Goal: Task Accomplishment & Management: Use online tool/utility

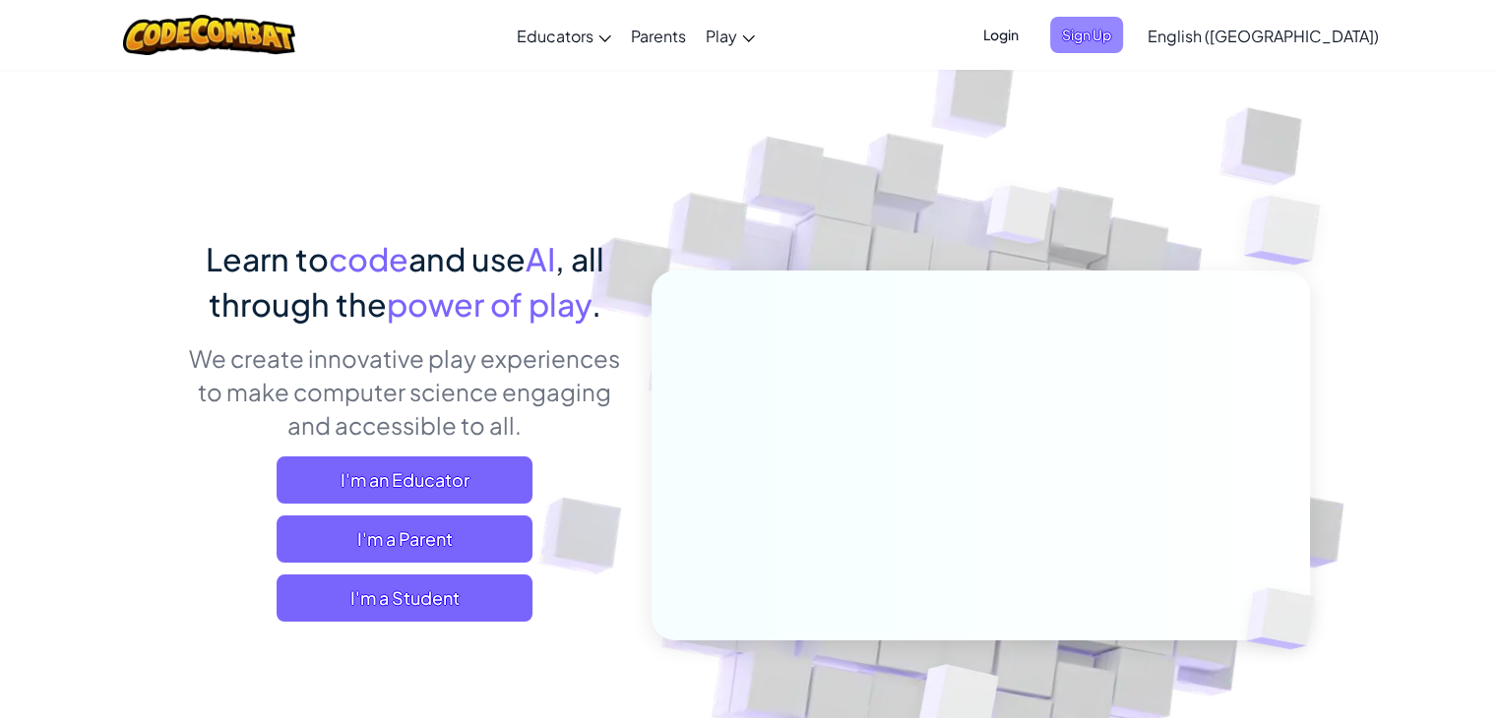
click at [1123, 40] on span "Sign Up" at bounding box center [1086, 35] width 73 height 36
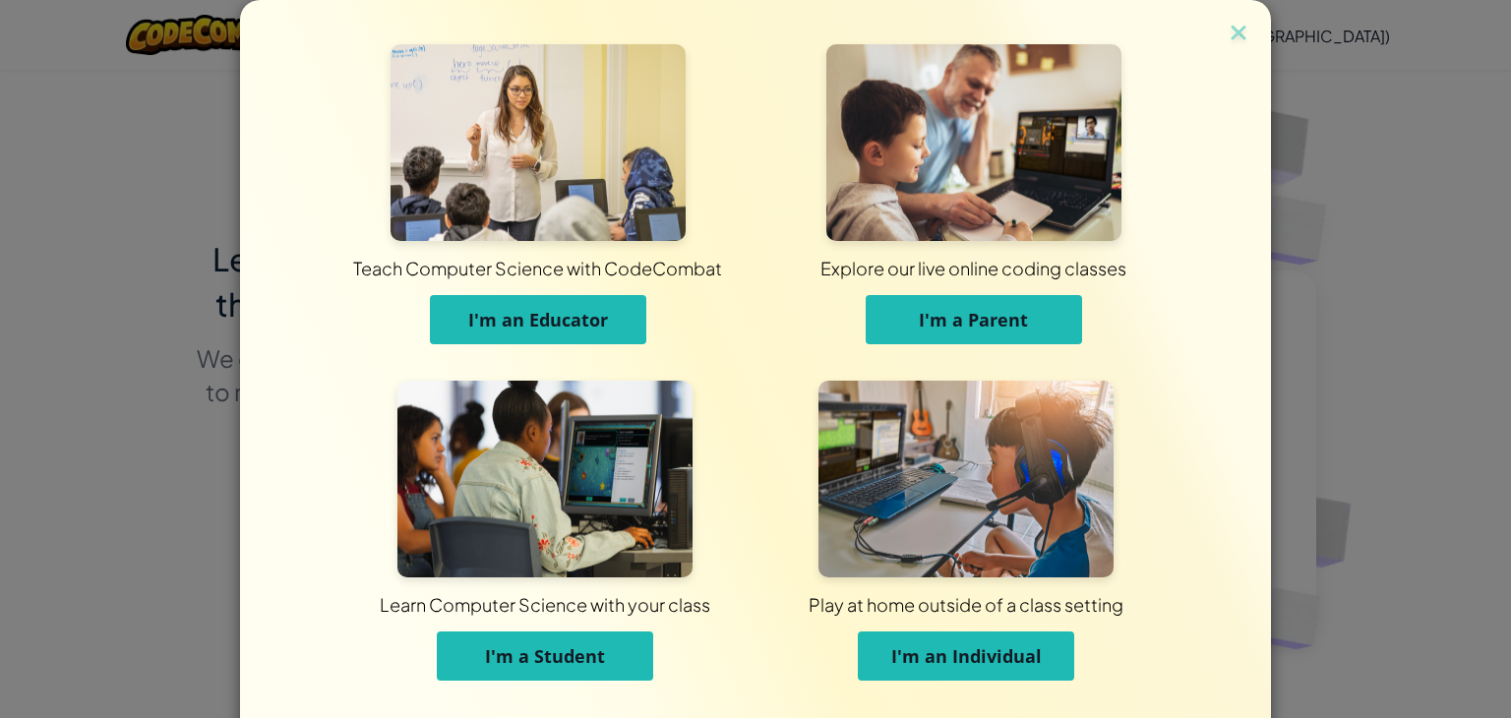
scroll to position [46, 0]
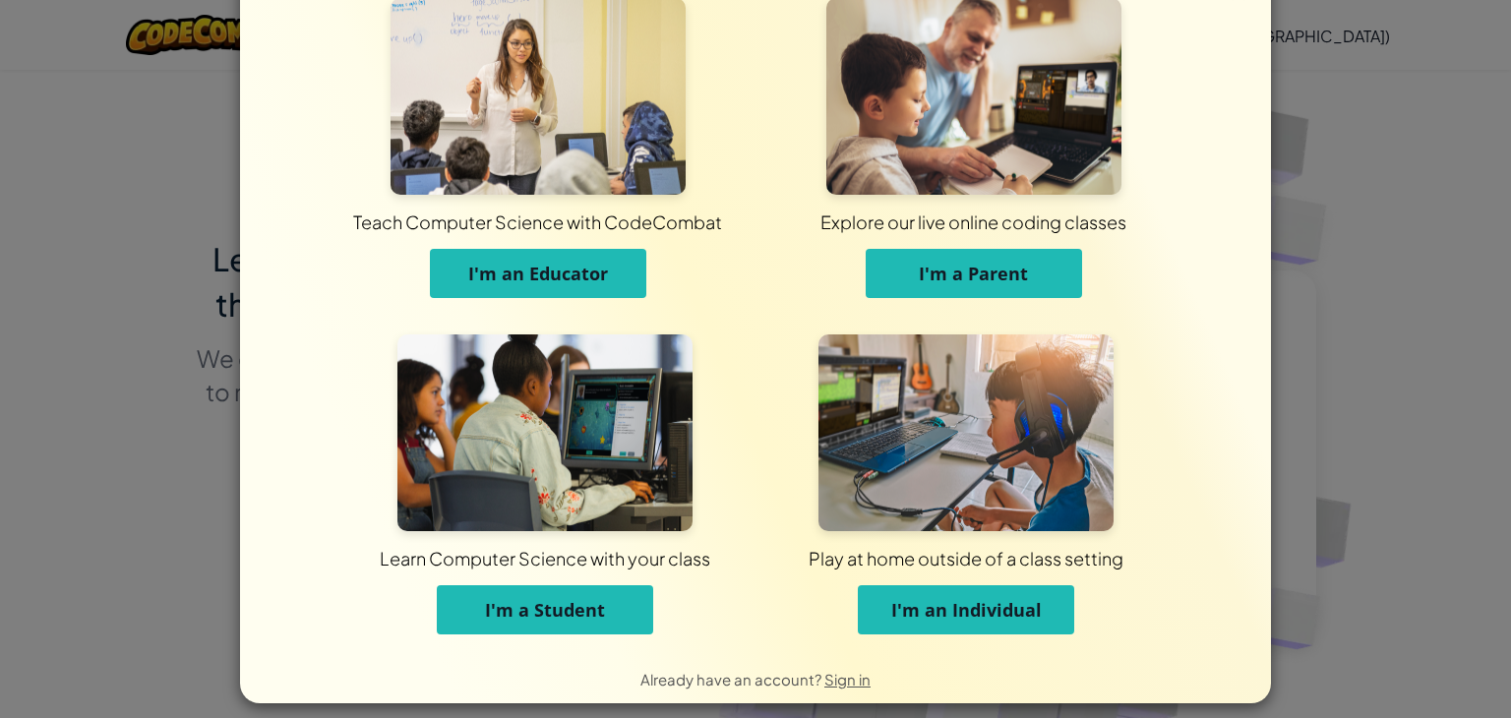
click at [558, 606] on span "I'm a Student" at bounding box center [545, 610] width 120 height 24
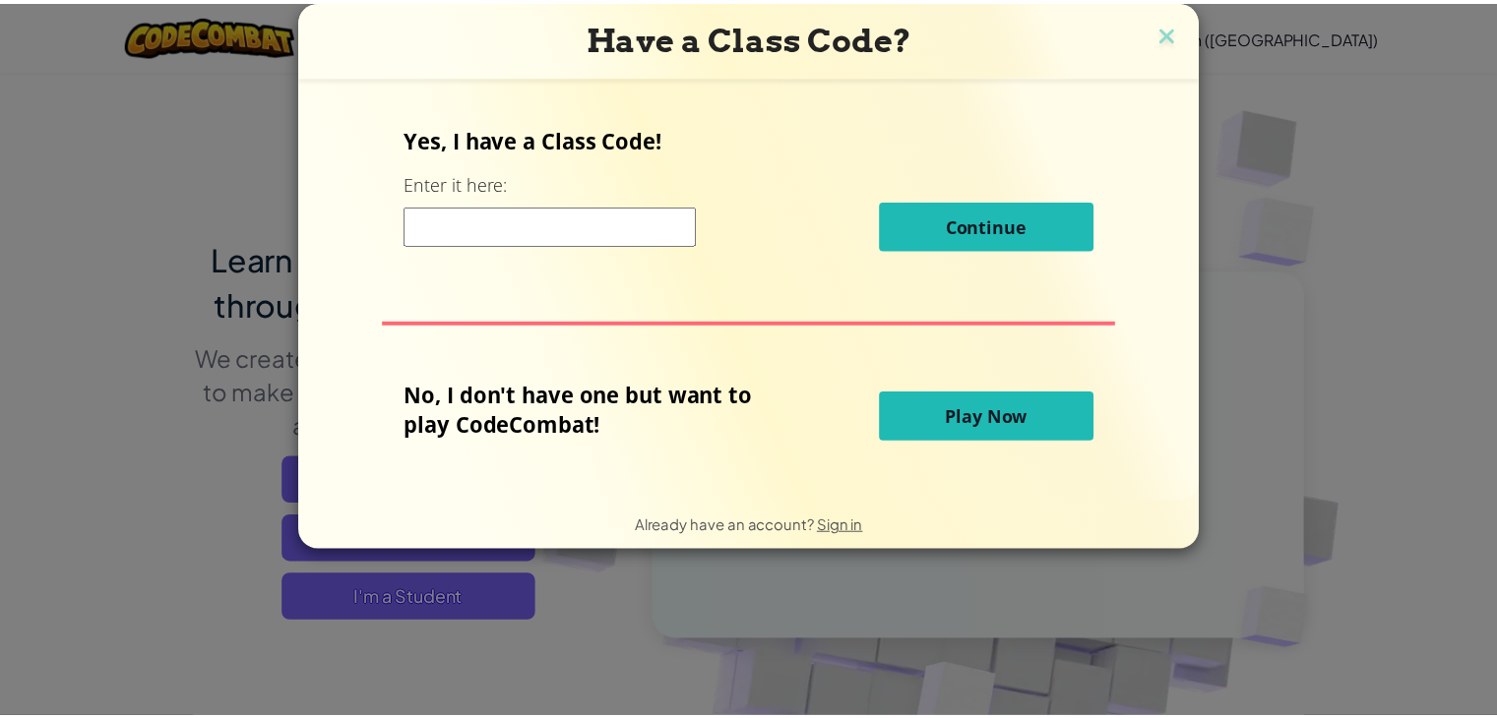
scroll to position [0, 0]
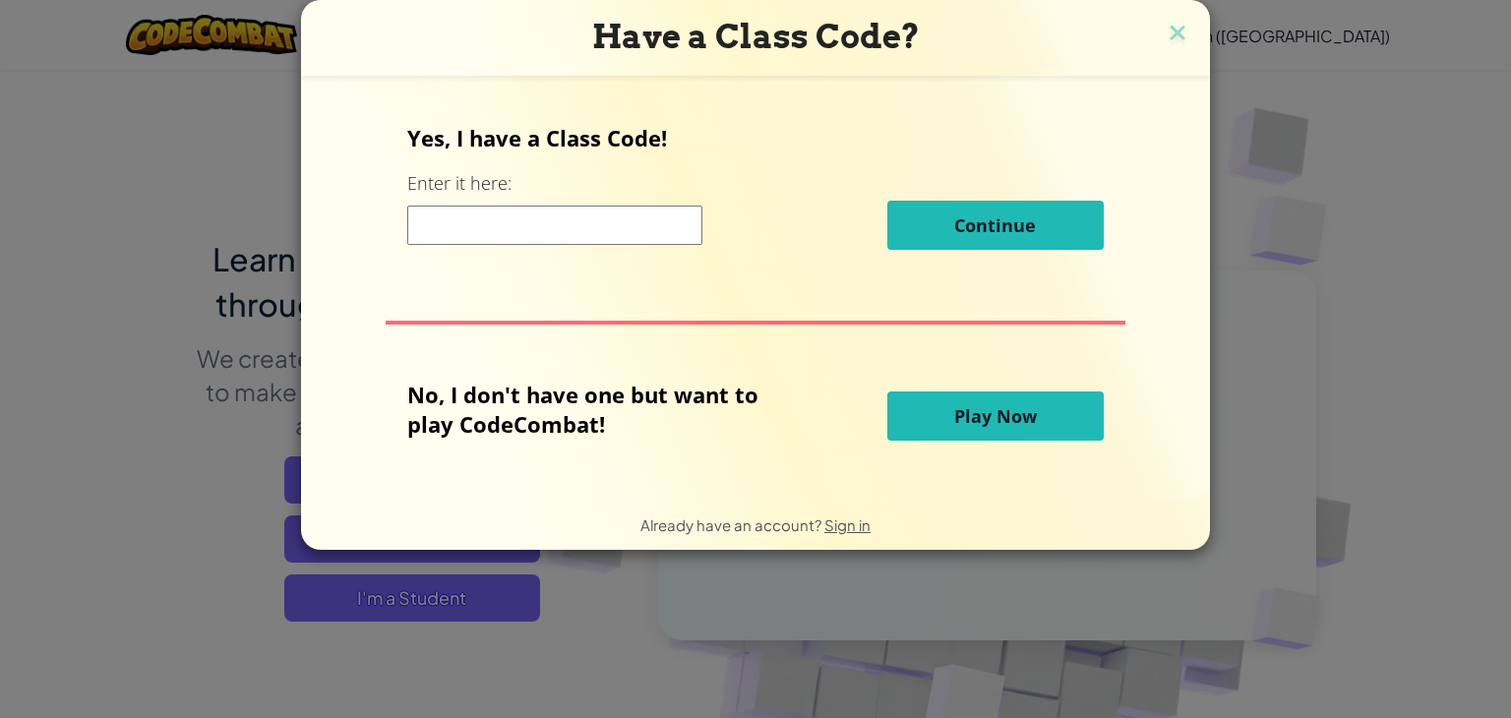
click at [574, 234] on input at bounding box center [554, 225] width 295 height 39
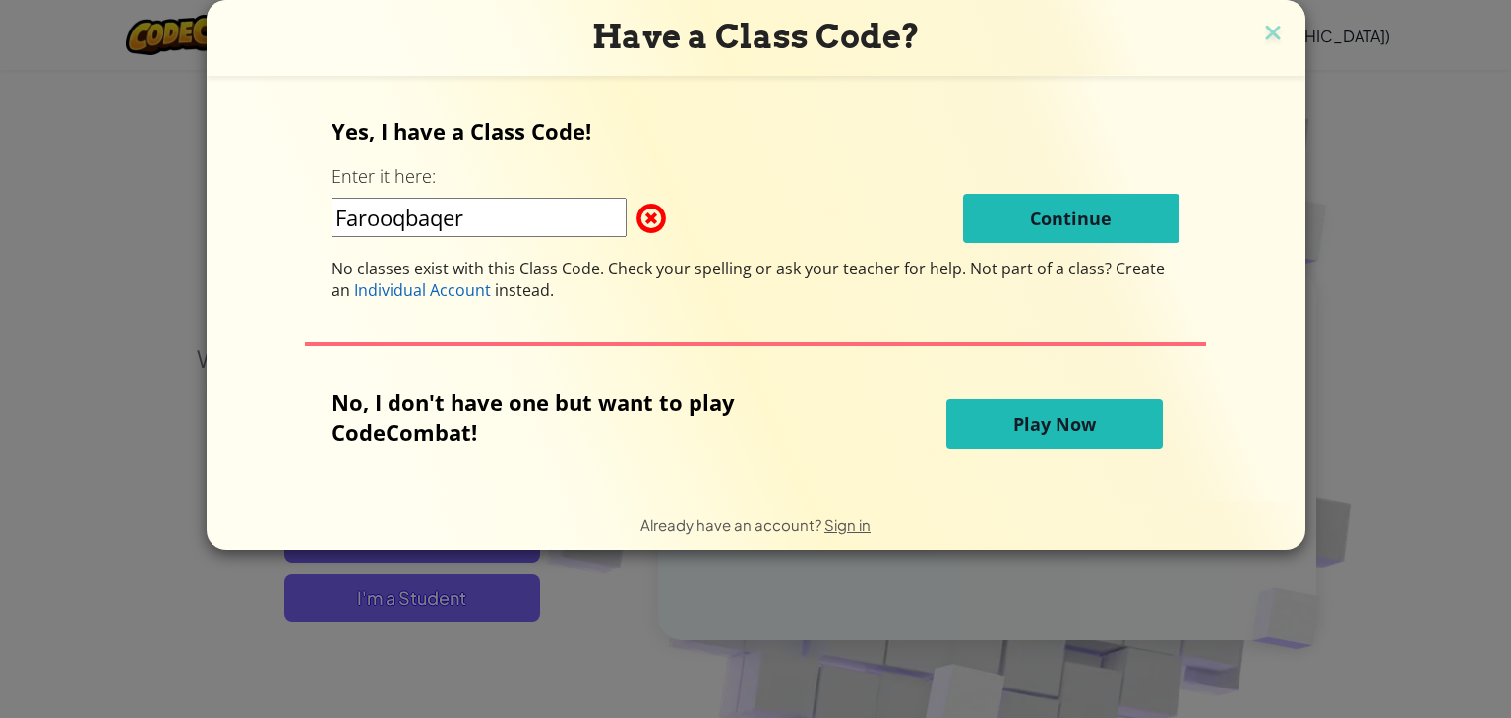
type input "Farooqbaqer"
click at [1034, 435] on button "Play Now" at bounding box center [1055, 423] width 216 height 49
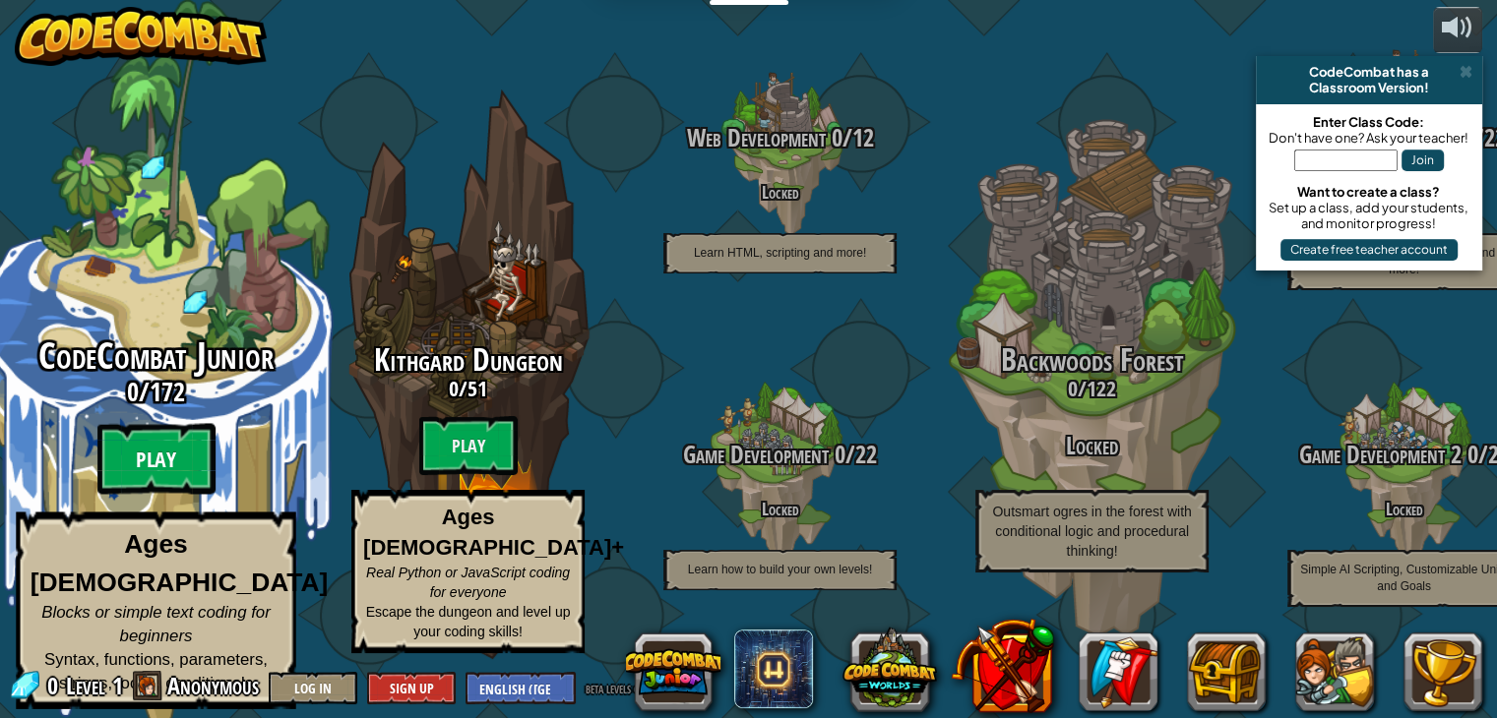
click at [171, 473] on btn "Play" at bounding box center [156, 459] width 118 height 71
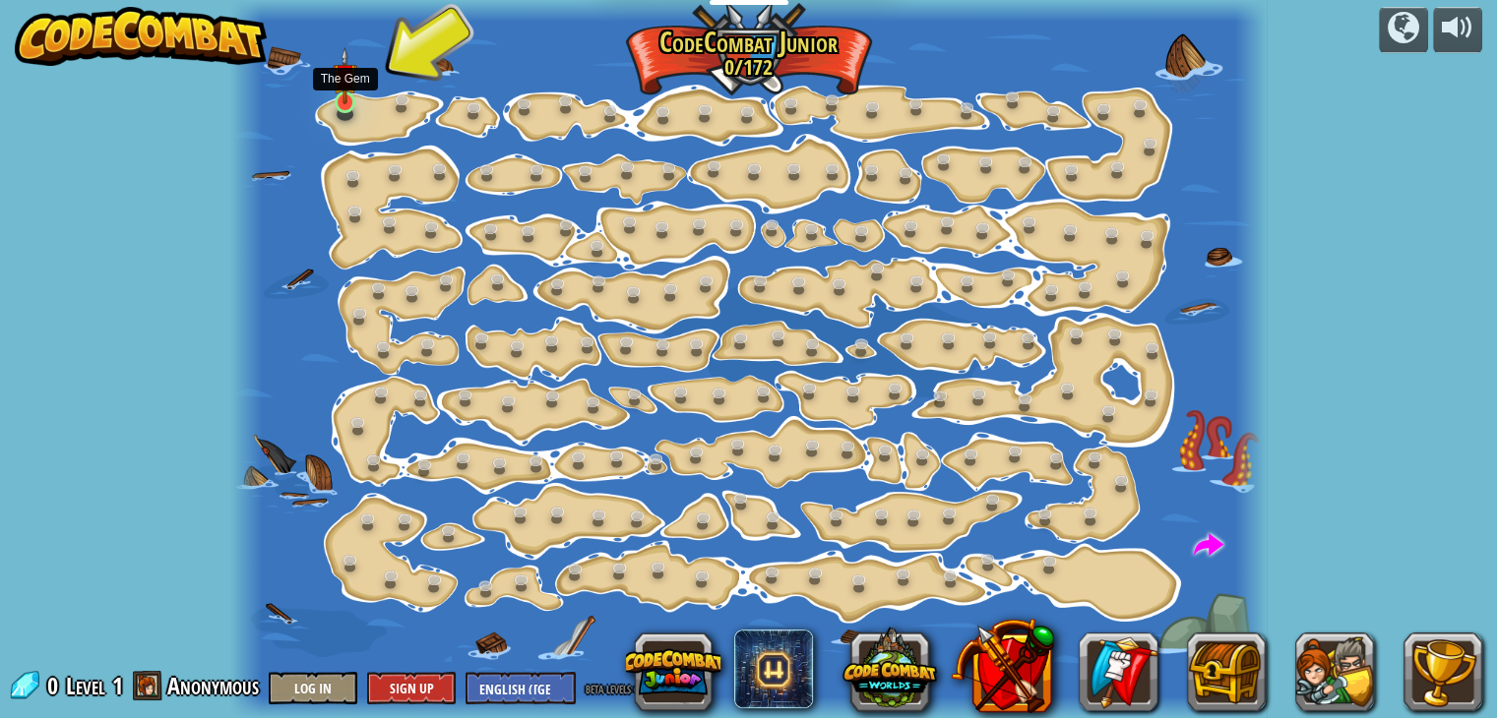
click at [337, 103] on img at bounding box center [346, 76] width 26 height 58
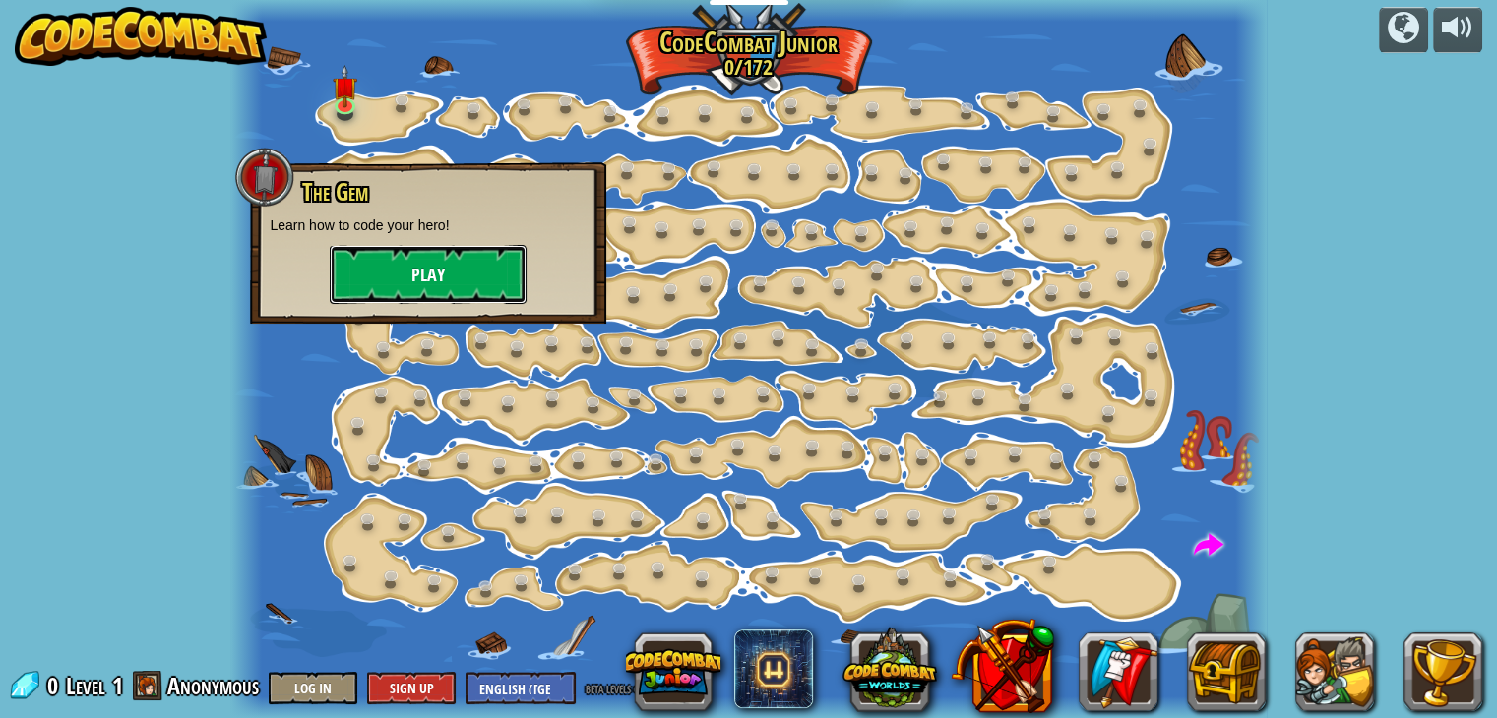
click at [423, 257] on button "Play" at bounding box center [428, 274] width 197 height 59
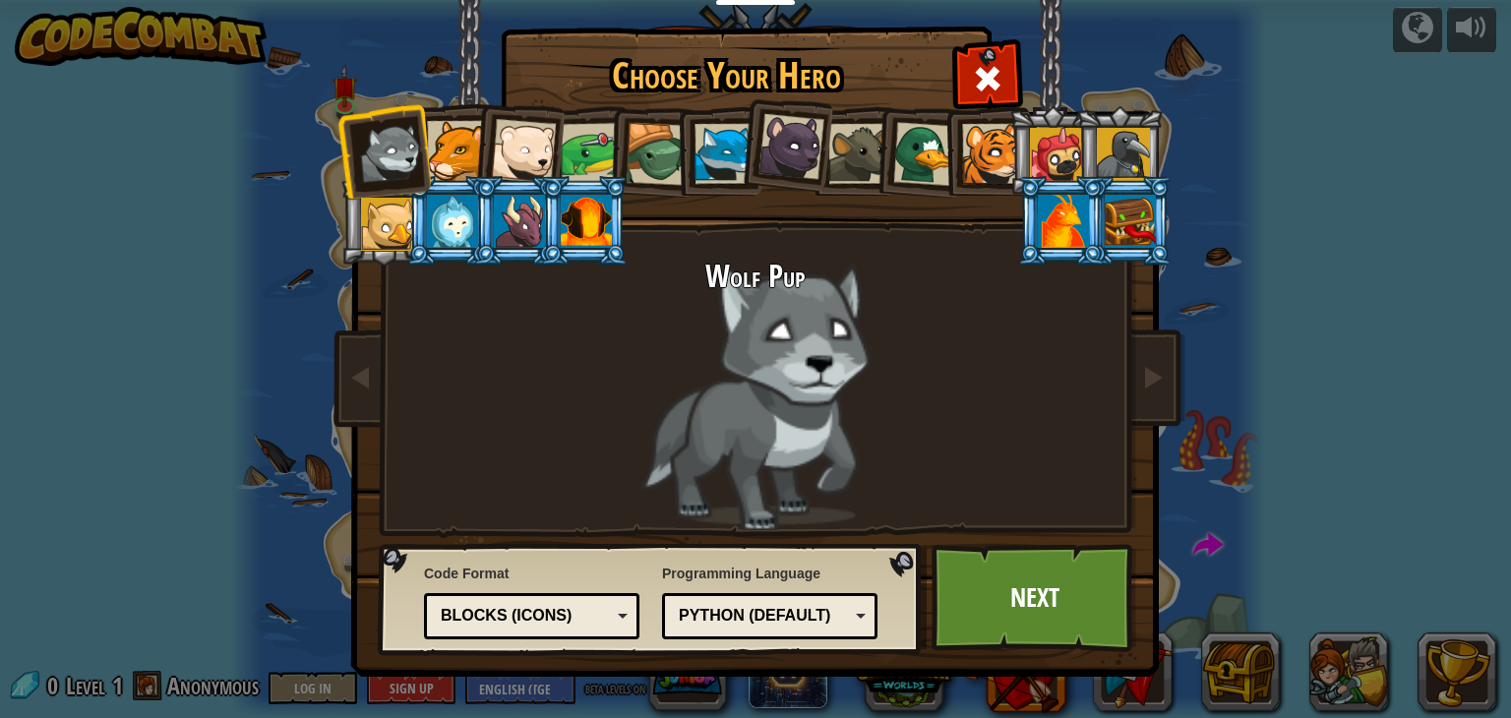
click at [539, 620] on div "Blocks (Icons)" at bounding box center [526, 616] width 170 height 23
click at [972, 65] on span at bounding box center [987, 78] width 31 height 31
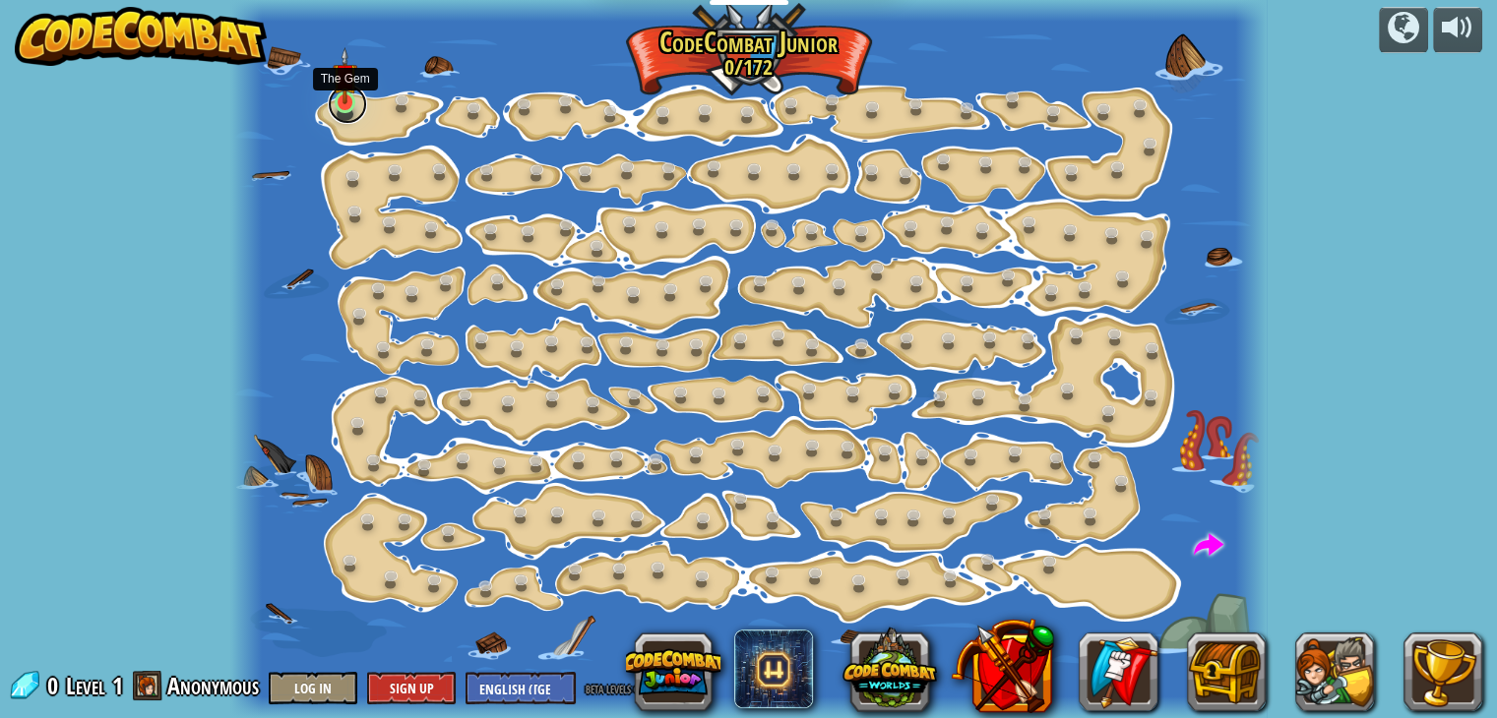
click at [338, 117] on link at bounding box center [347, 104] width 39 height 39
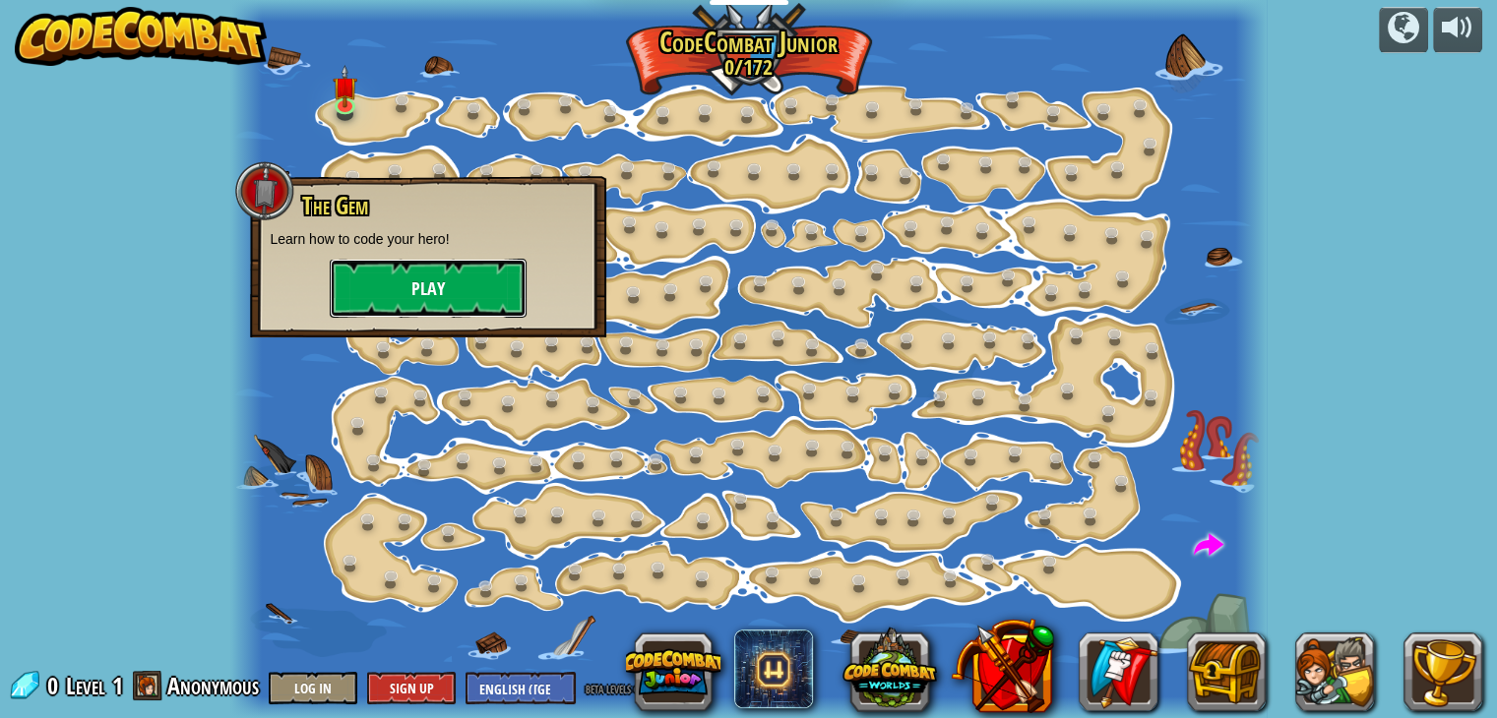
click at [379, 296] on button "Play" at bounding box center [428, 288] width 197 height 59
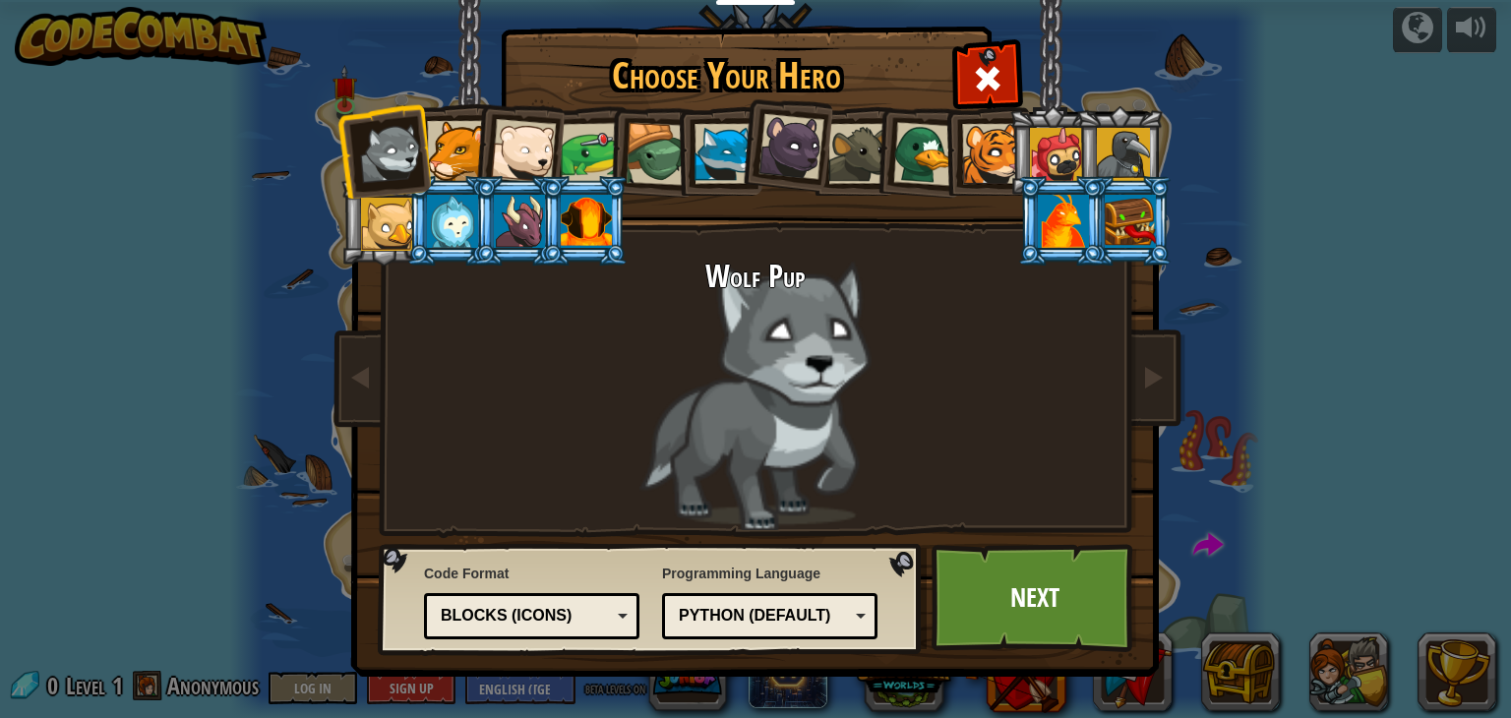
click at [540, 628] on div "Blocks (Icons)" at bounding box center [532, 616] width 190 height 31
click at [1013, 599] on link "Next" at bounding box center [1035, 598] width 206 height 108
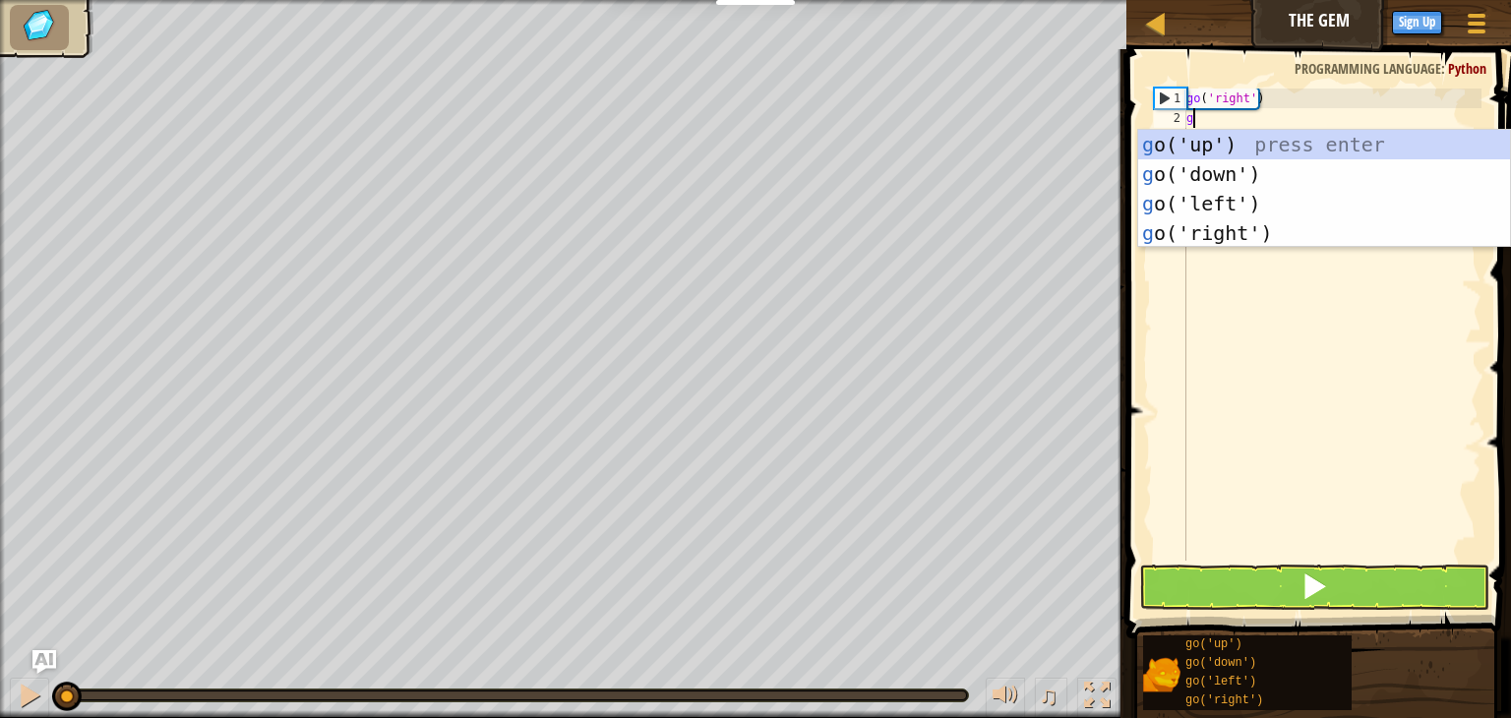
scroll to position [9, 0]
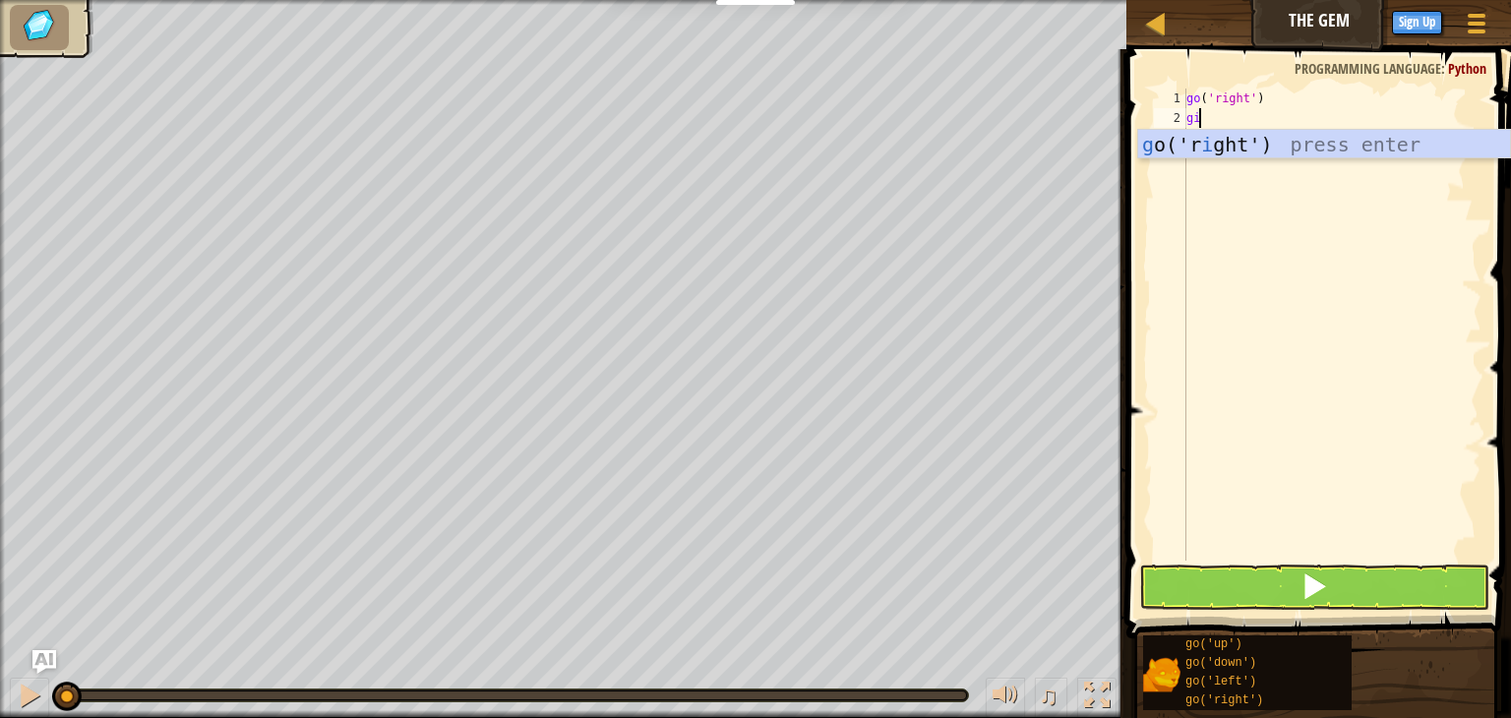
type textarea "g"
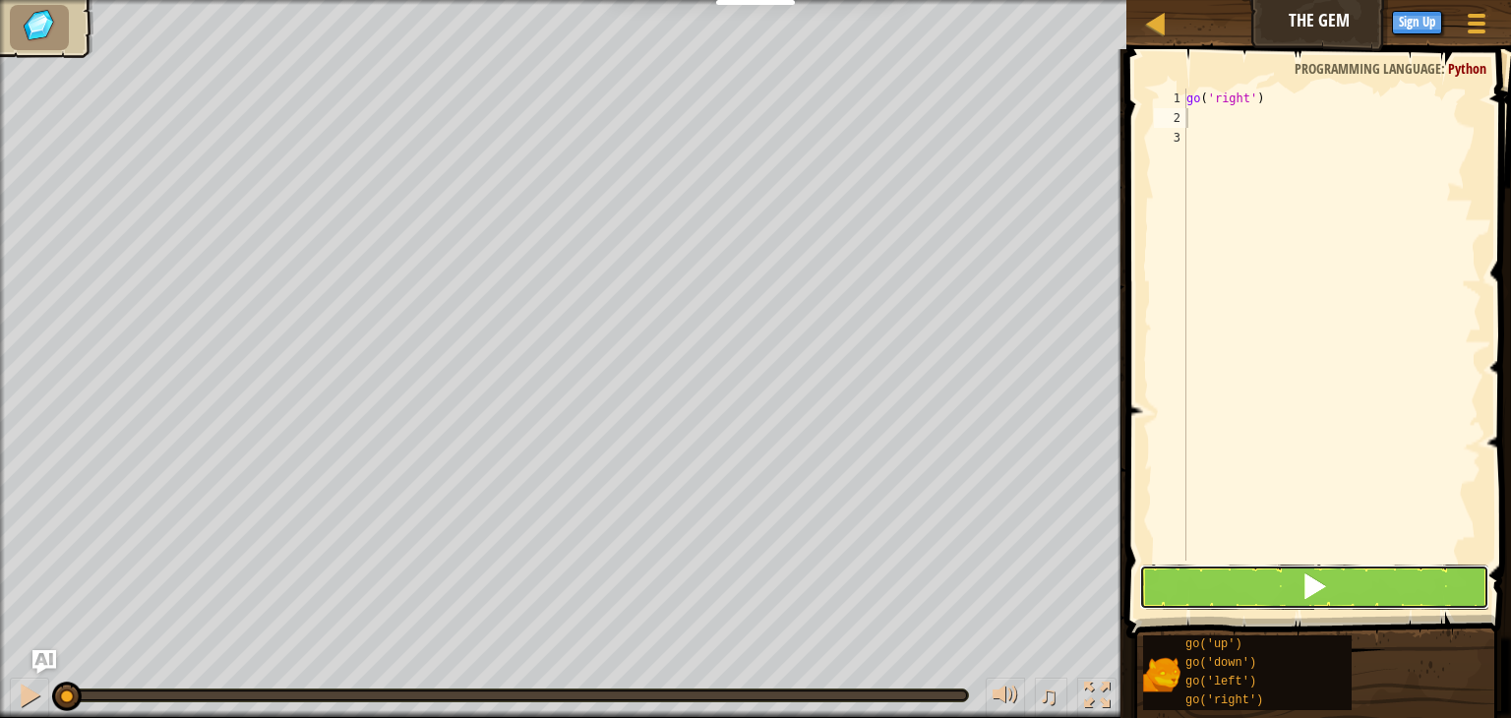
click at [1303, 582] on span at bounding box center [1315, 587] width 28 height 28
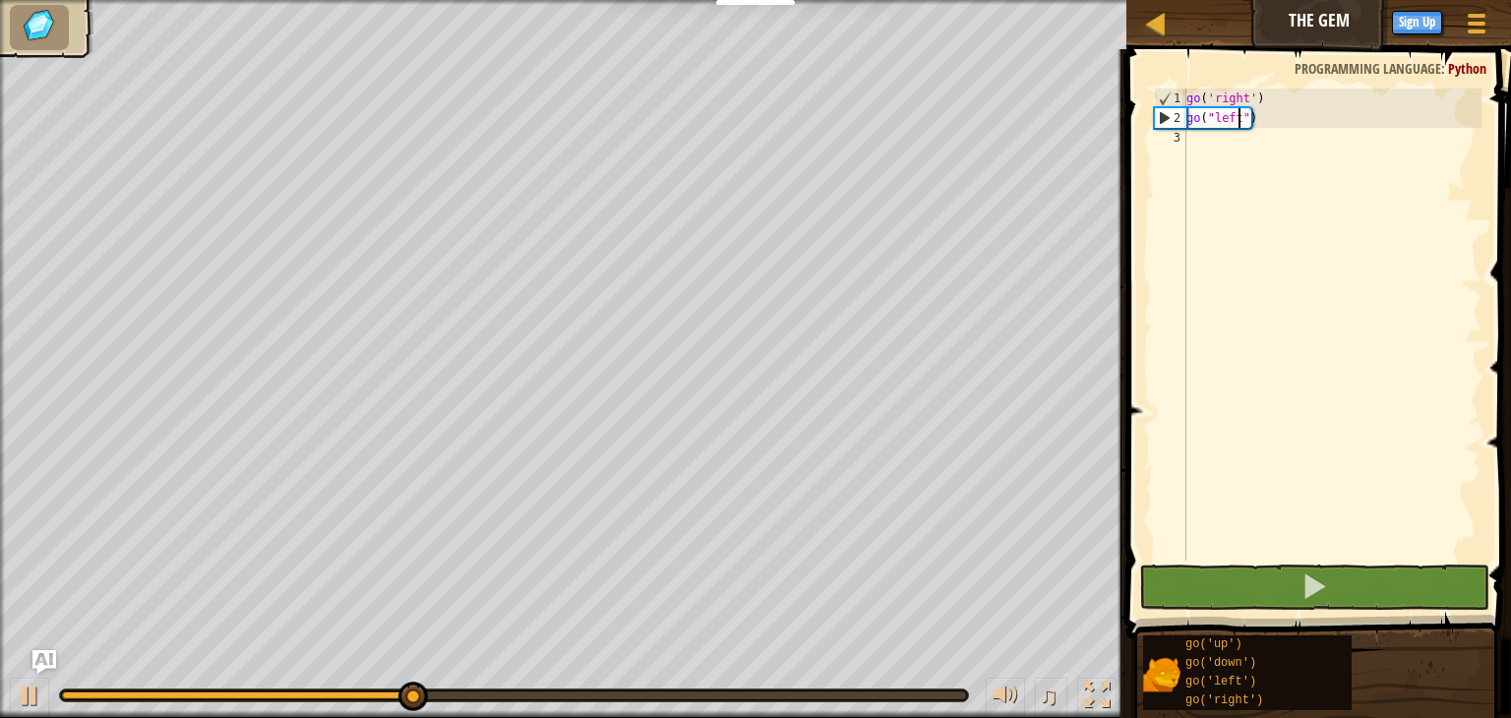
click at [1238, 123] on div "go ( 'right' ) go ( "left" )" at bounding box center [1332, 345] width 299 height 512
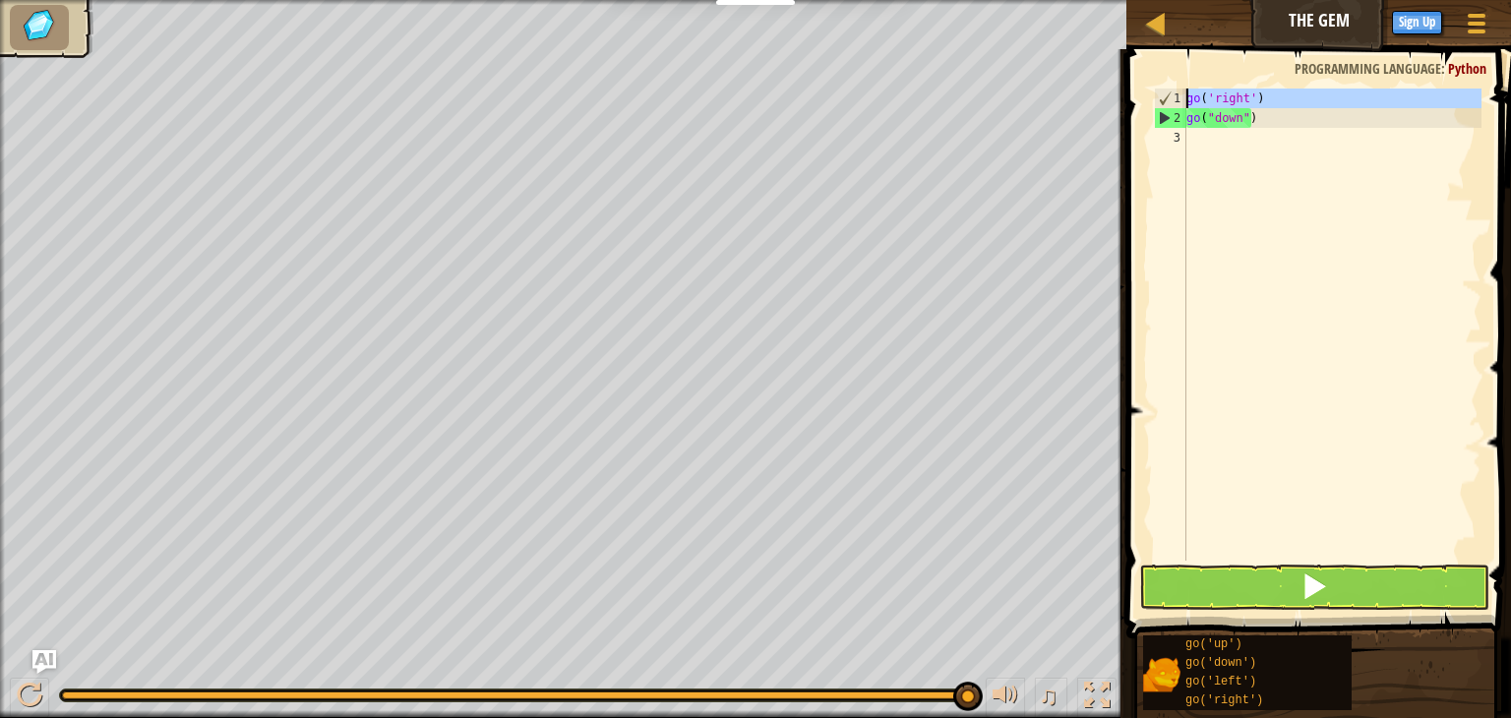
click at [1168, 97] on div "1" at bounding box center [1170, 99] width 31 height 20
click at [1162, 97] on div "1" at bounding box center [1170, 99] width 31 height 20
click at [1273, 117] on div "go ( 'right' ) go ( "down" )" at bounding box center [1332, 345] width 299 height 512
type textarea "go("down")"
click at [1272, 590] on button at bounding box center [1314, 587] width 350 height 45
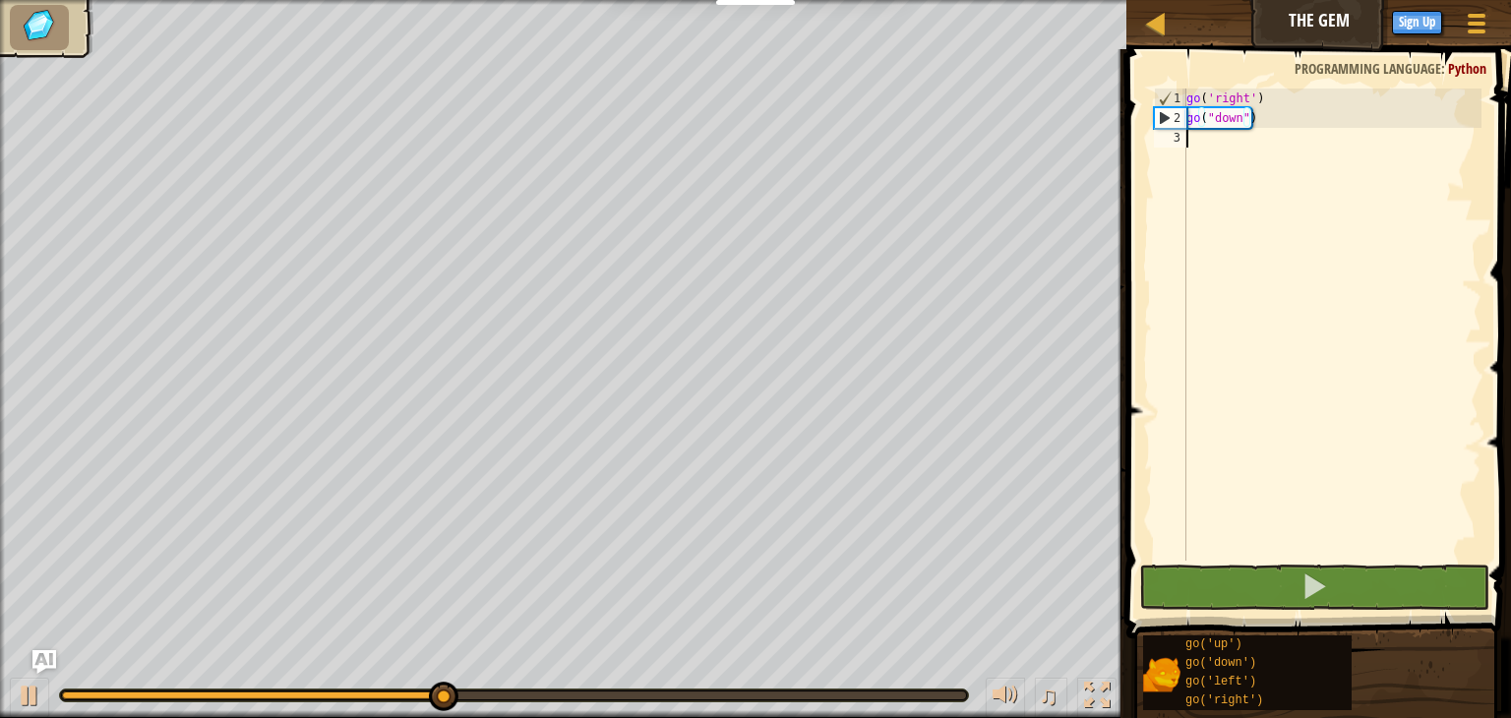
click at [1226, 166] on div "go ( 'right' ) go ( "down" )" at bounding box center [1332, 345] width 299 height 512
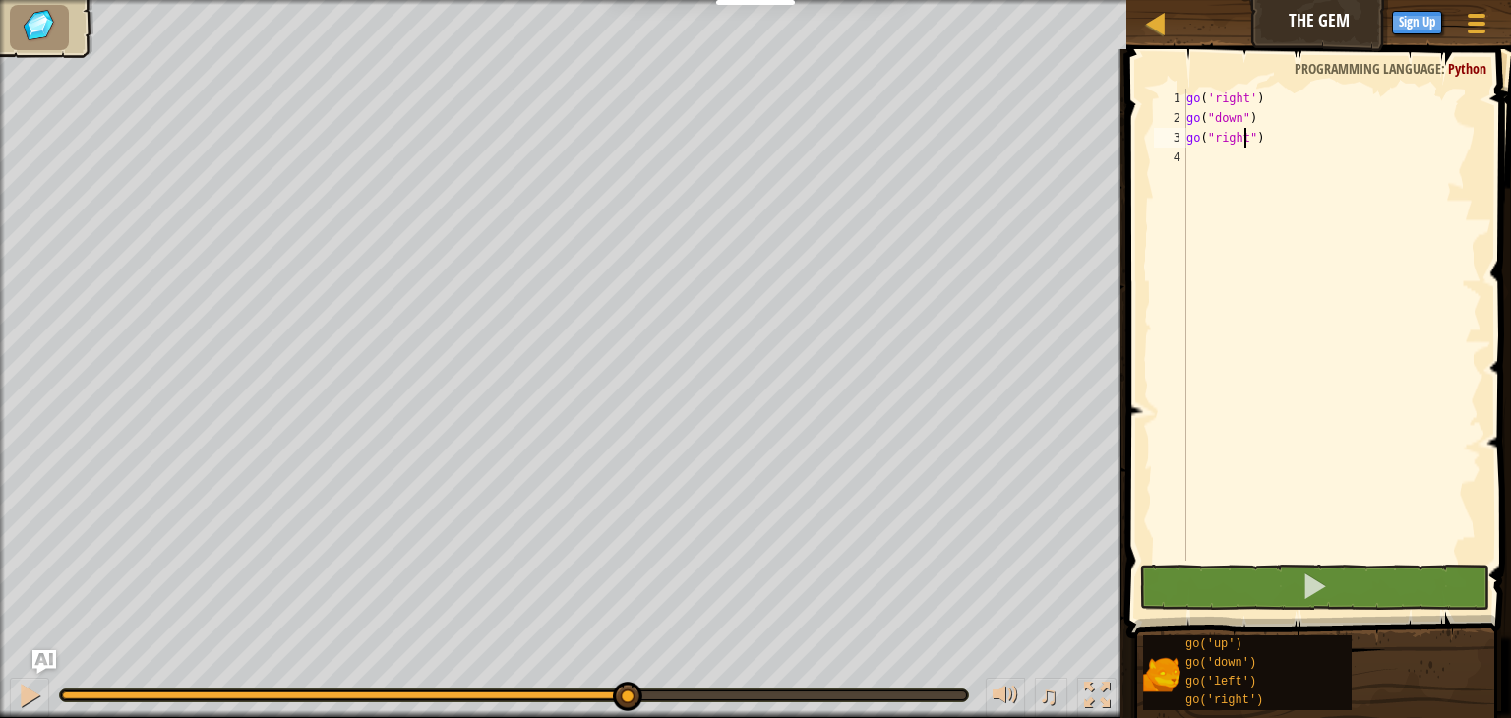
type textarea "go("right")"
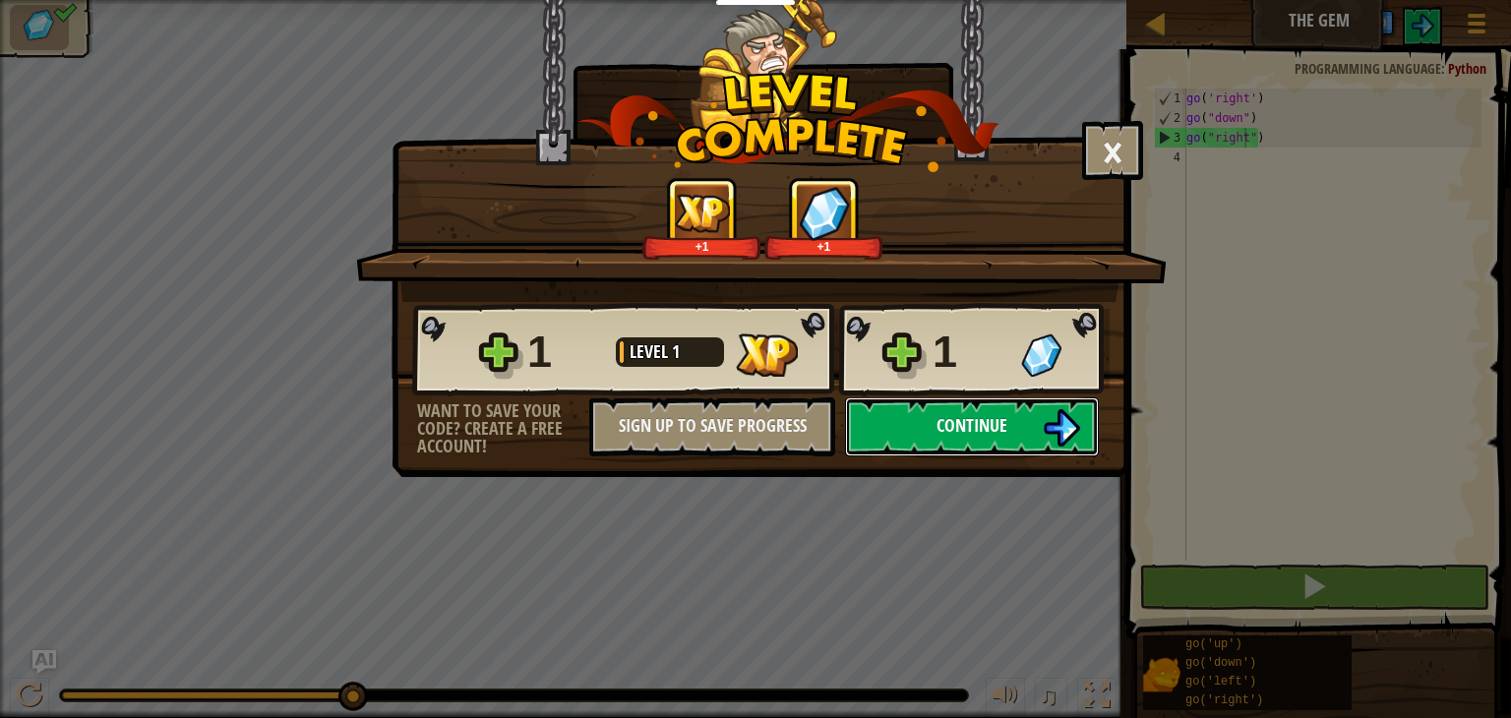
click at [992, 434] on span "Continue" at bounding box center [972, 425] width 71 height 25
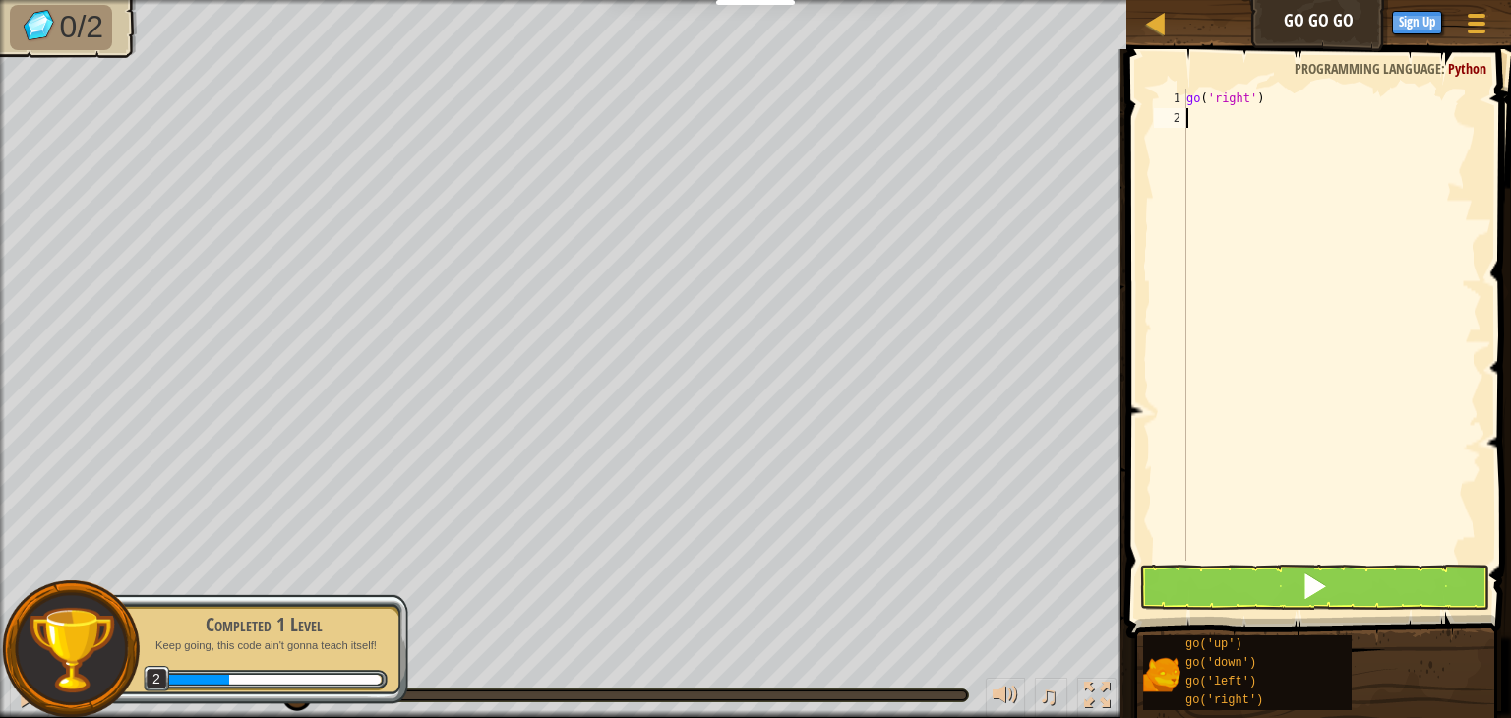
scroll to position [9, 0]
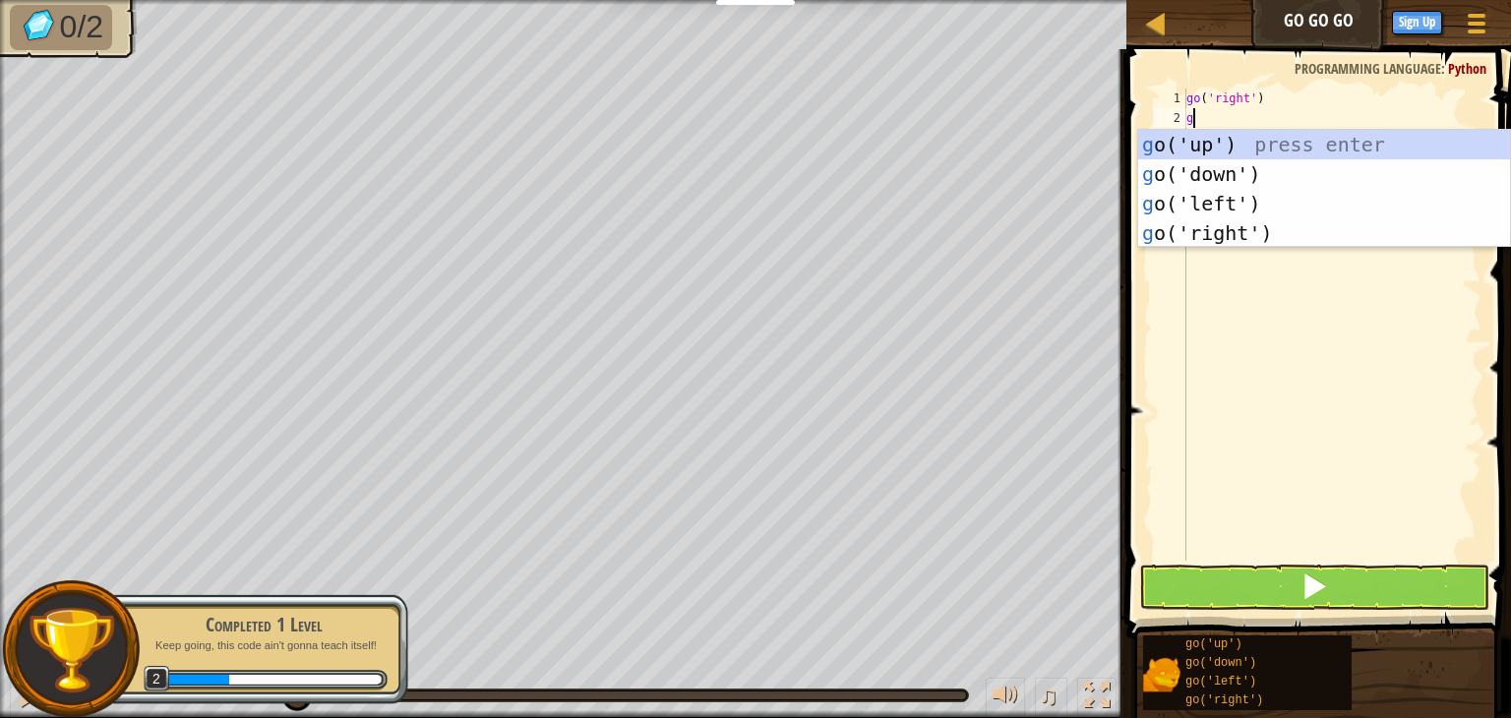
type textarea "go"
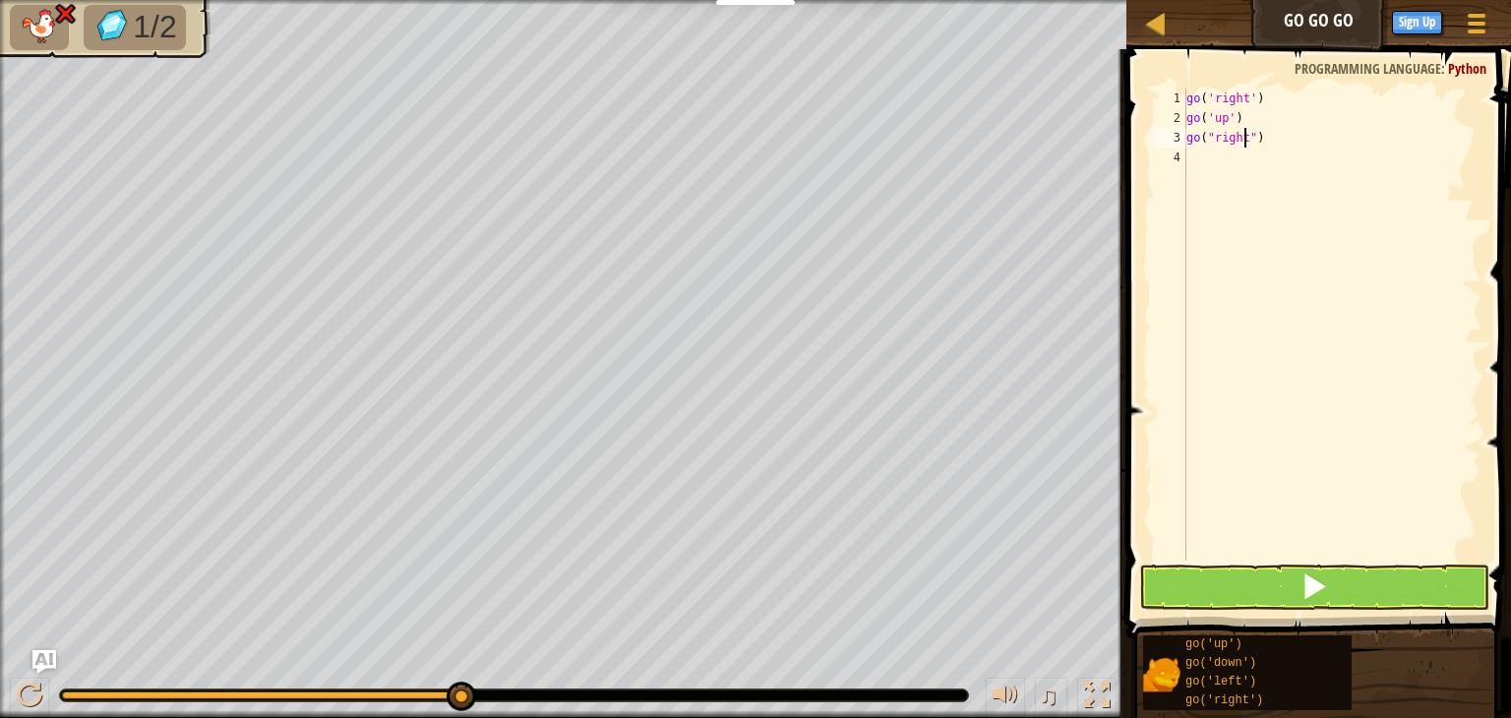
scroll to position [9, 4]
type textarea "go("right")"
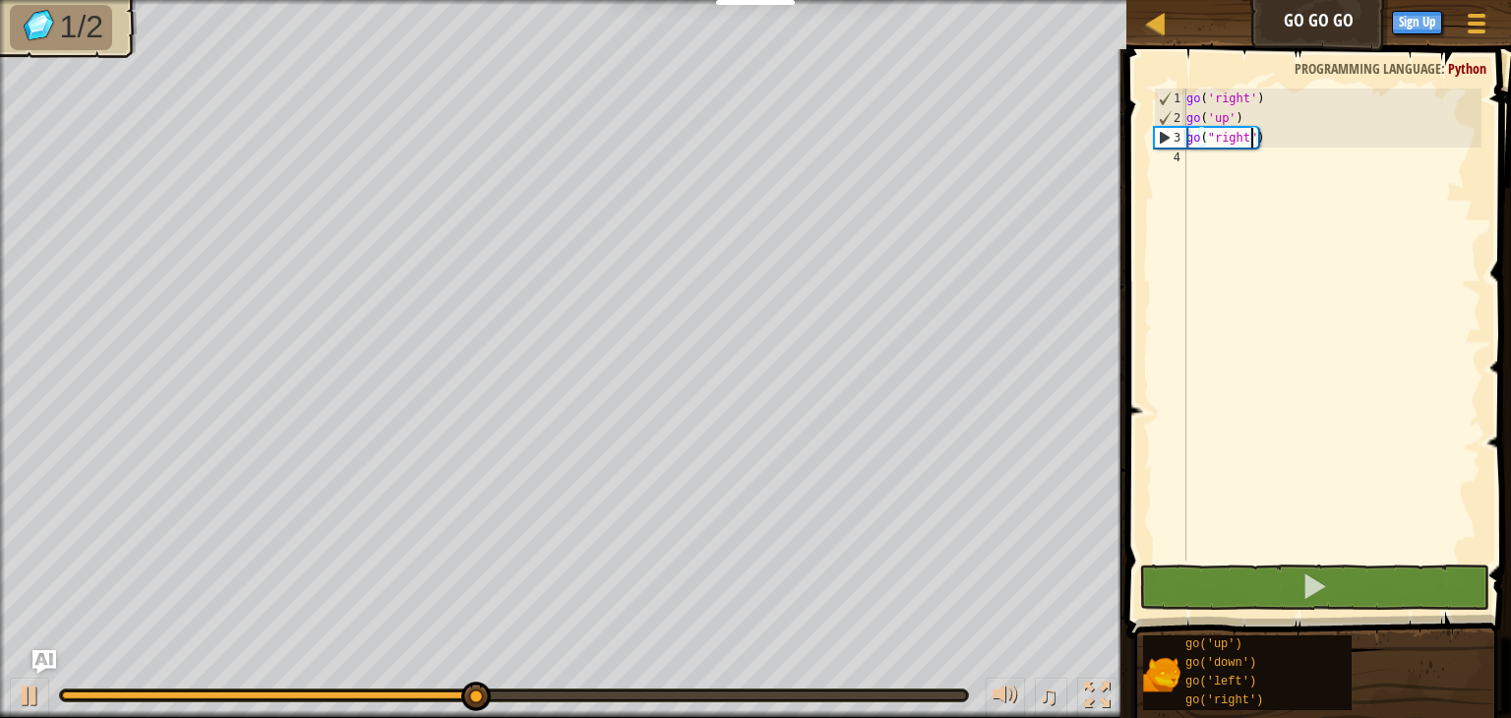
scroll to position [9, 0]
type textarea "go"
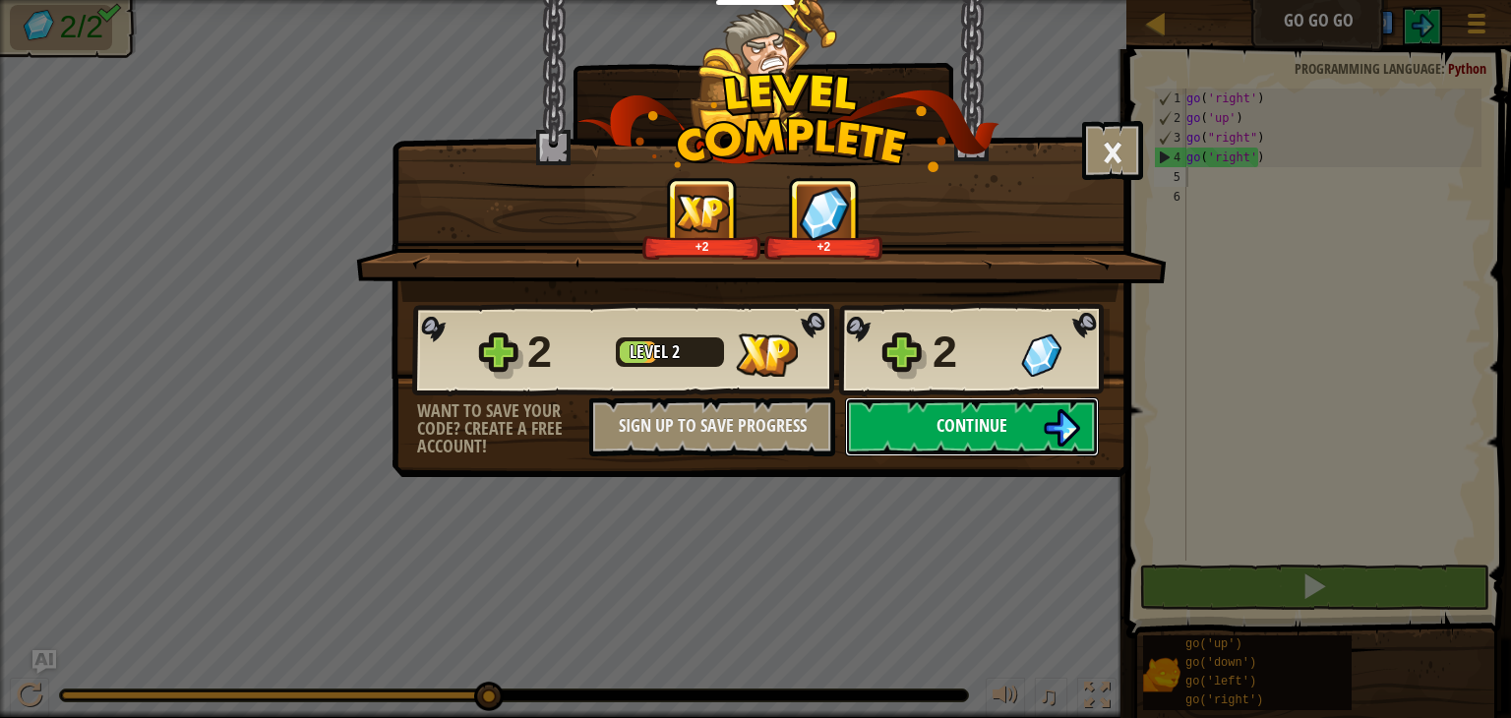
click at [965, 440] on button "Continue" at bounding box center [972, 427] width 254 height 59
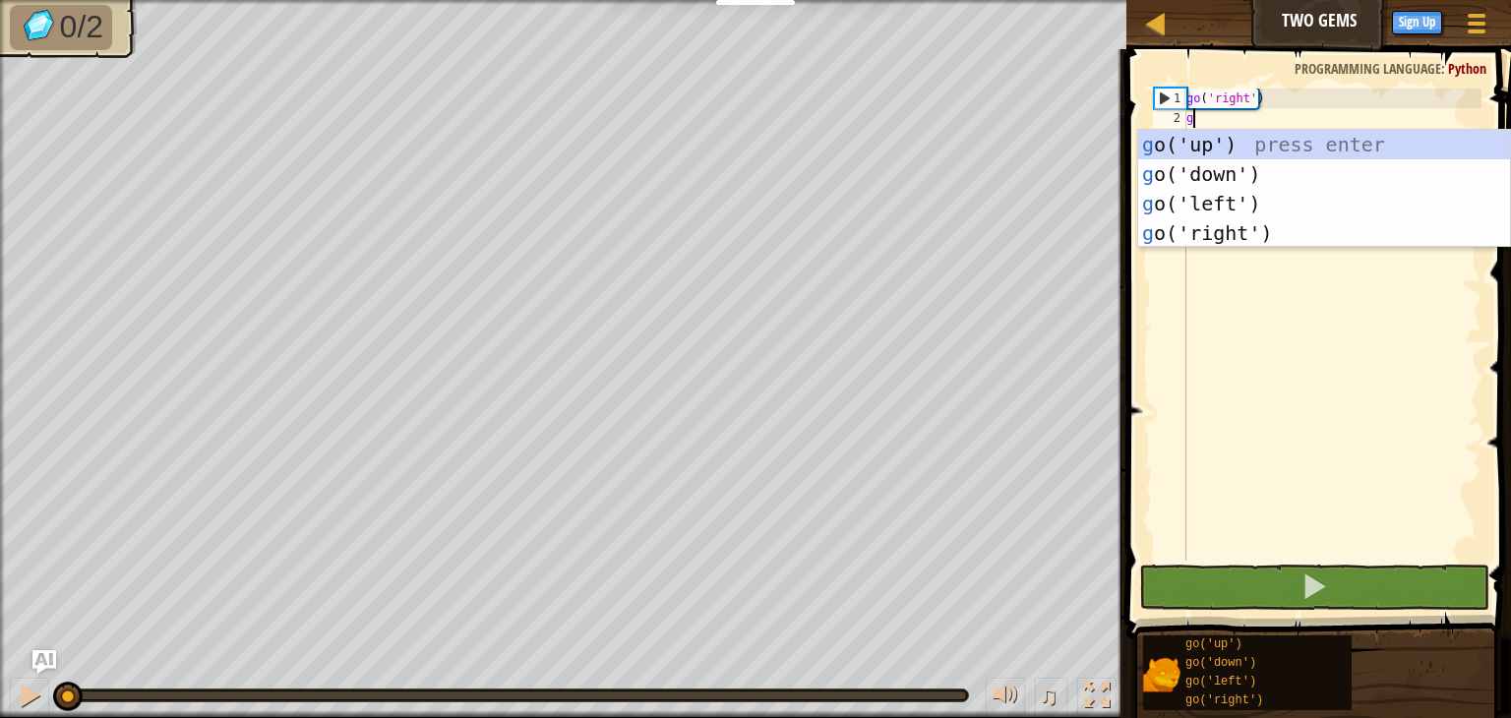
scroll to position [9, 0]
type textarea "go"
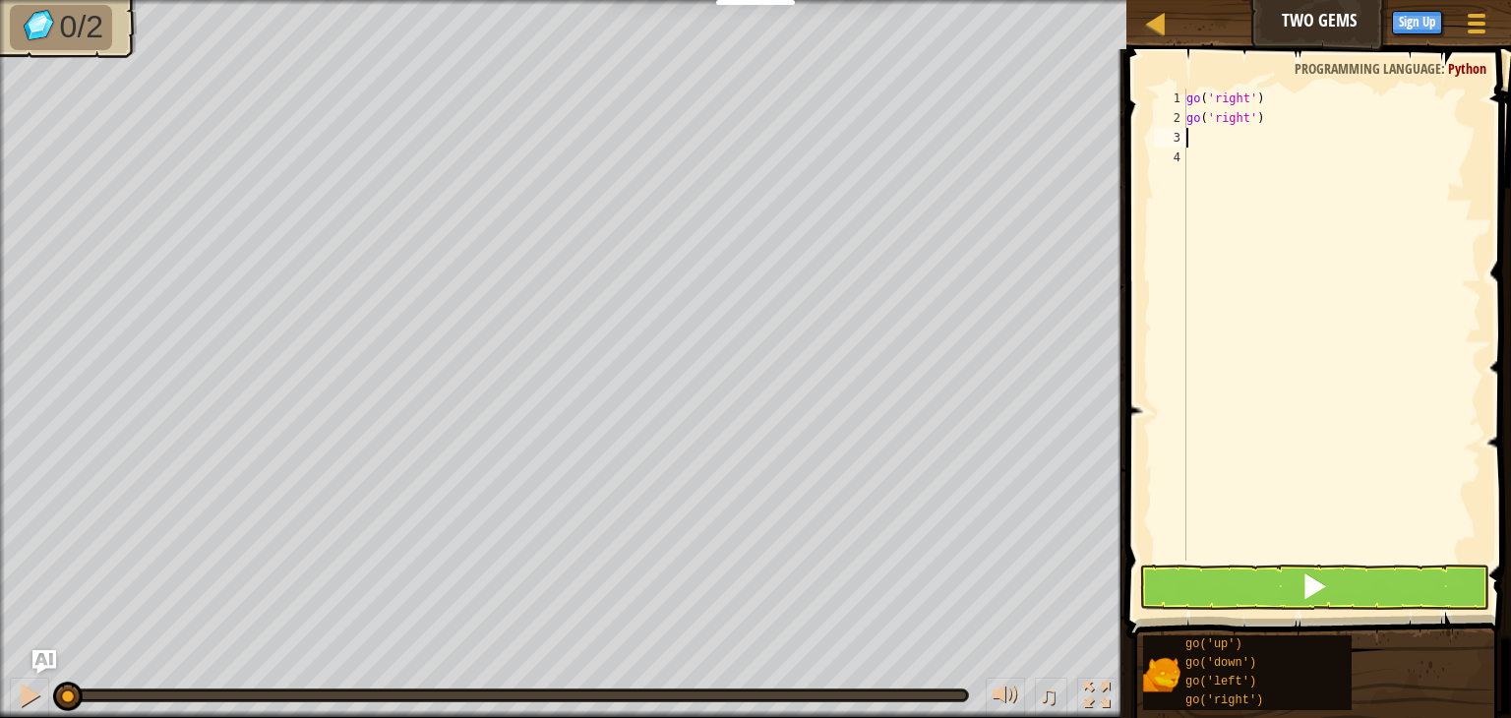
type textarea "g"
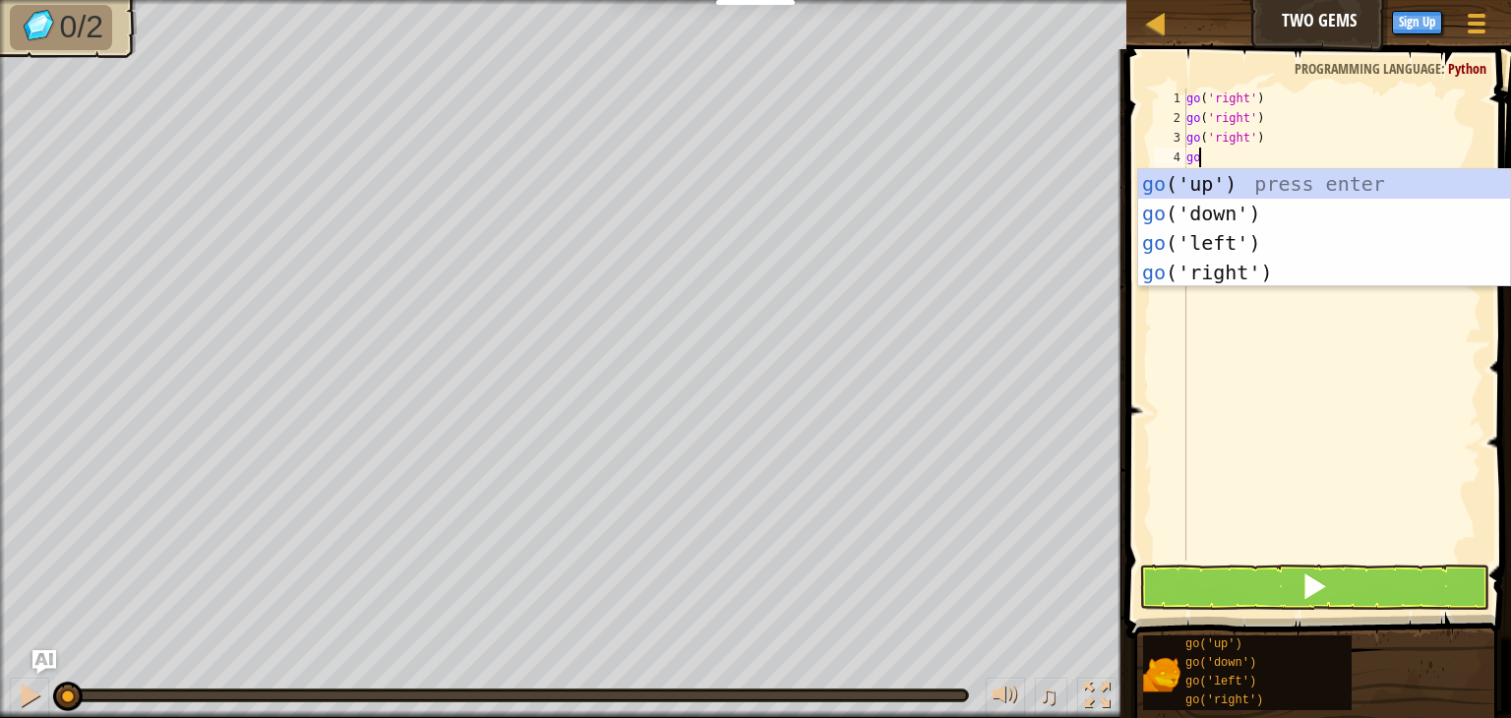
scroll to position [0, 0]
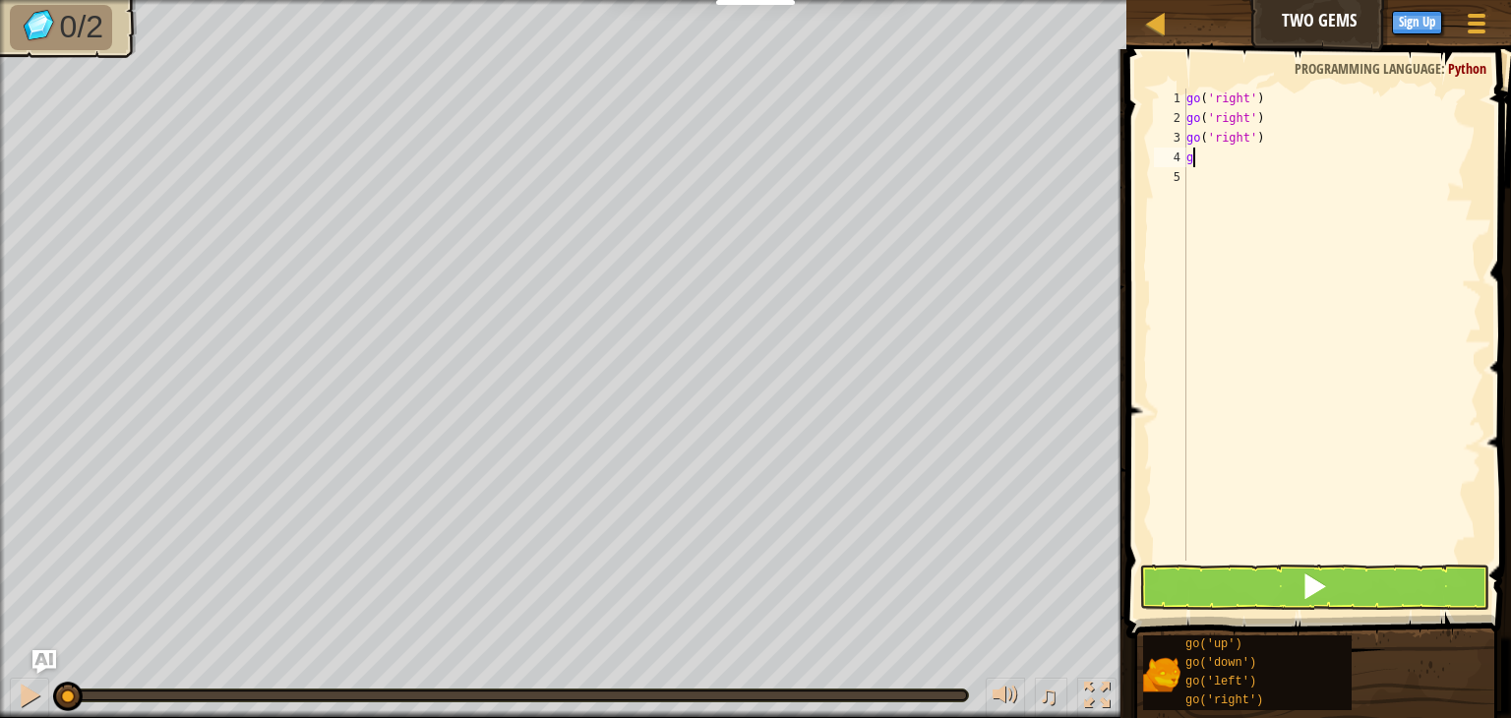
type textarea "go"
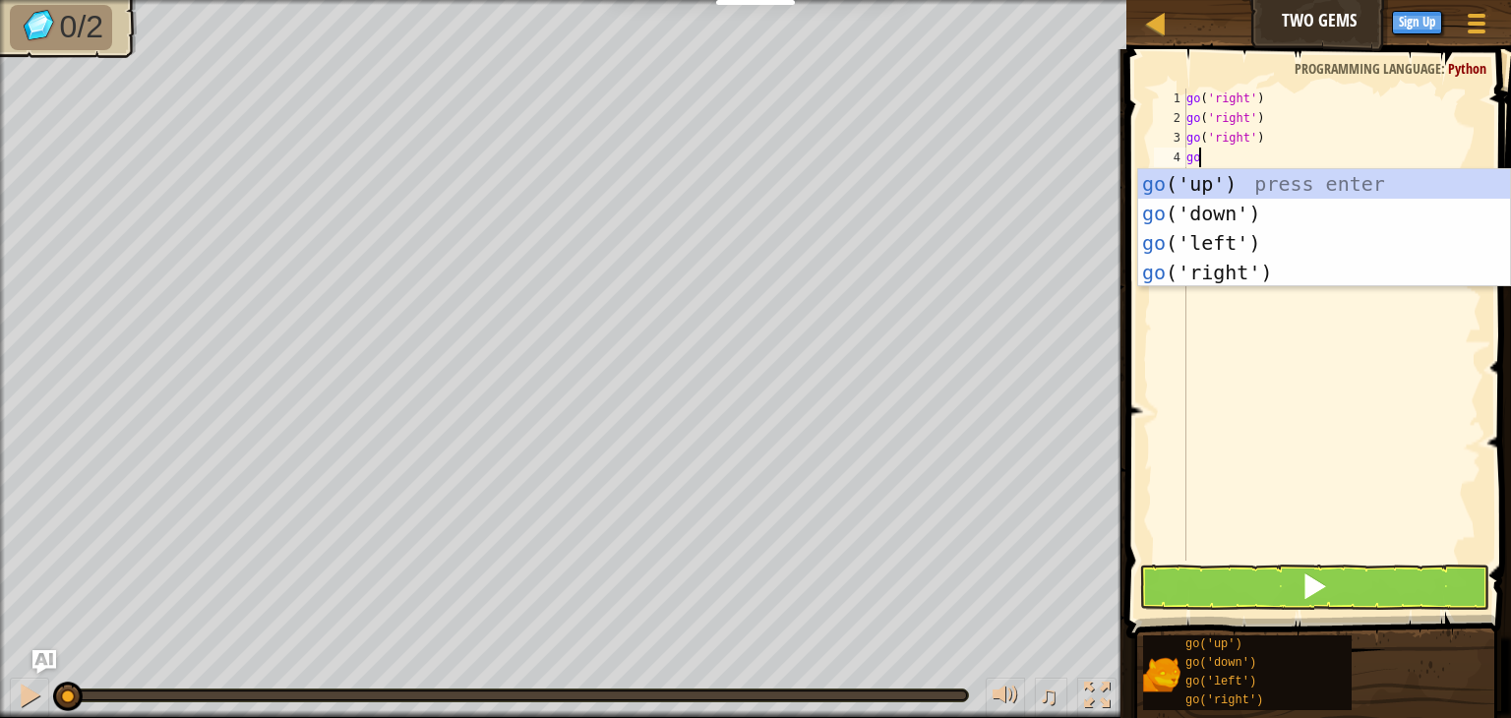
scroll to position [9, 0]
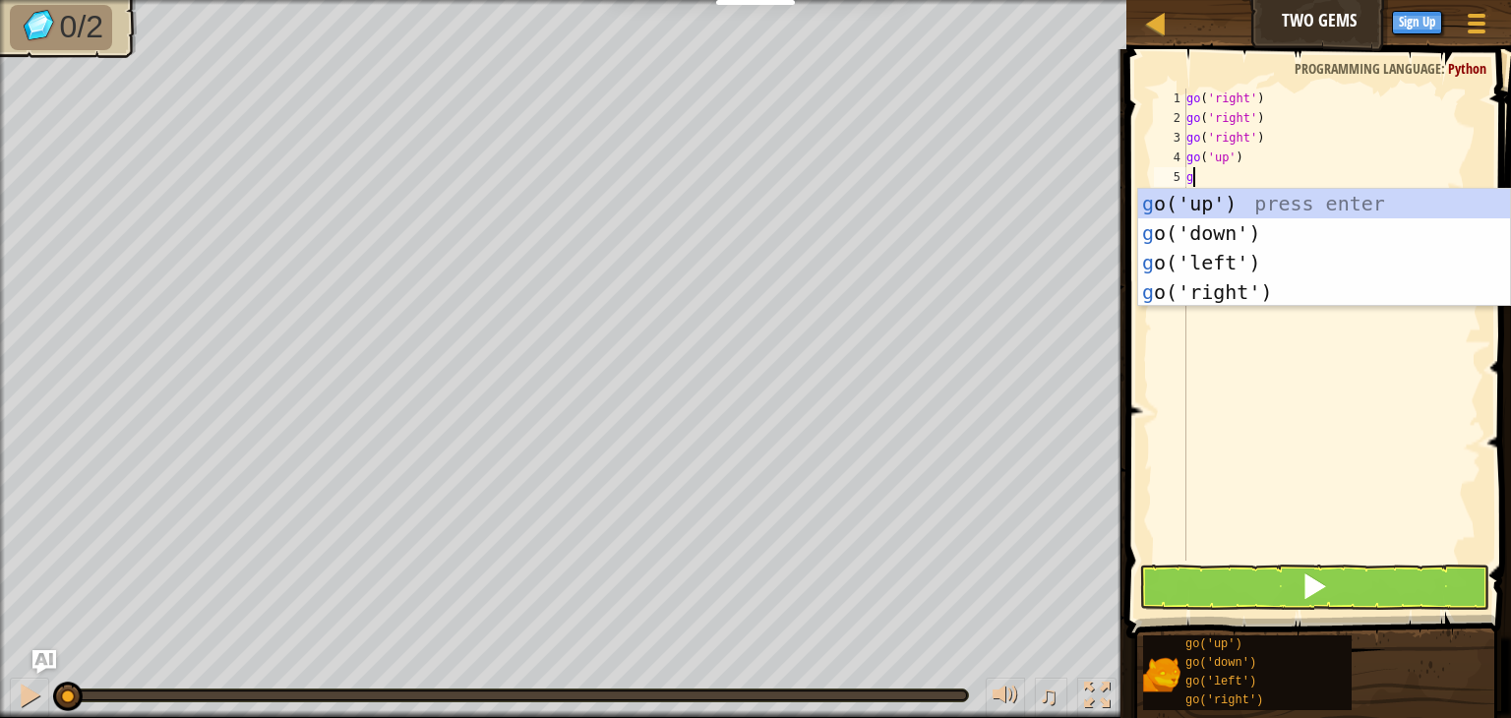
type textarea "go"
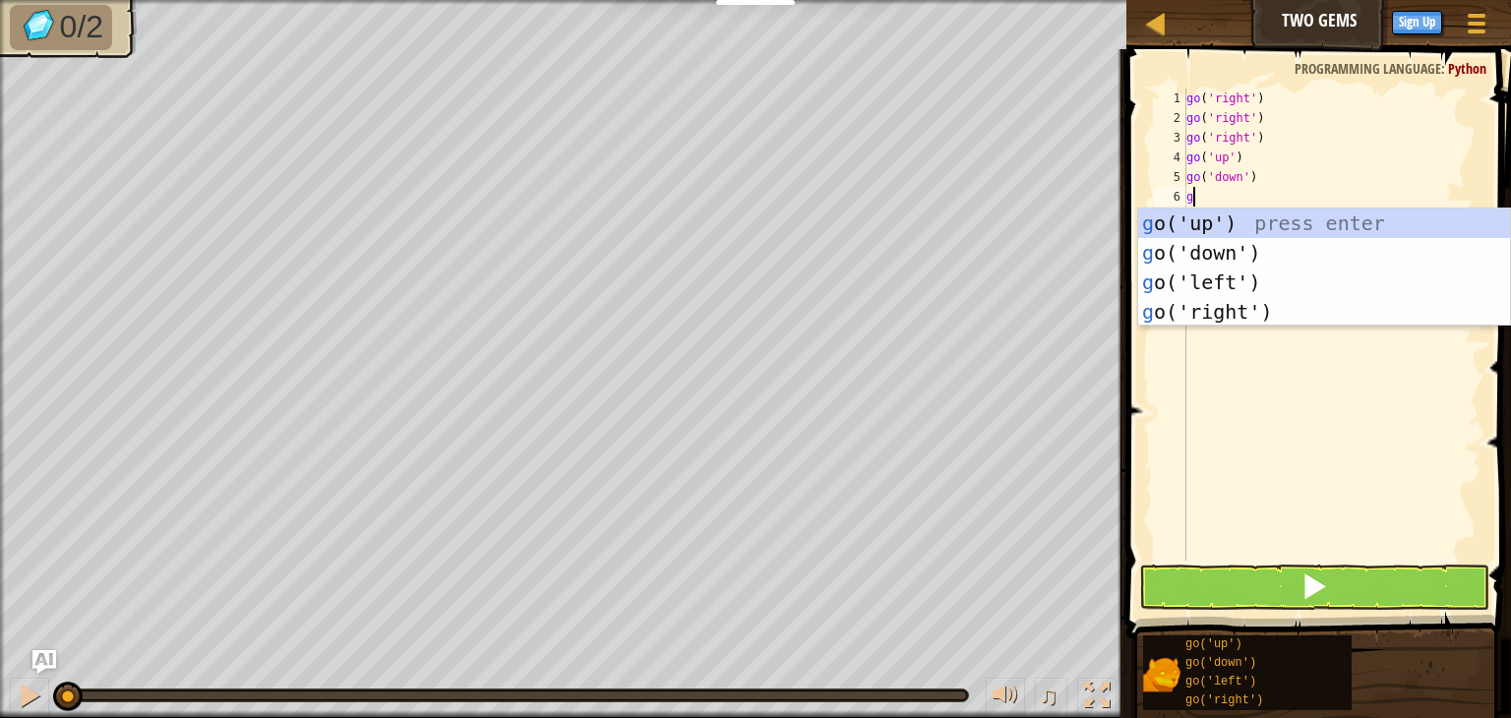
type textarea "go"
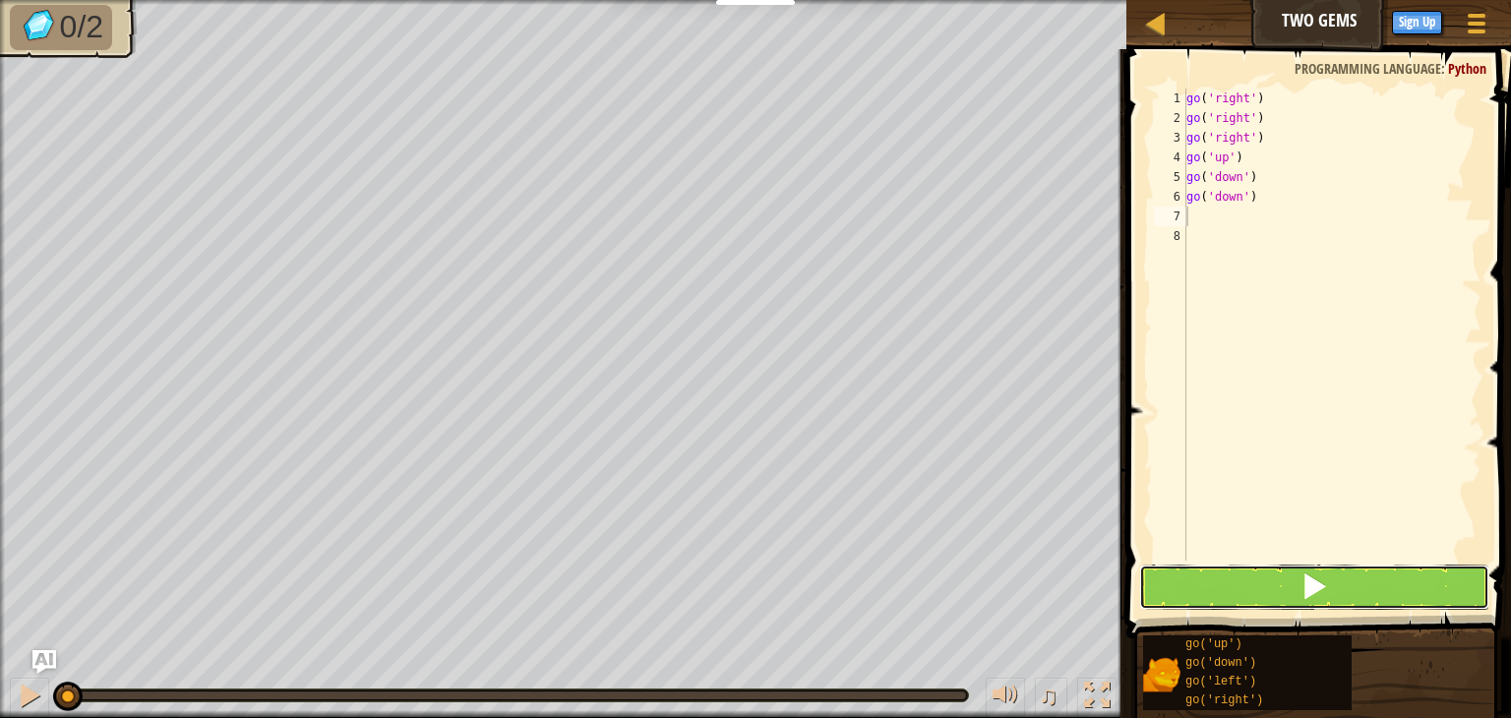
click at [1174, 589] on button at bounding box center [1314, 587] width 350 height 45
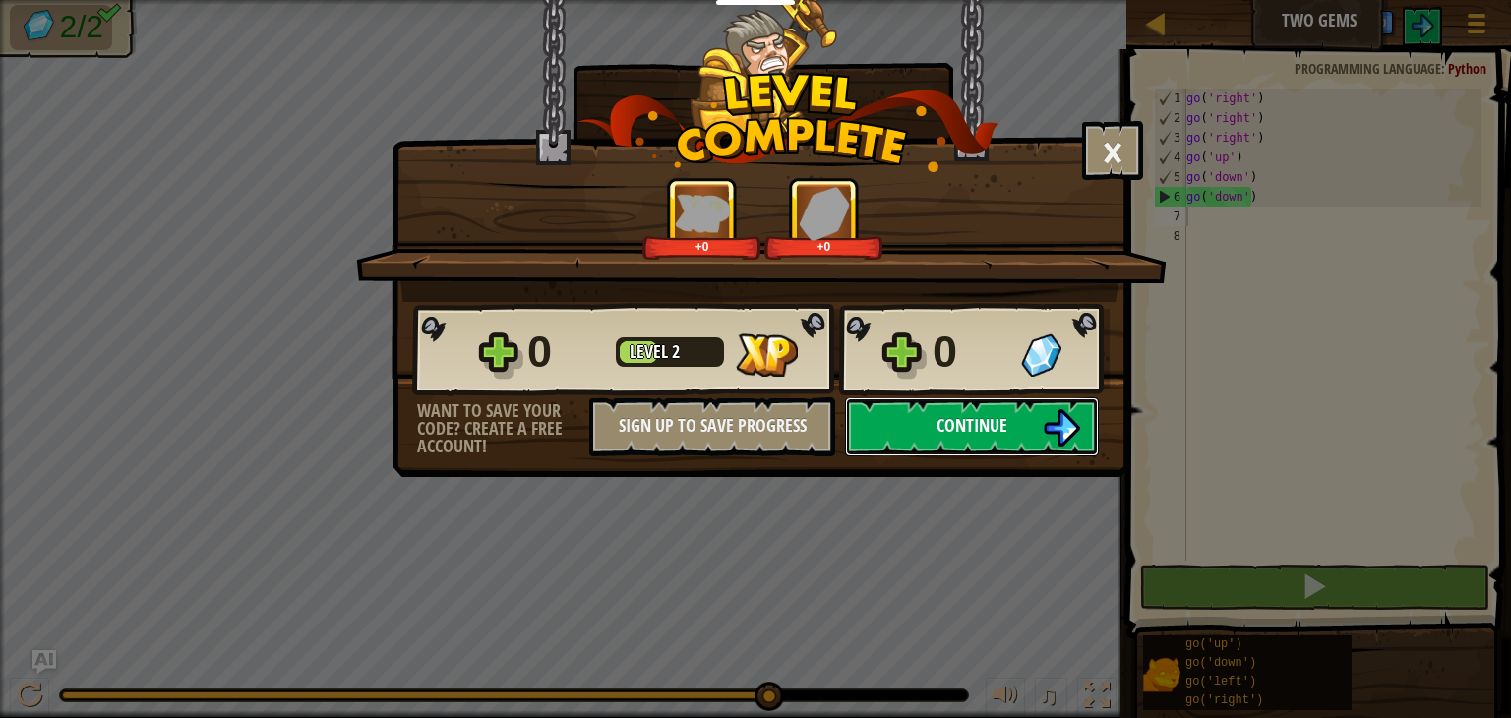
click at [955, 428] on span "Continue" at bounding box center [972, 425] width 71 height 25
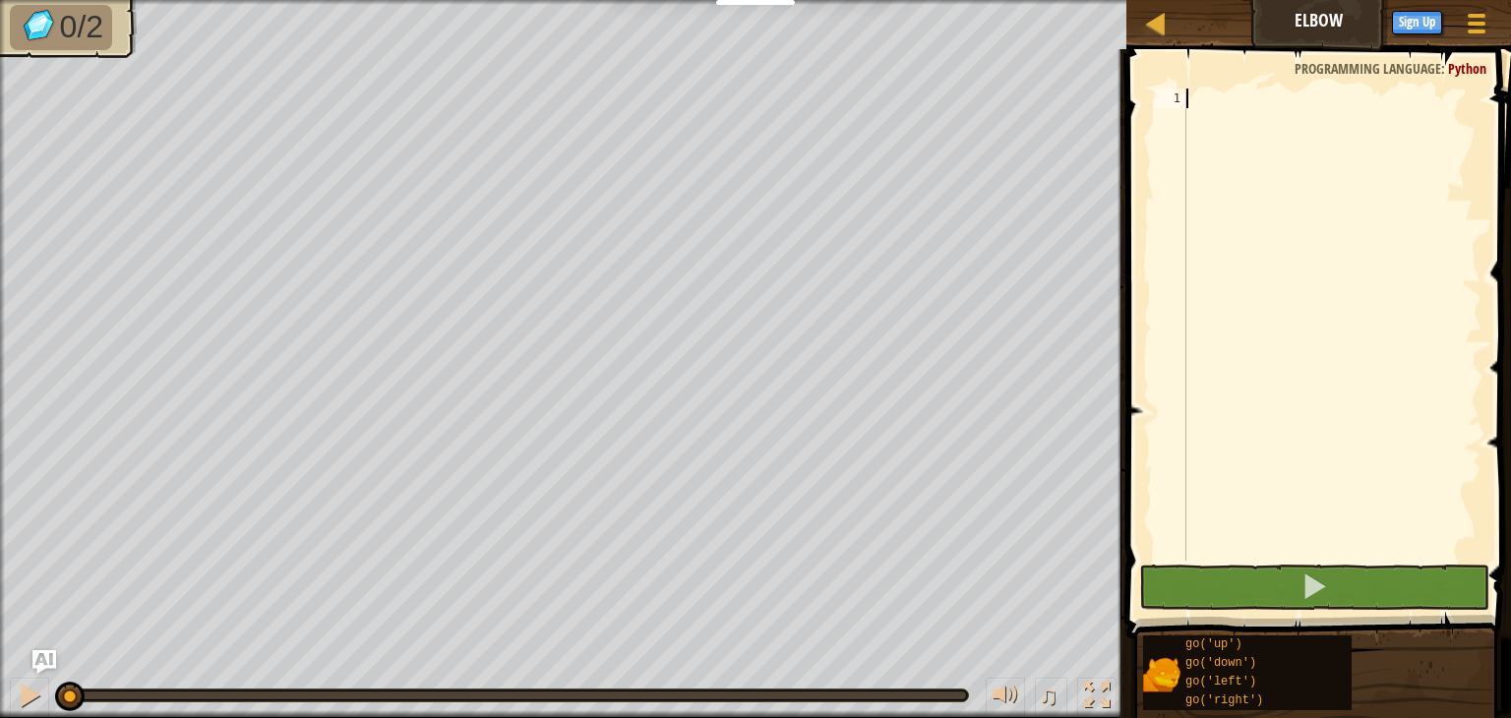
scroll to position [9, 0]
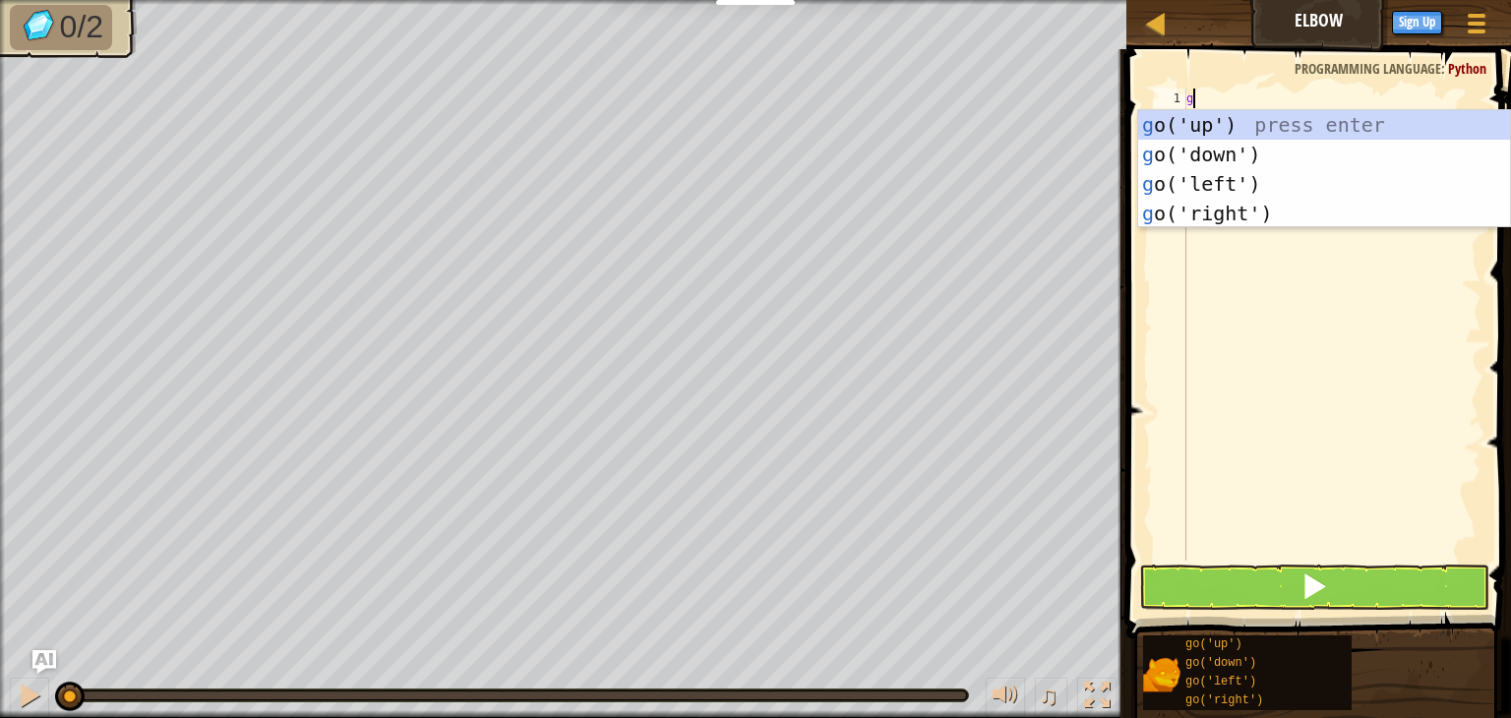
type textarea "go"
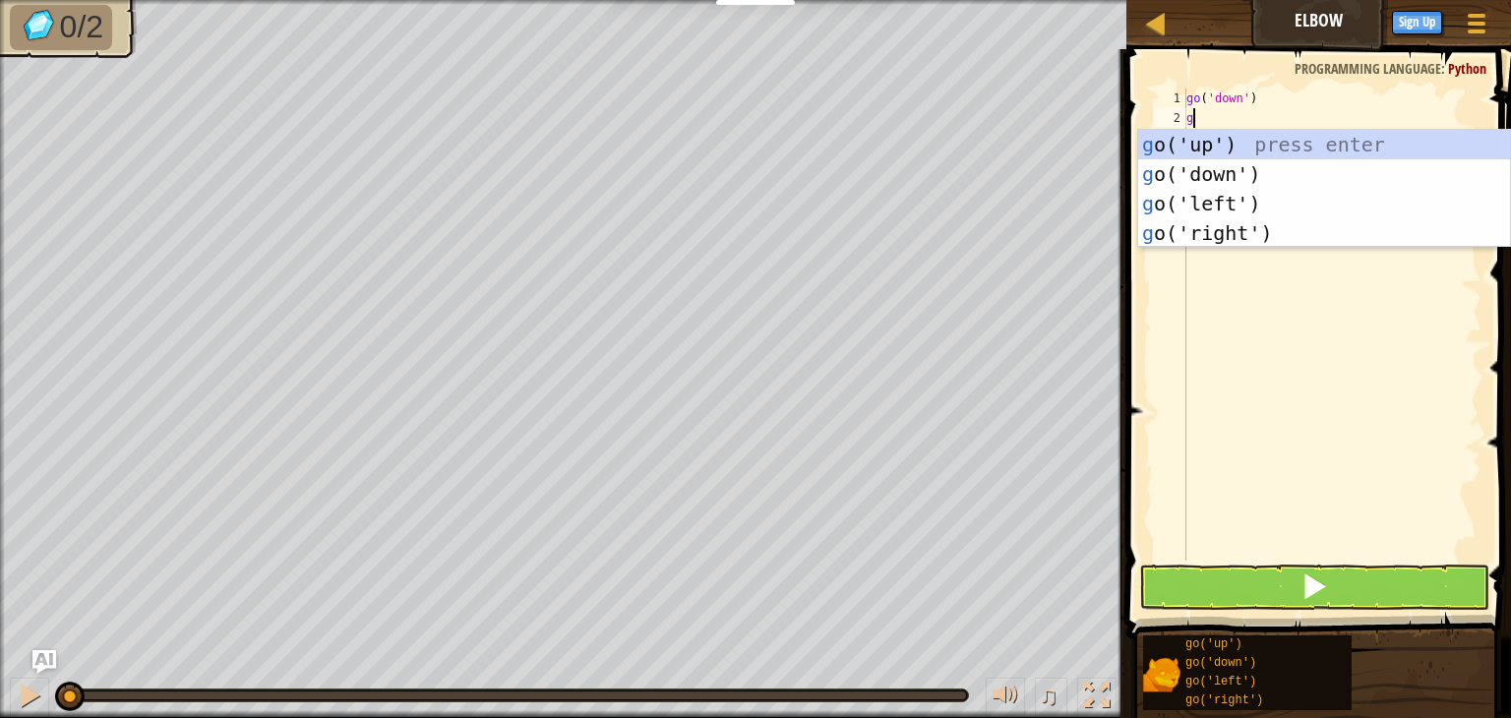
type textarea "go"
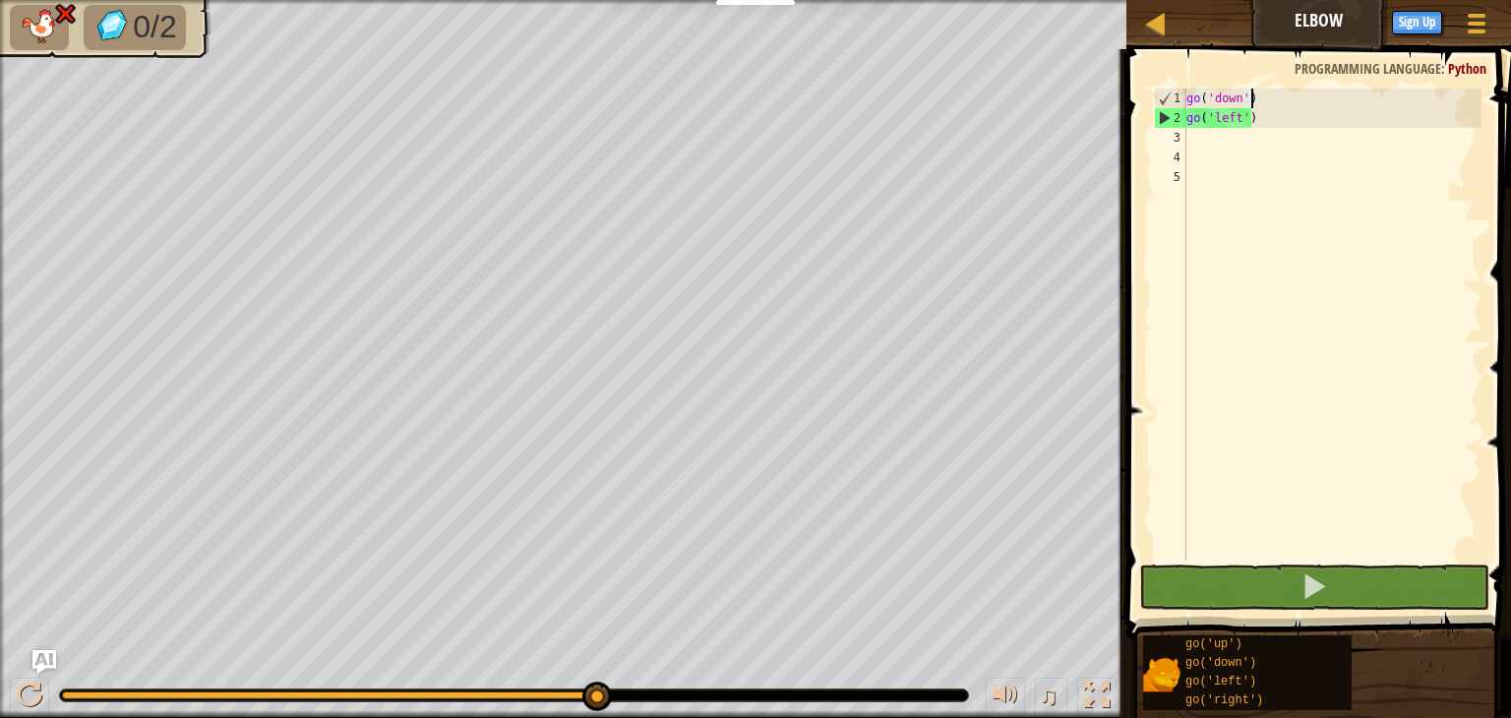
click at [1259, 103] on div "go ( 'down' ) go ( 'left' )" at bounding box center [1332, 345] width 299 height 512
type textarea "go('down')"
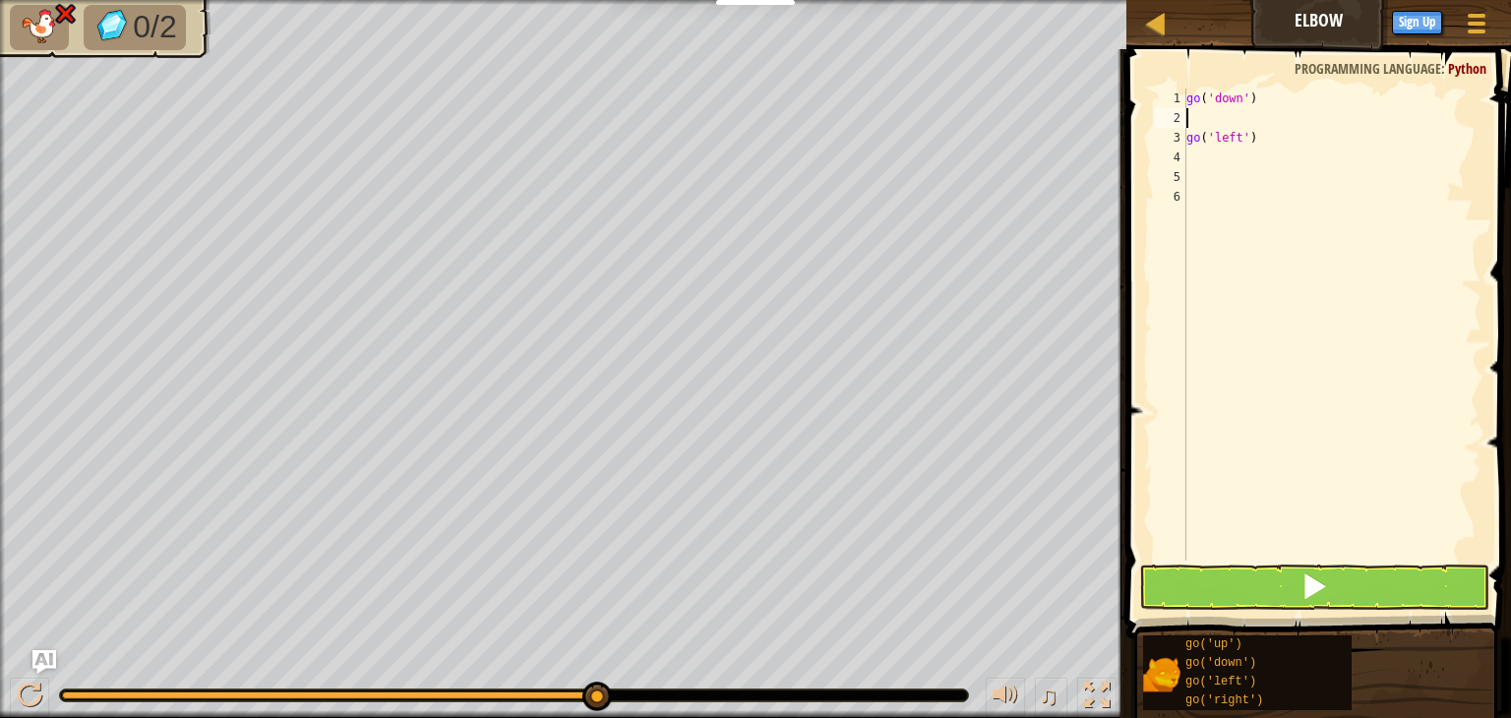
type textarea "go('down')"
type textarea "go"
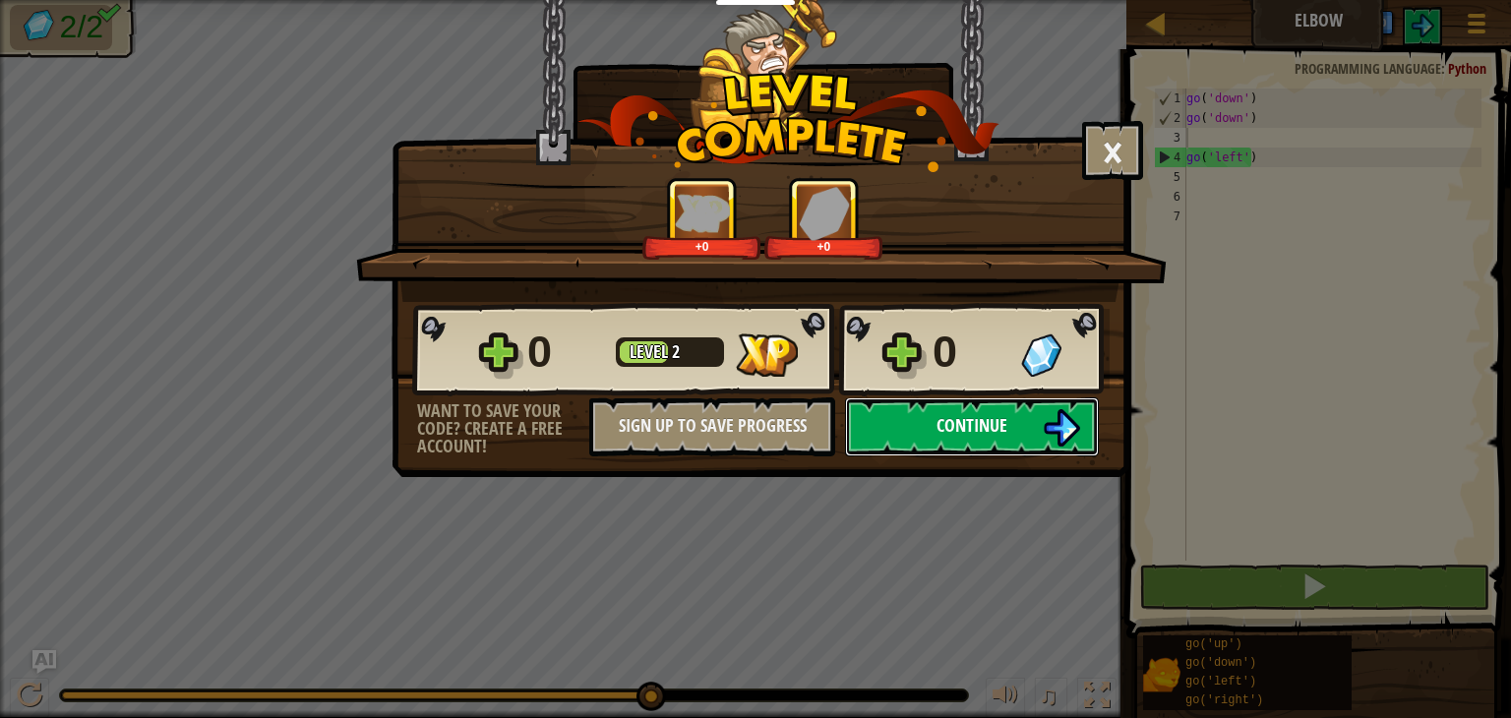
click at [896, 443] on button "Continue" at bounding box center [972, 427] width 254 height 59
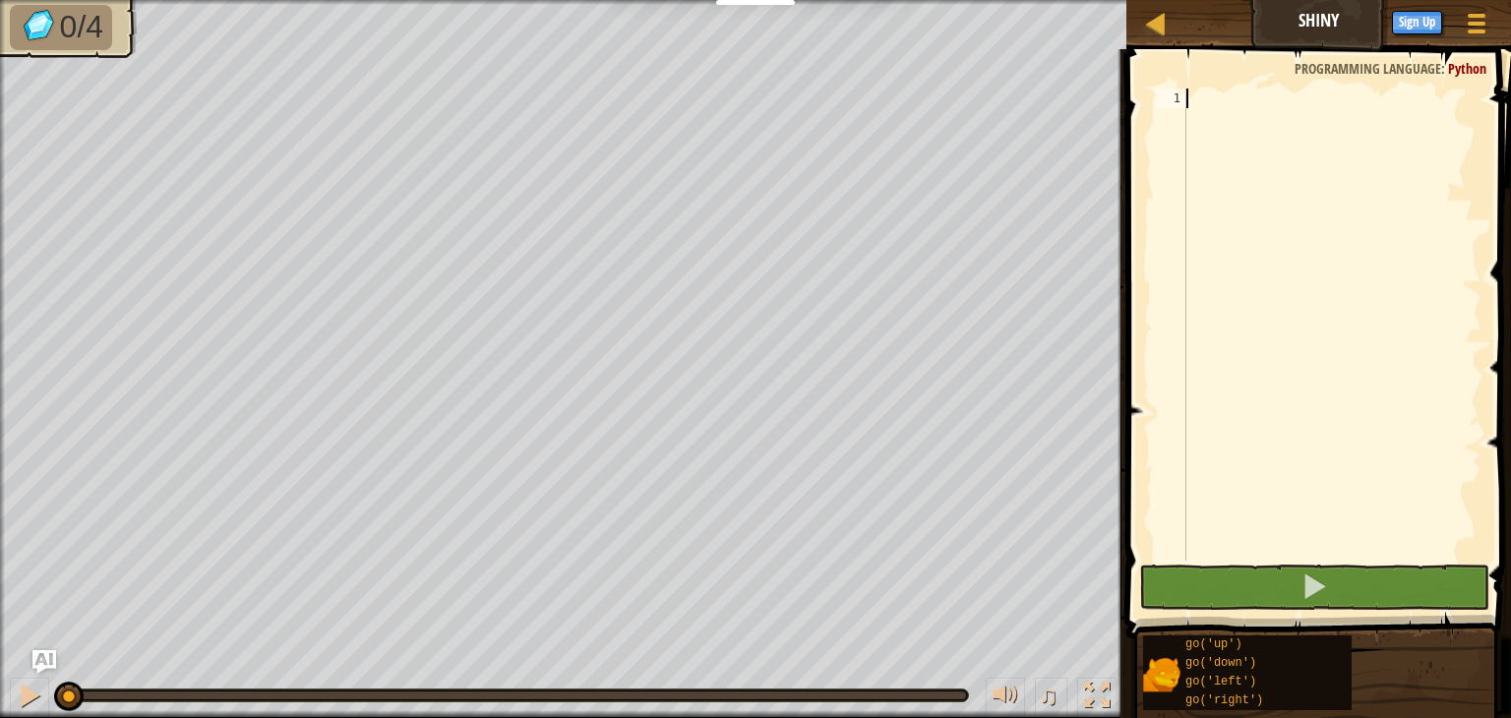
scroll to position [9, 0]
type textarea "go"
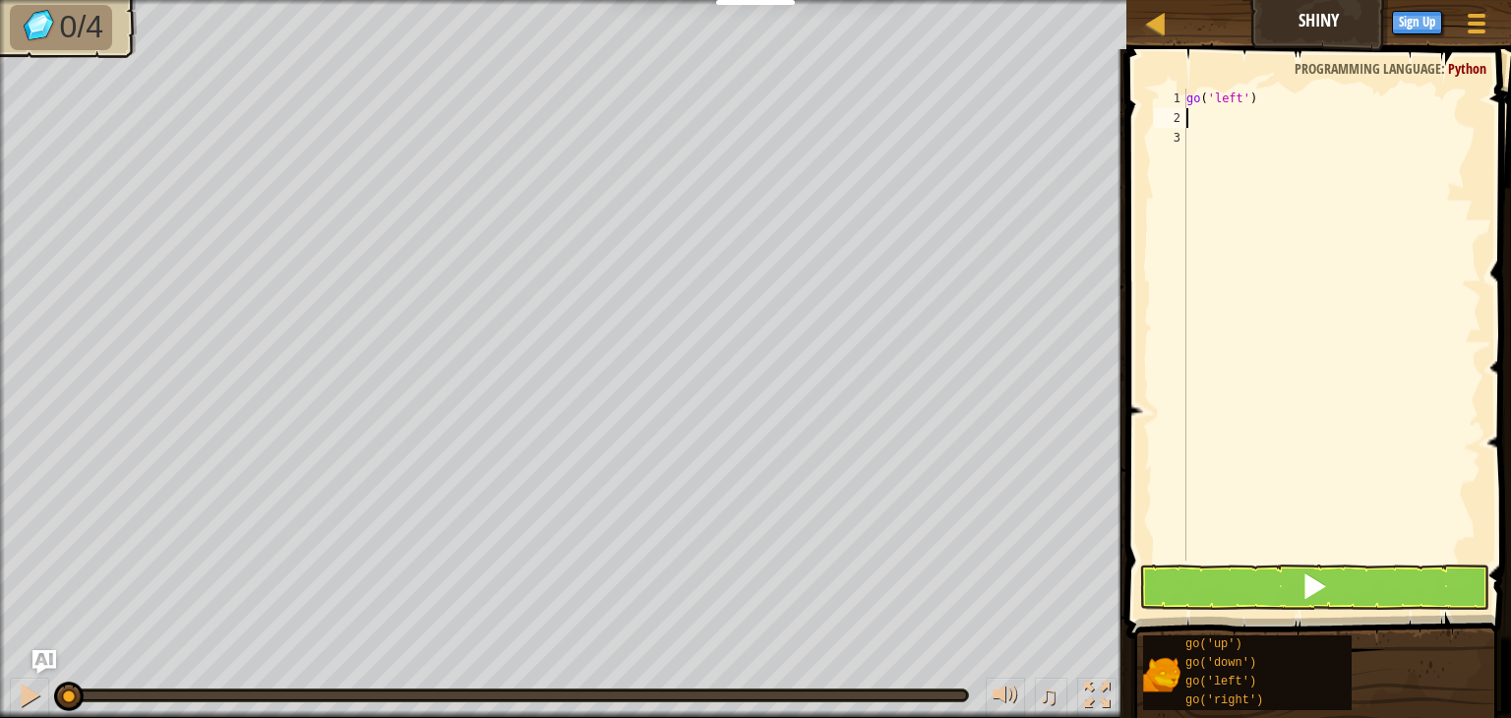
type textarea "go"
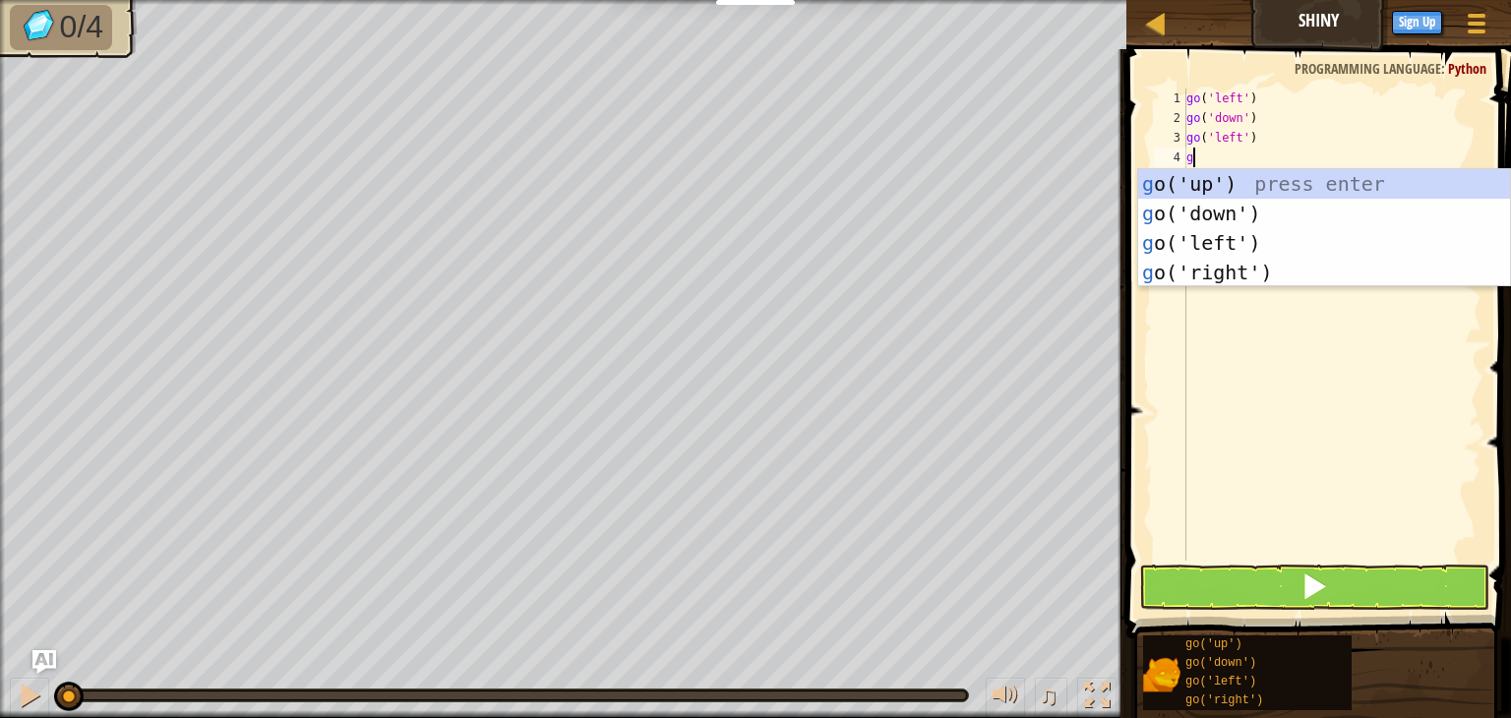
type textarea "go"
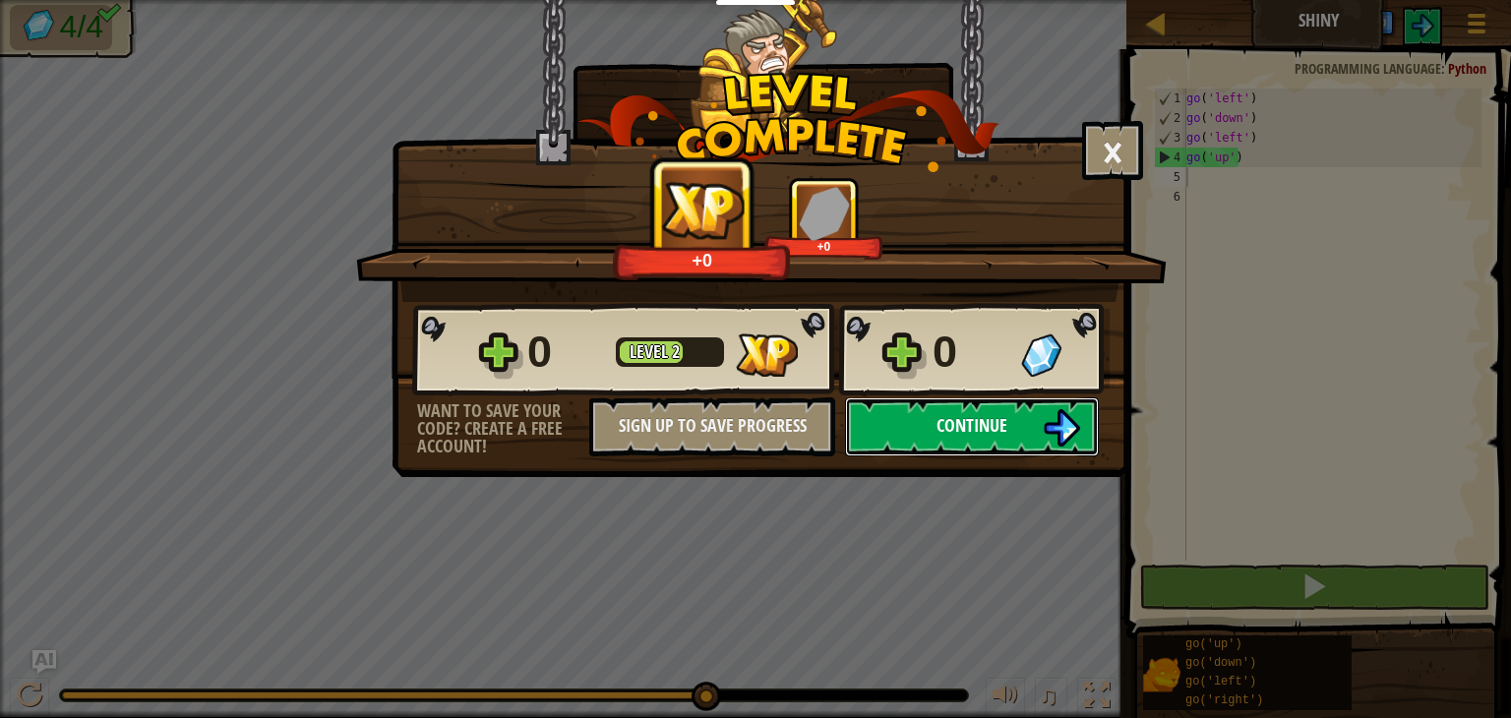
click at [917, 448] on button "Continue" at bounding box center [972, 427] width 254 height 59
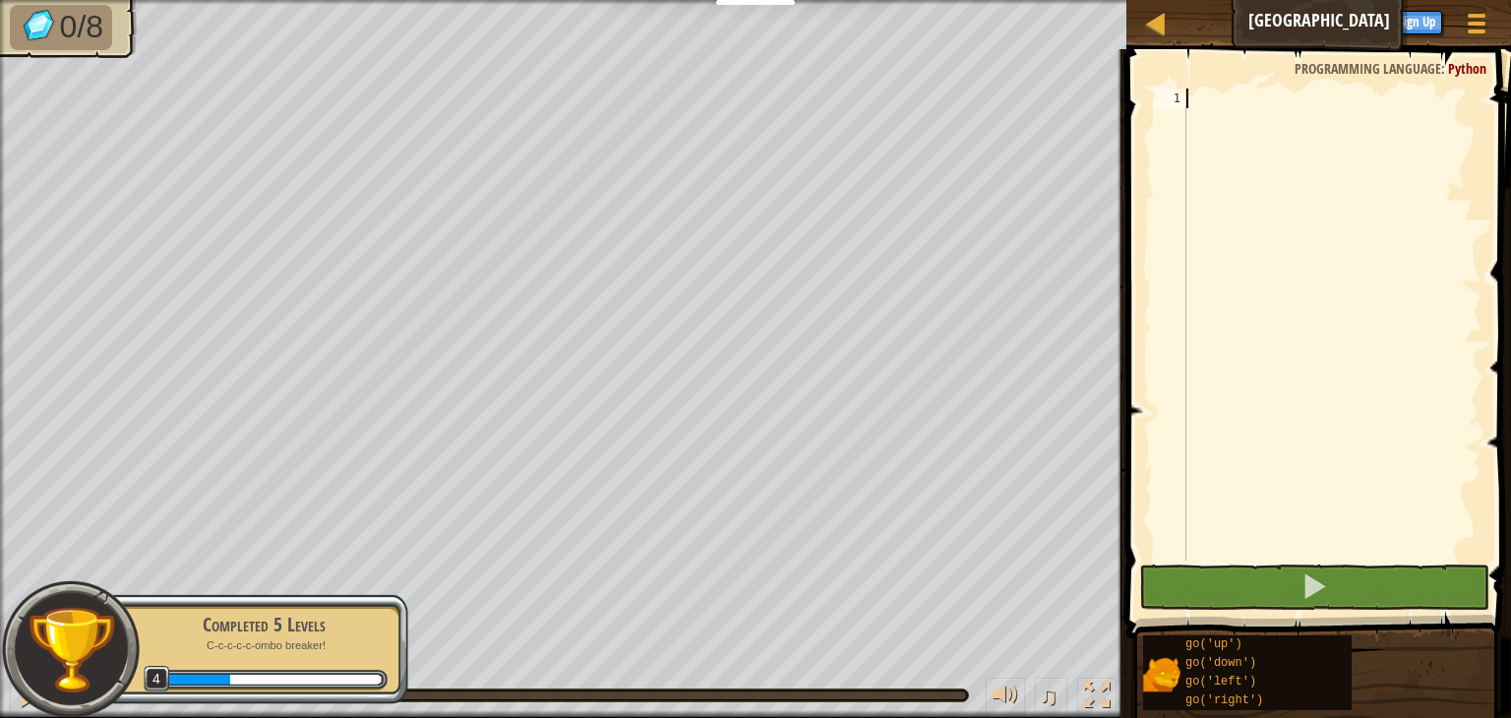
scroll to position [9, 0]
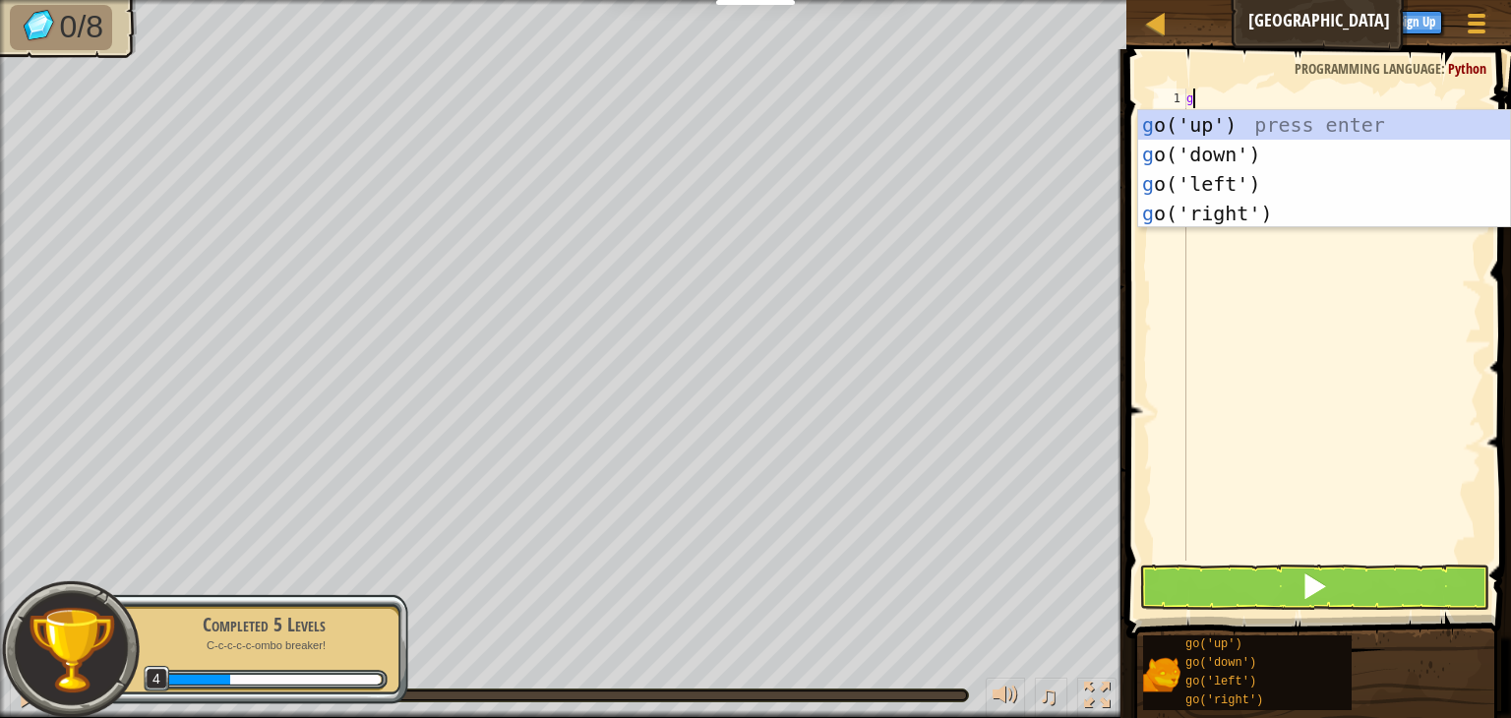
type textarea "go"
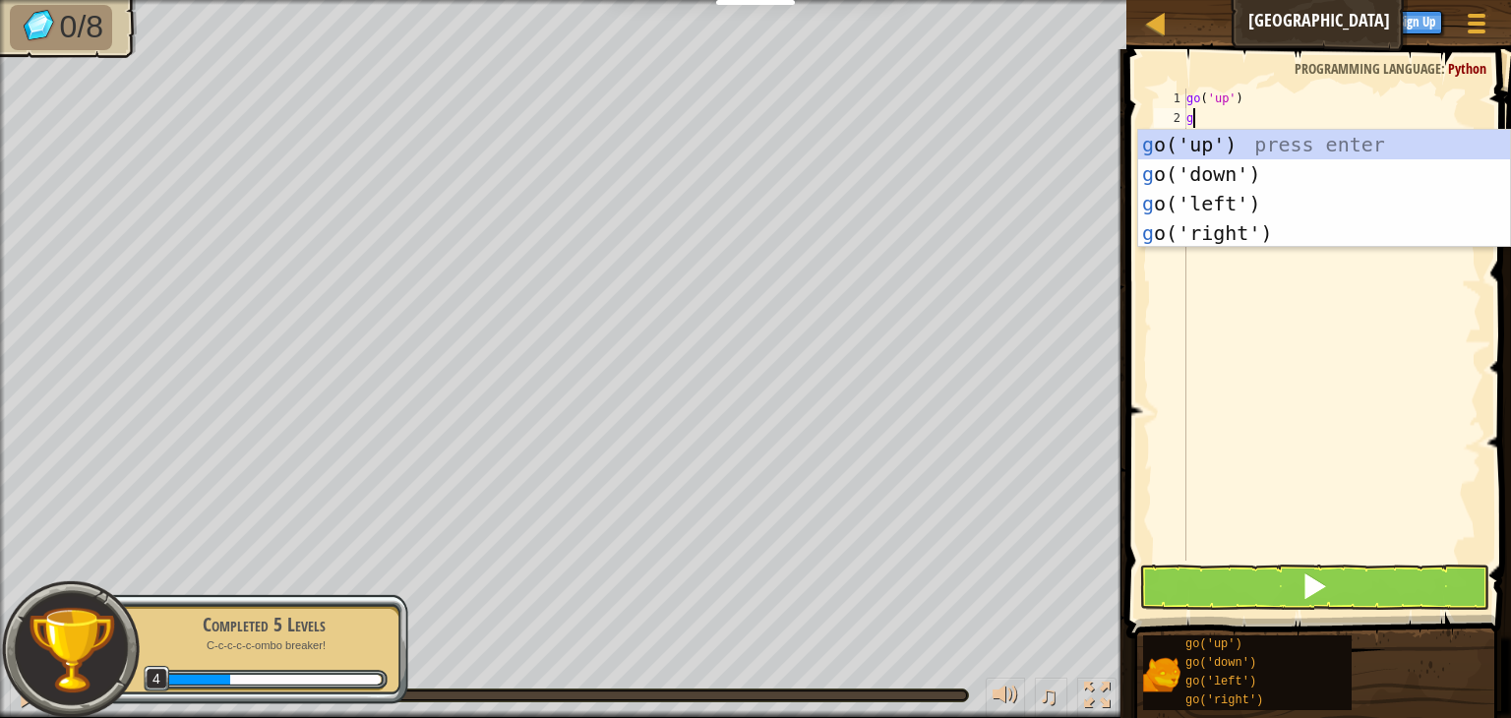
type textarea "go"
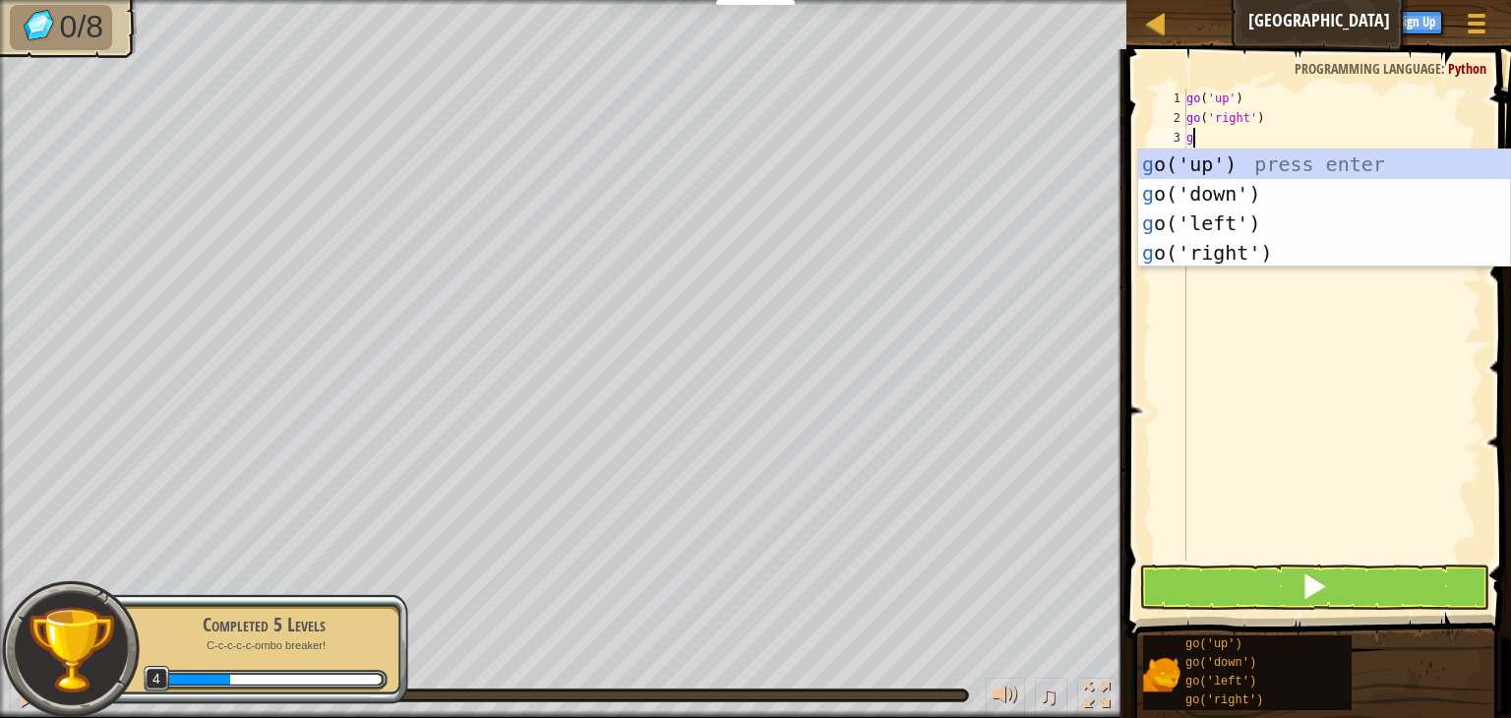
type textarea "go"
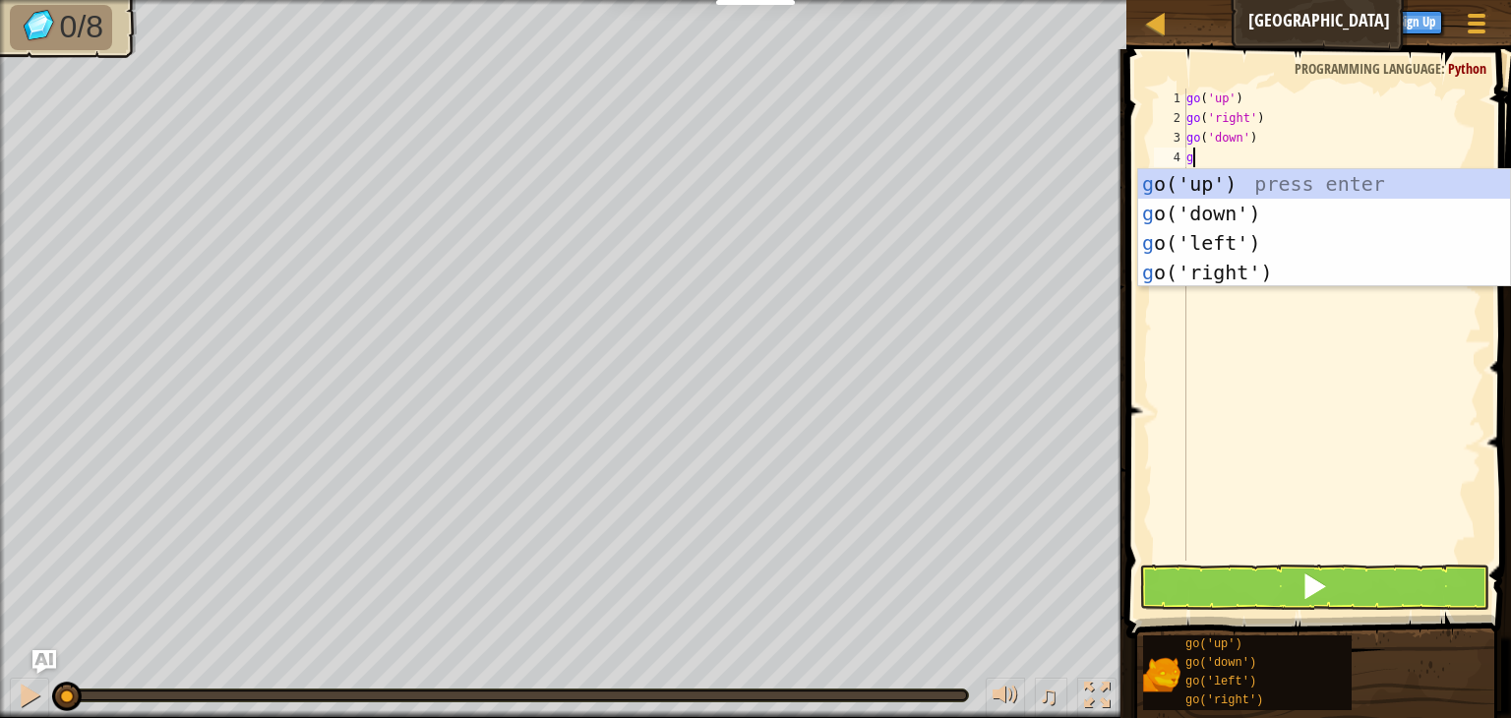
type textarea "go"
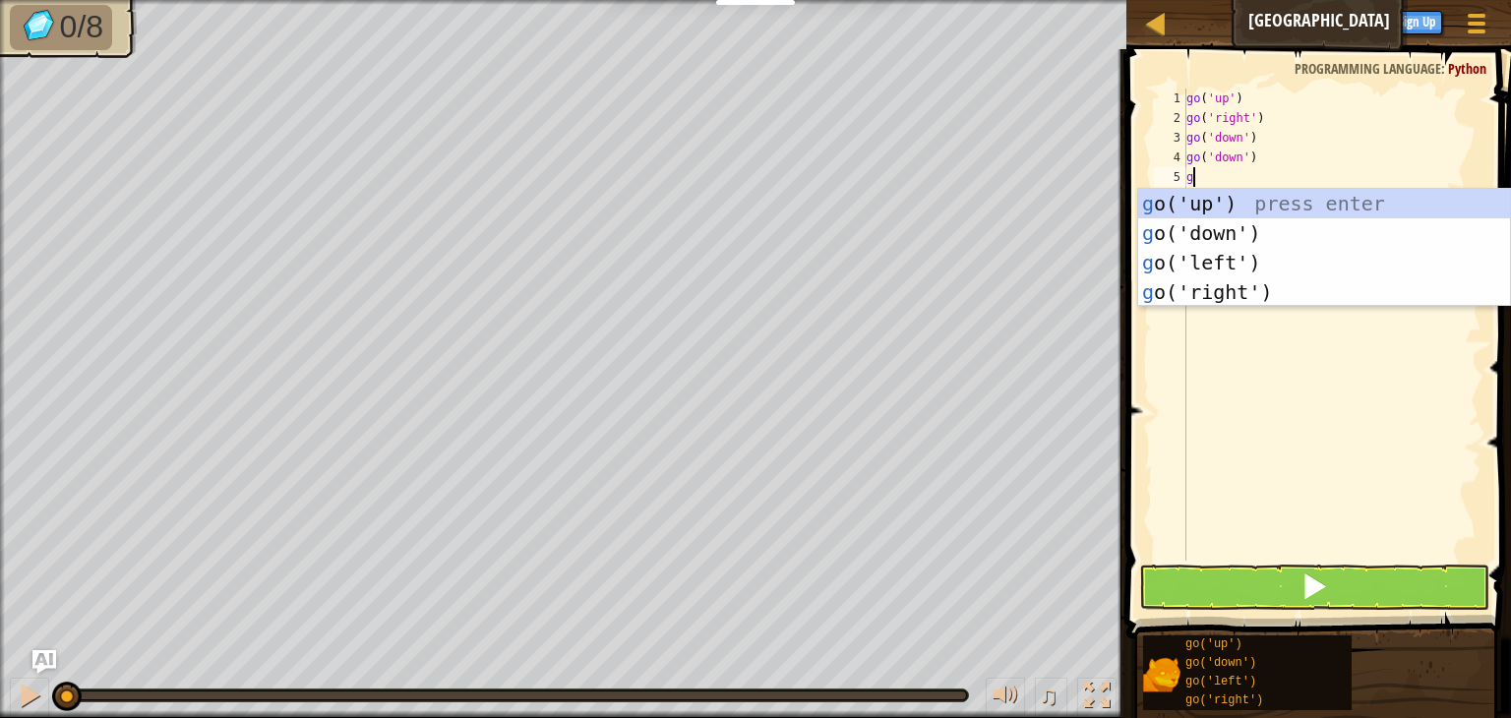
type textarea "go"
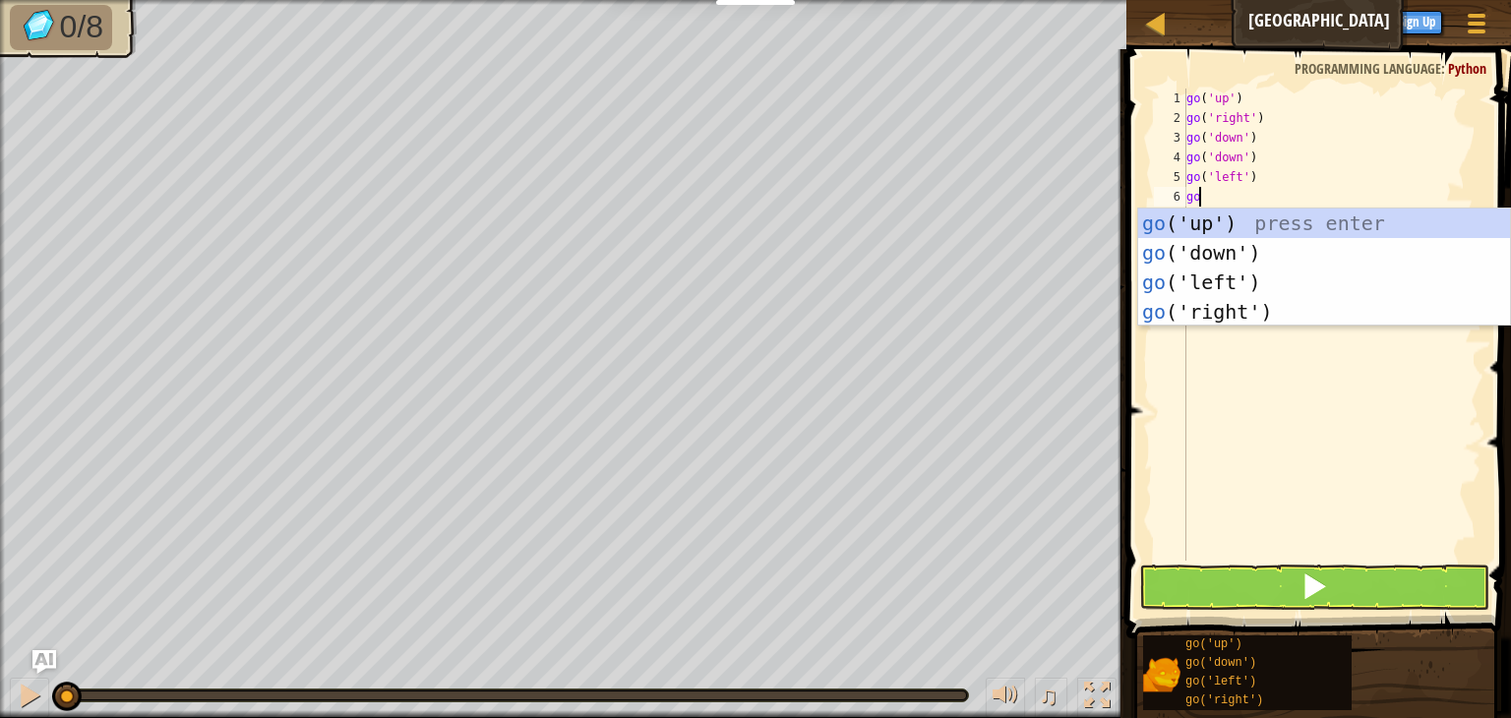
type textarea "g"
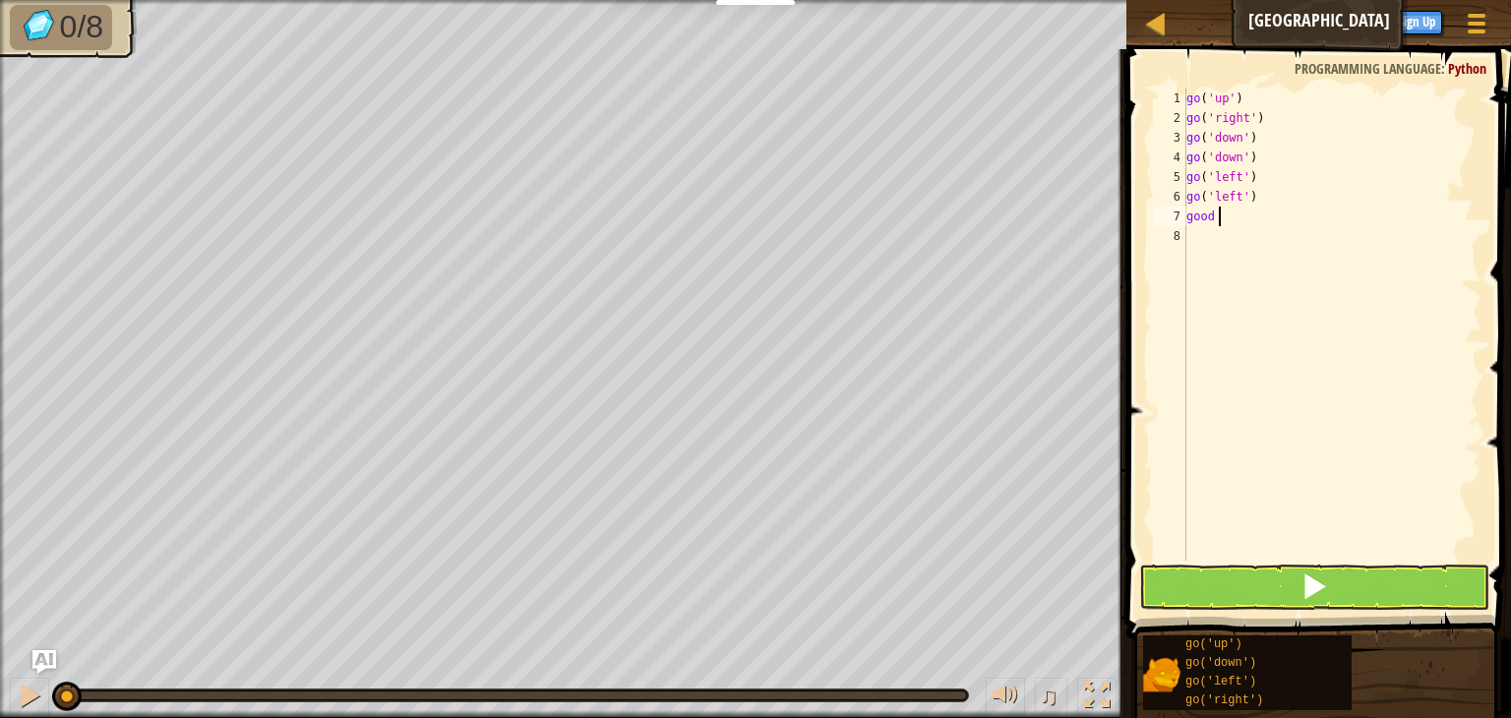
scroll to position [0, 0]
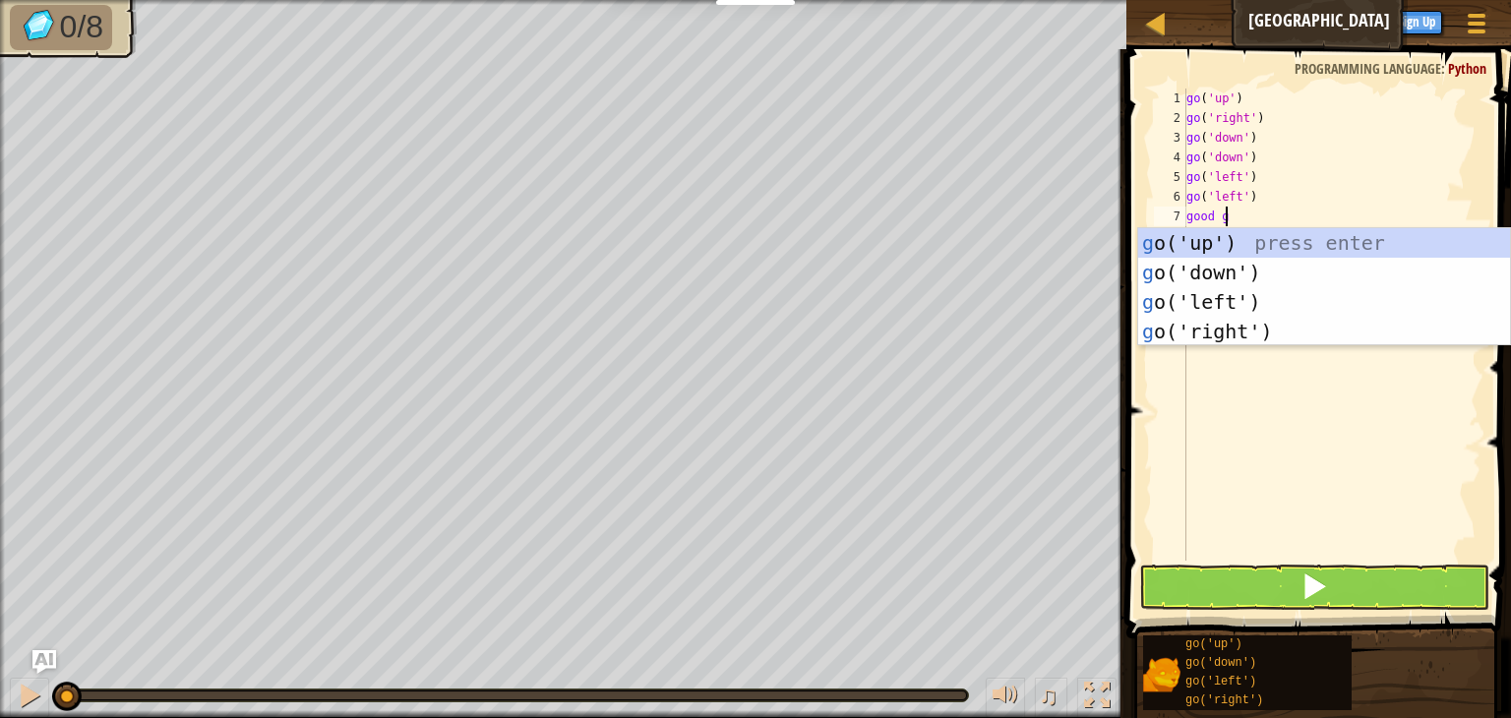
type textarea "good go"
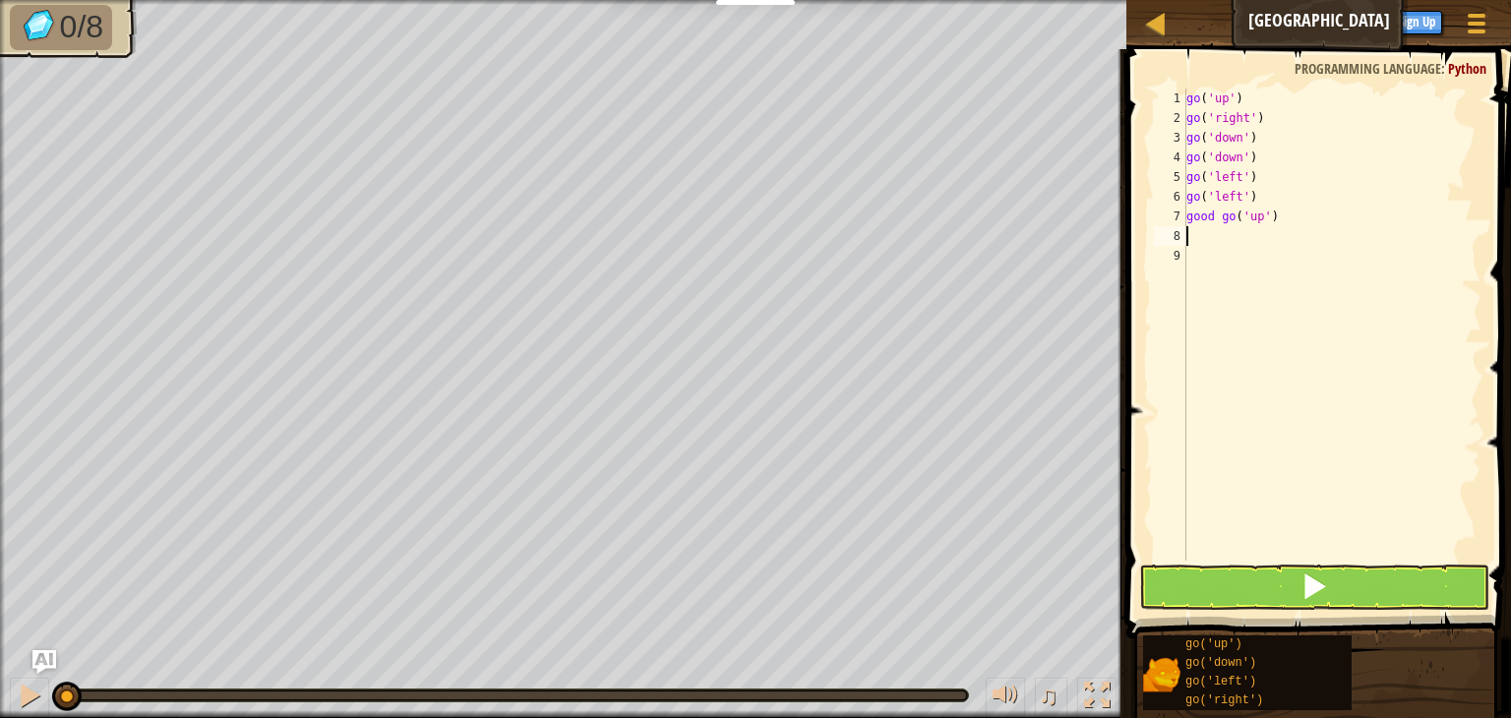
scroll to position [9, 0]
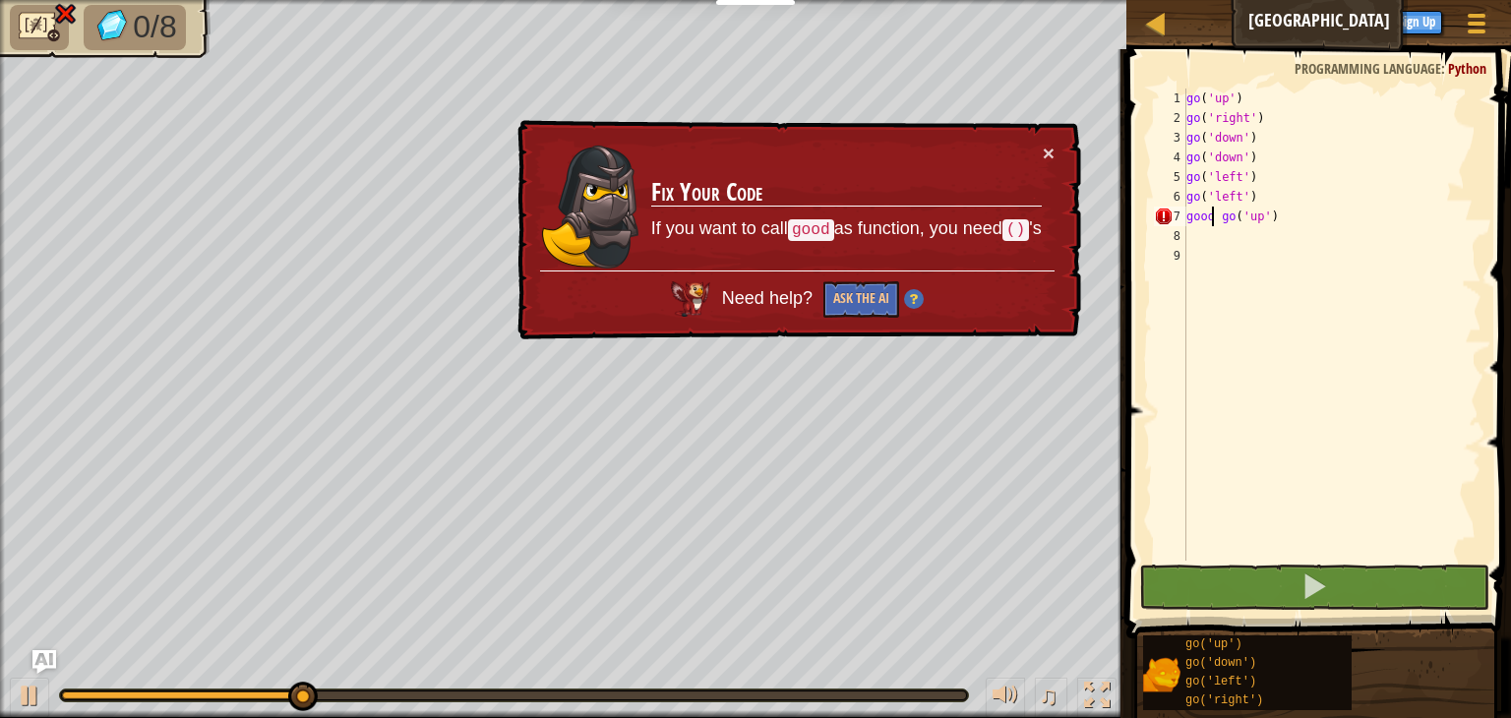
click at [1210, 220] on div "go ( 'up' ) go ( 'right' ) go ( 'down' ) go ( 'down' ) go ( 'left' ) go ( 'left…" at bounding box center [1332, 345] width 299 height 512
click at [1052, 144] on button "×" at bounding box center [1049, 153] width 12 height 21
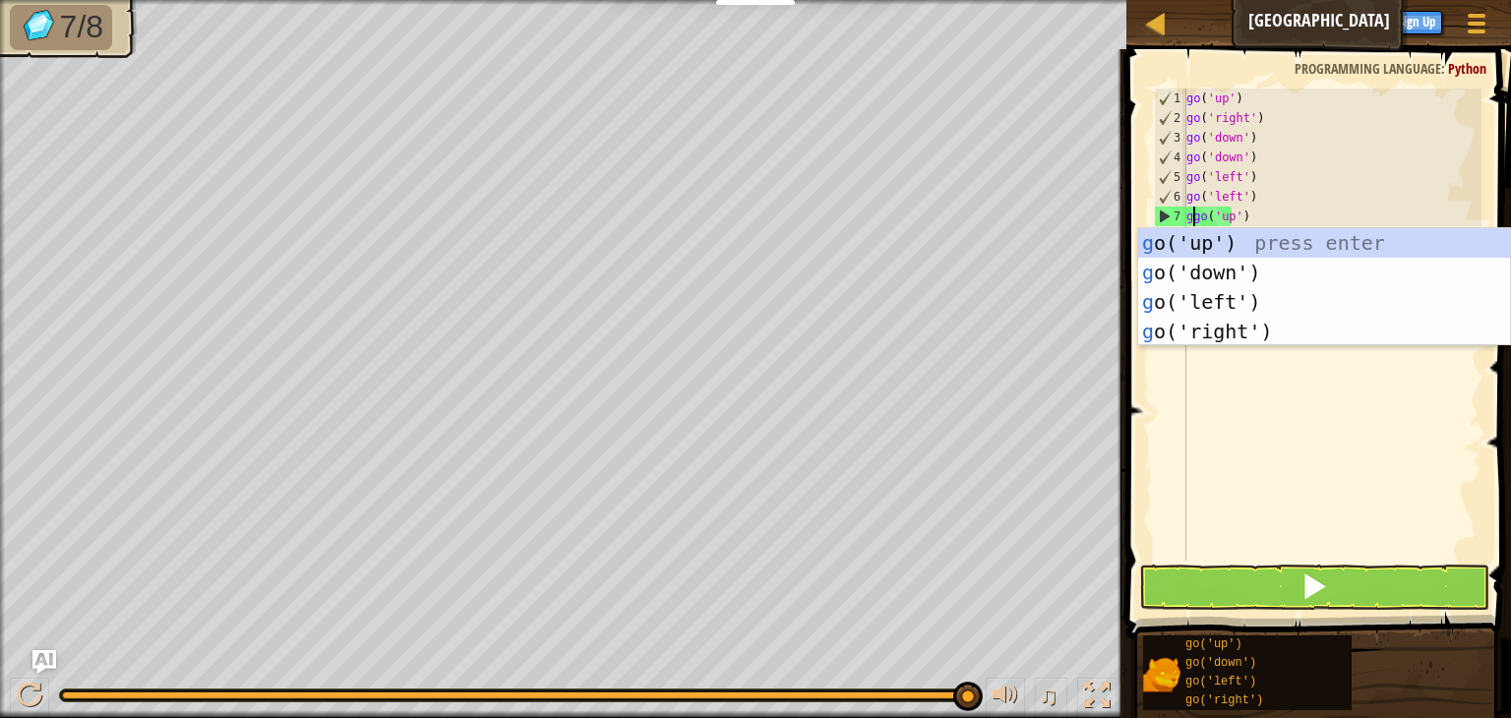
type textarea "go('up')"
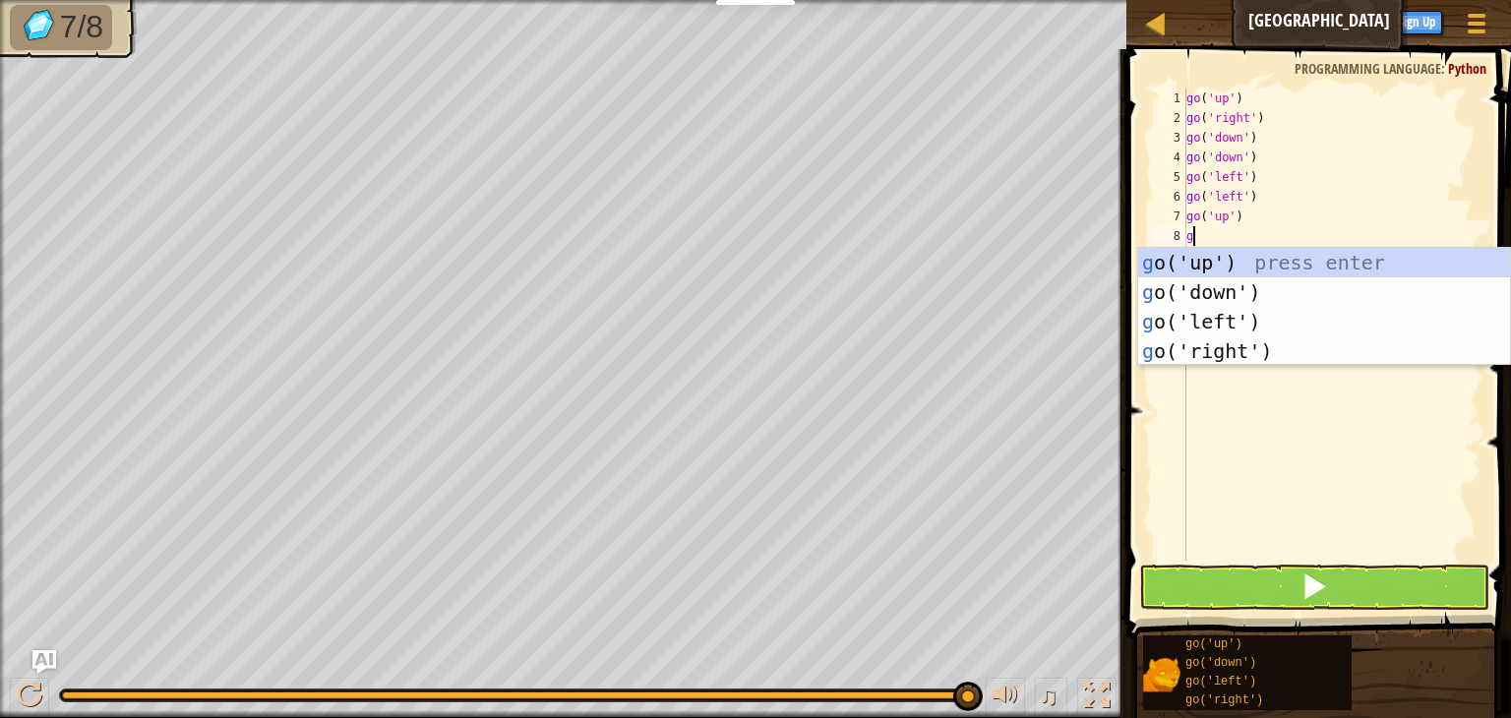
type textarea "go"
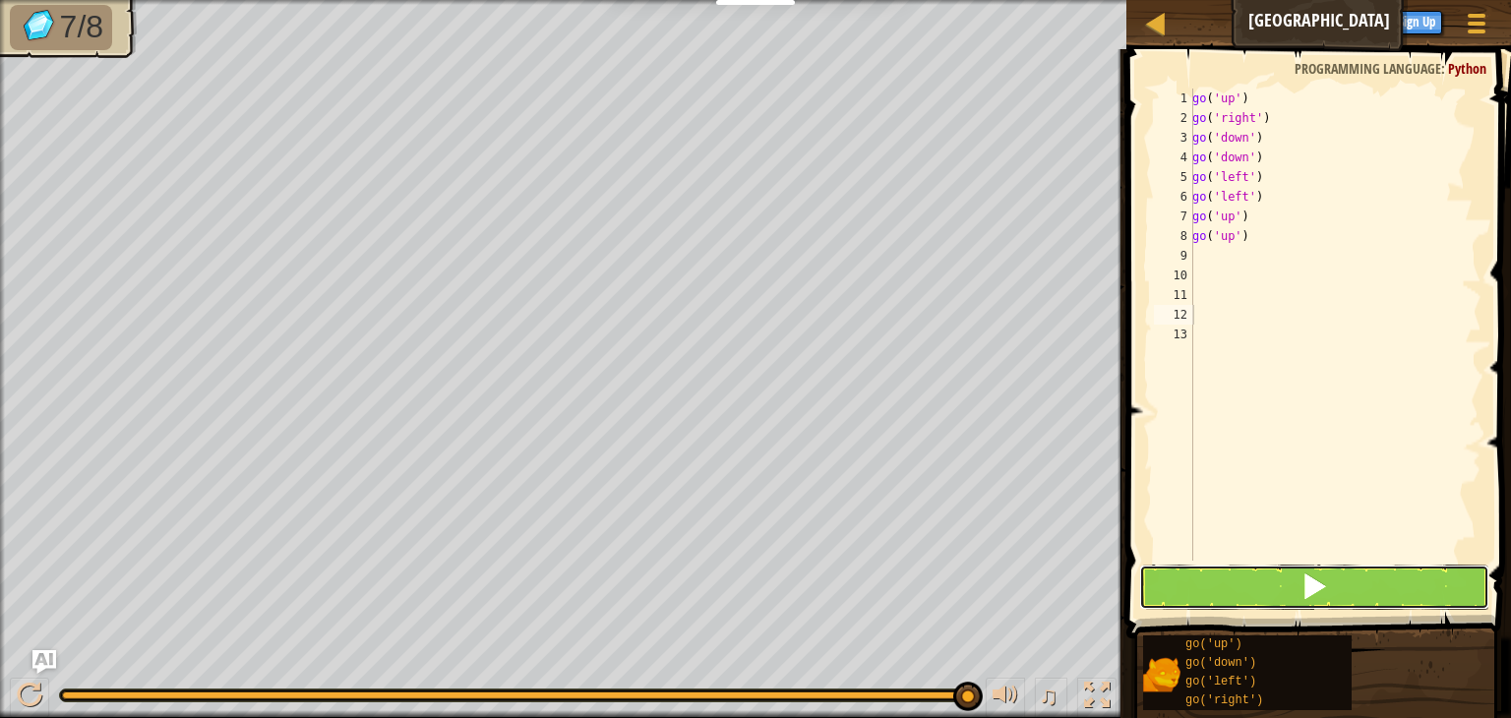
click at [1177, 580] on button at bounding box center [1314, 587] width 350 height 45
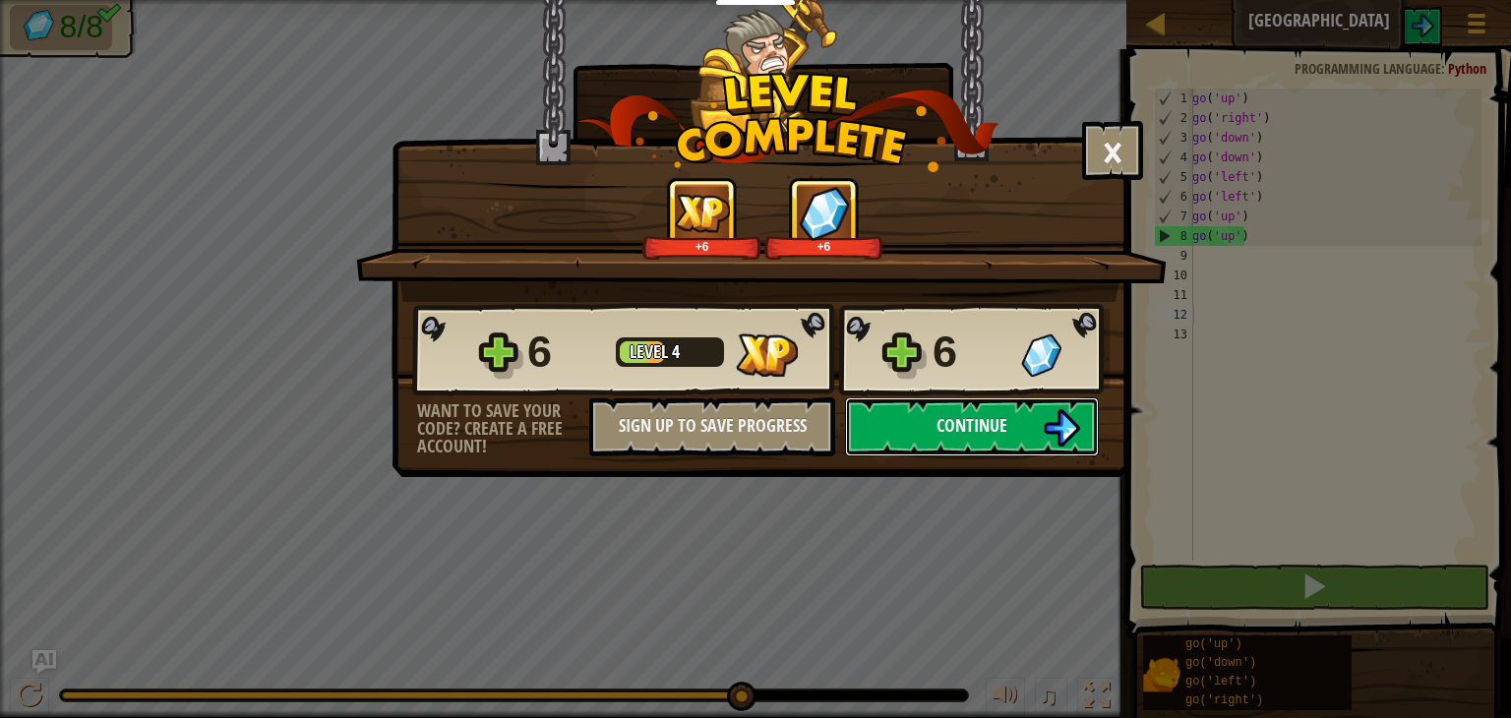
click at [1080, 426] on button "Continue" at bounding box center [972, 427] width 254 height 59
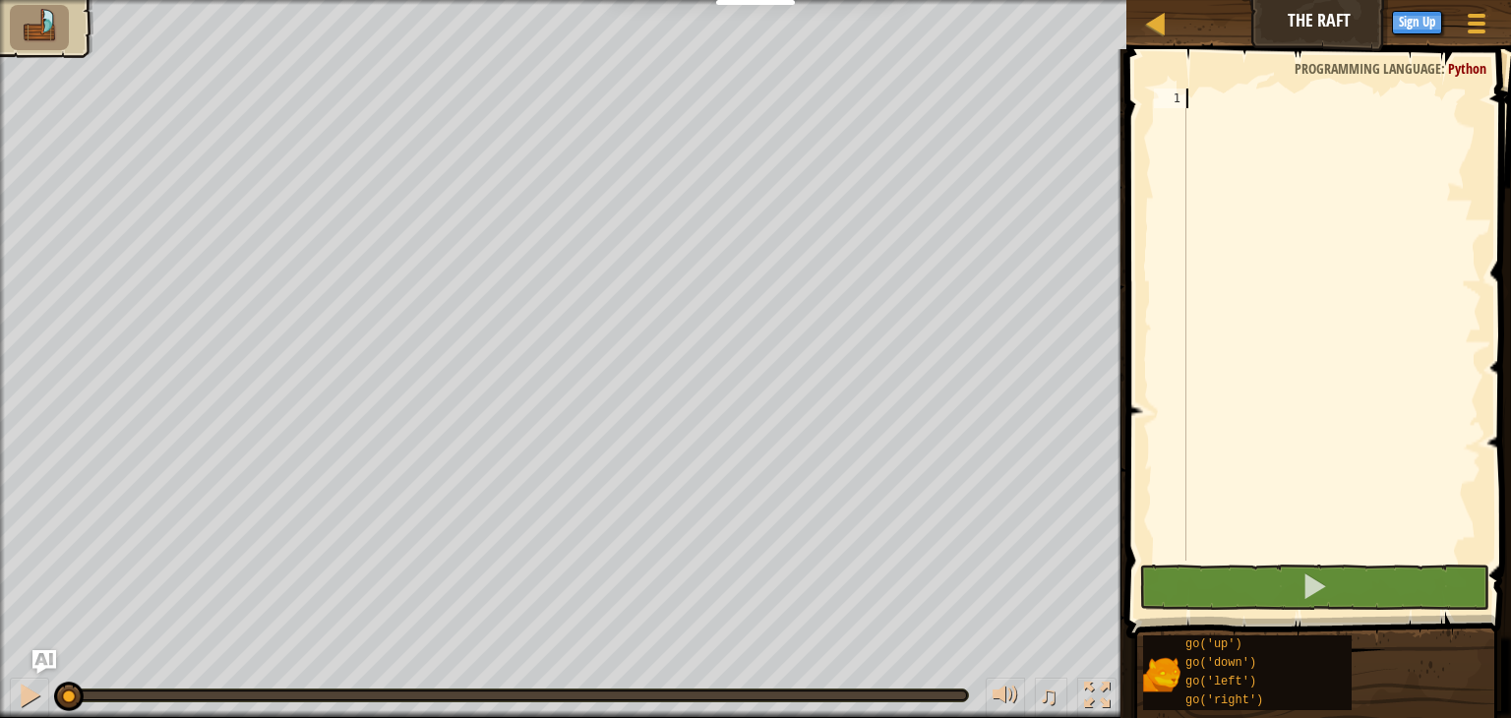
scroll to position [9, 0]
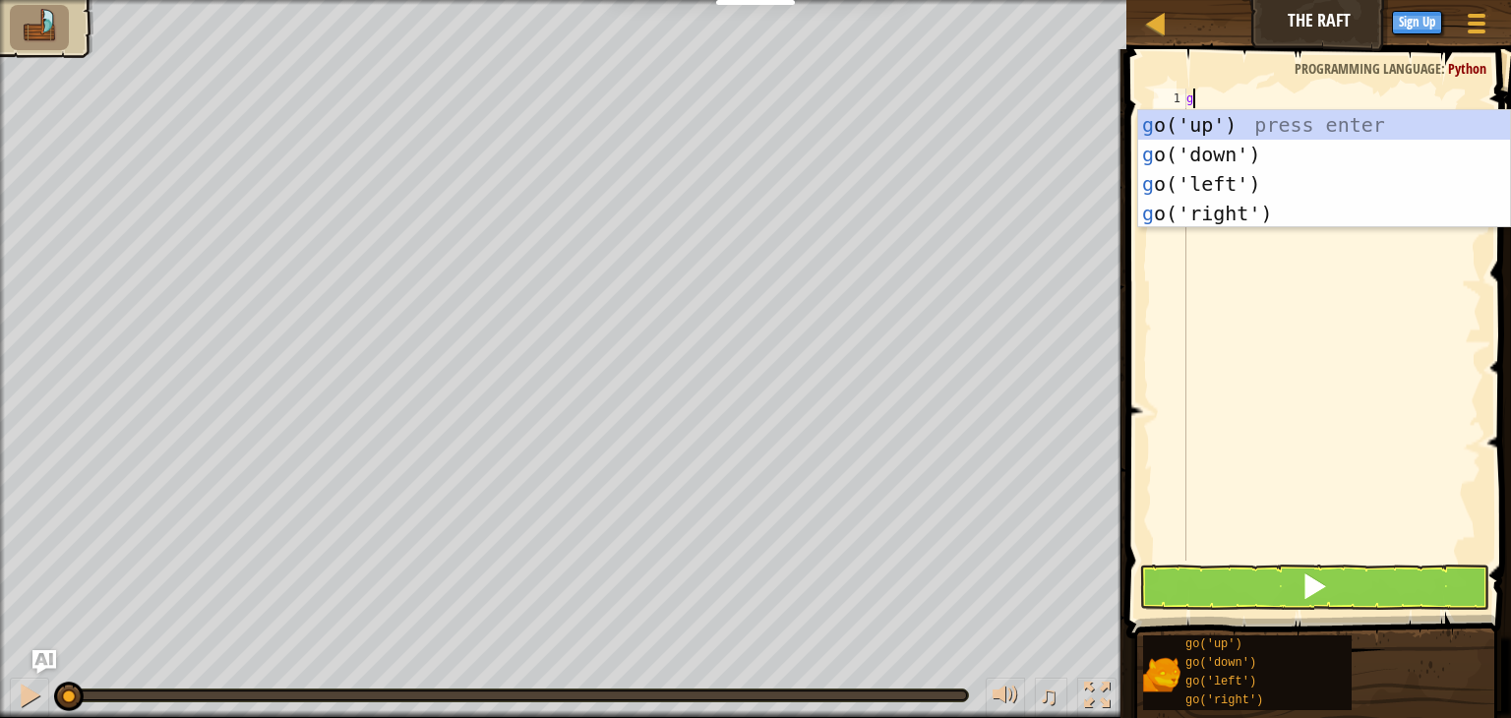
type textarea "go"
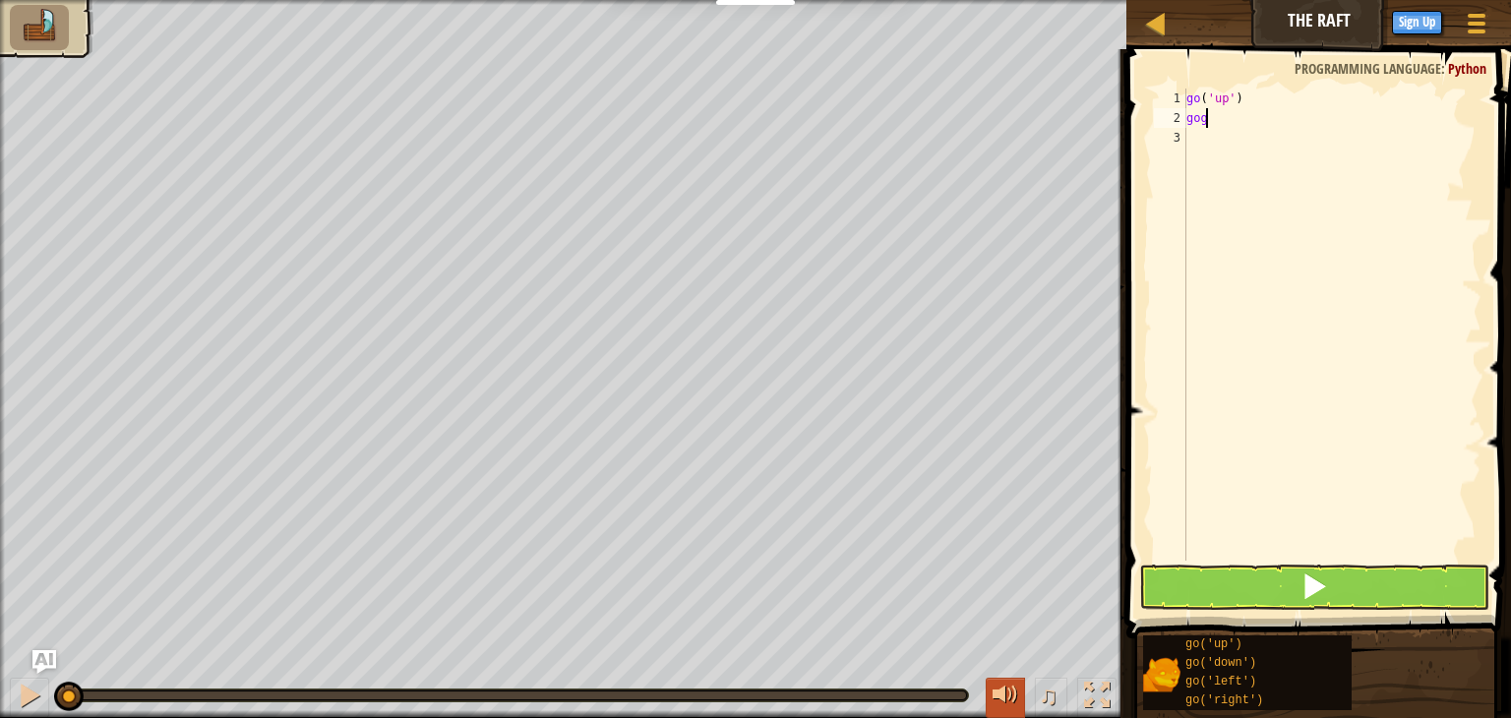
type textarea "go"
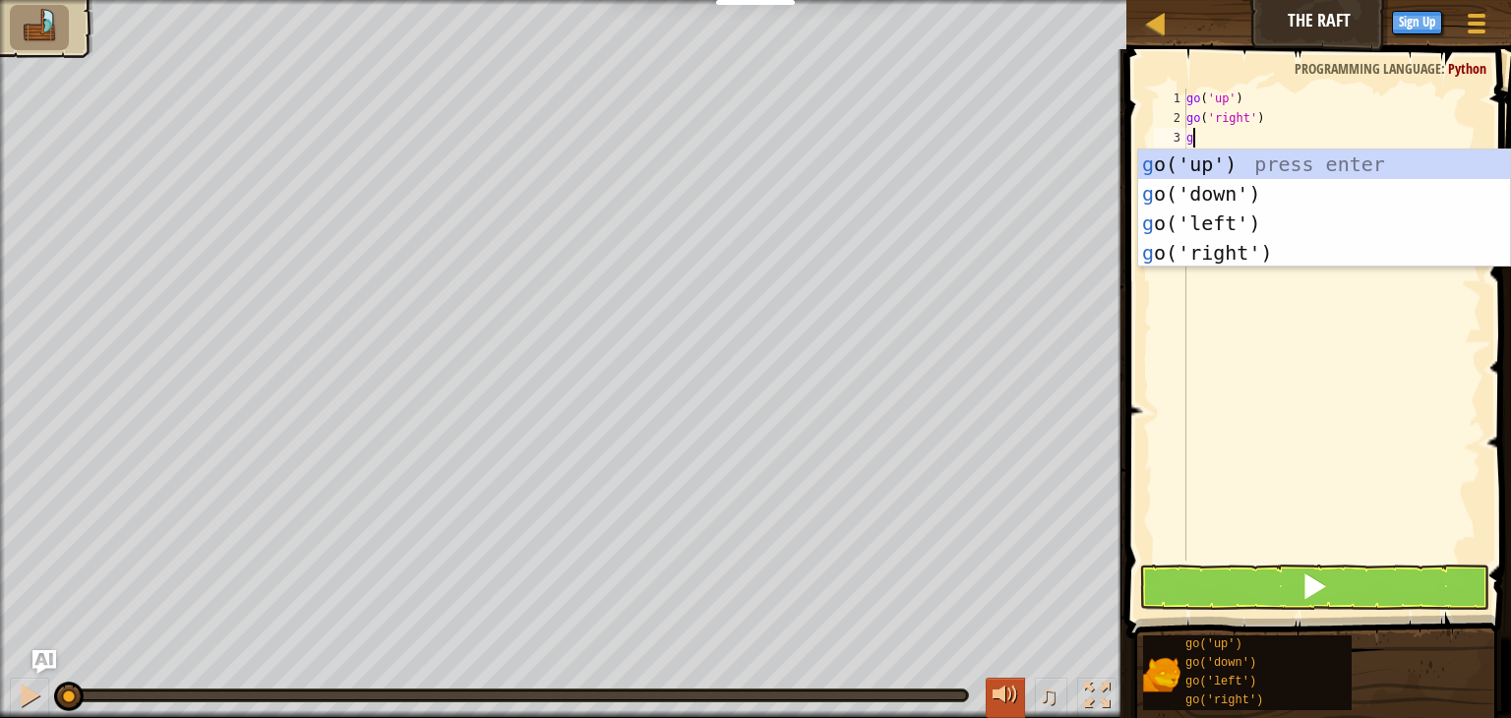
type textarea "go"
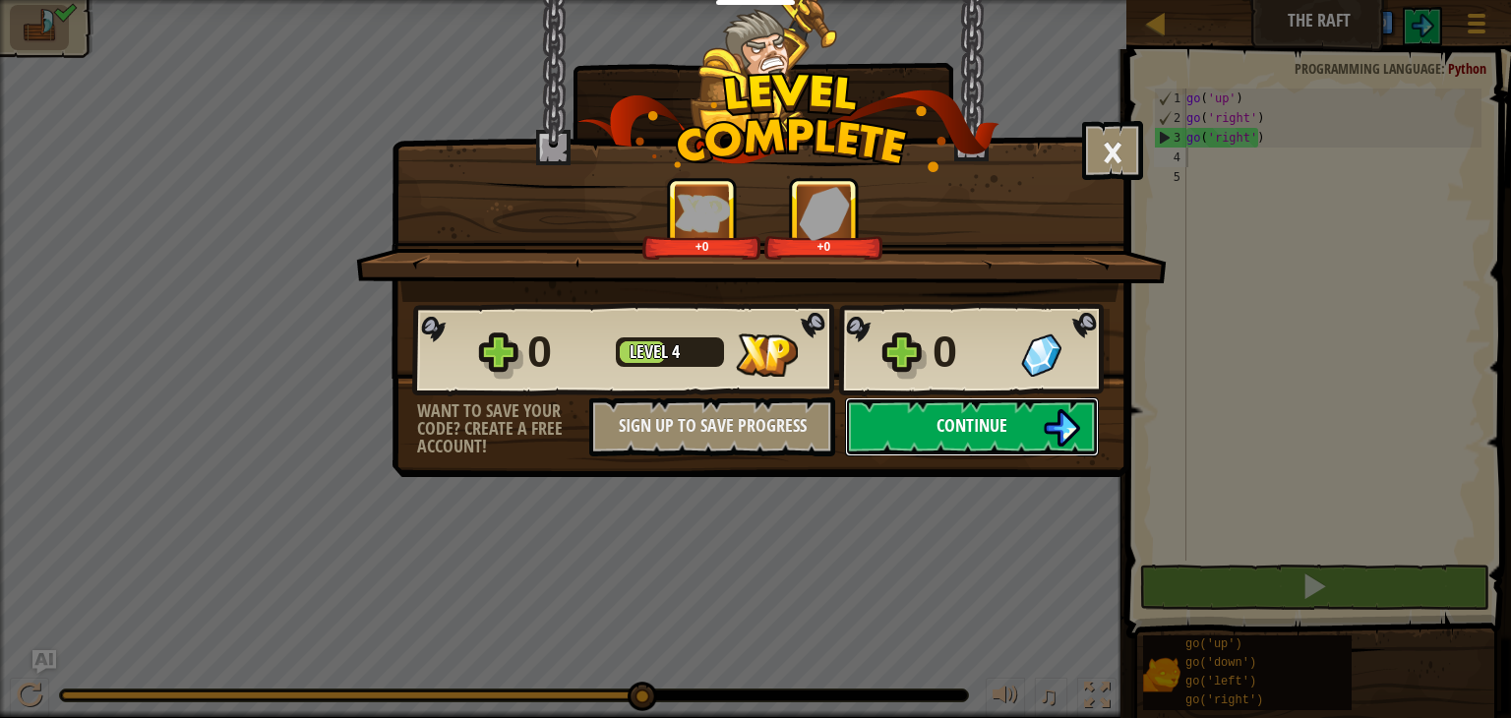
click at [929, 426] on button "Continue" at bounding box center [972, 427] width 254 height 59
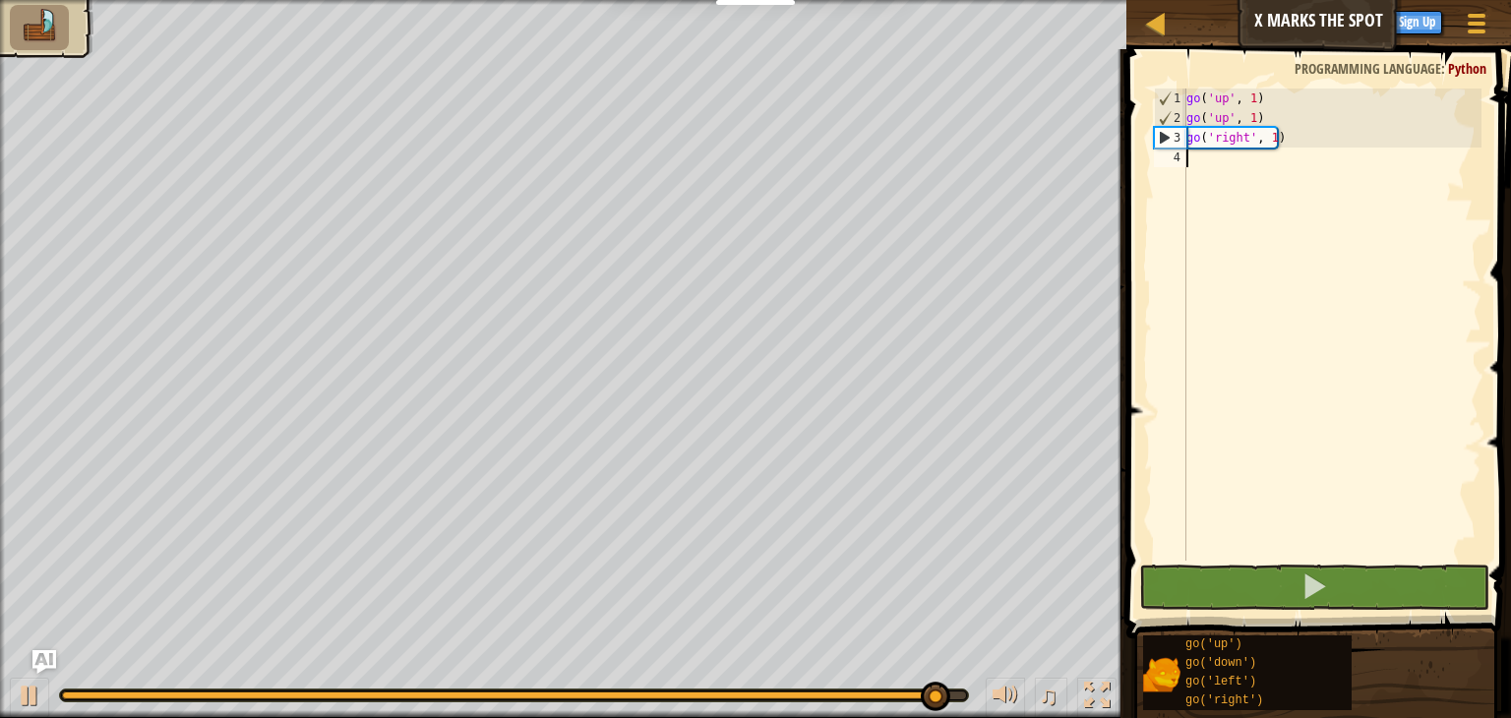
click at [1272, 137] on div "go ( 'up' , 1 ) go ( 'up' , 1 ) go ( 'right' , 1 )" at bounding box center [1332, 345] width 299 height 512
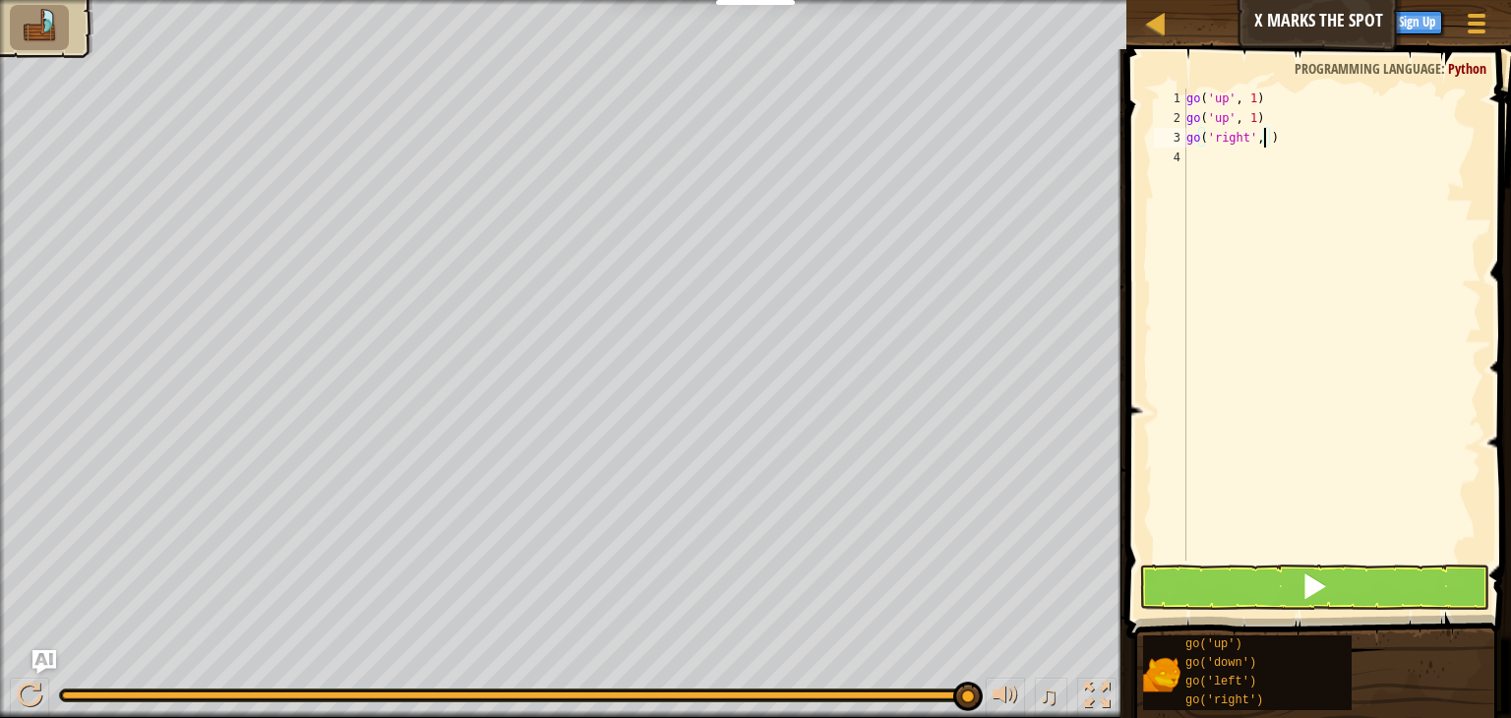
scroll to position [9, 6]
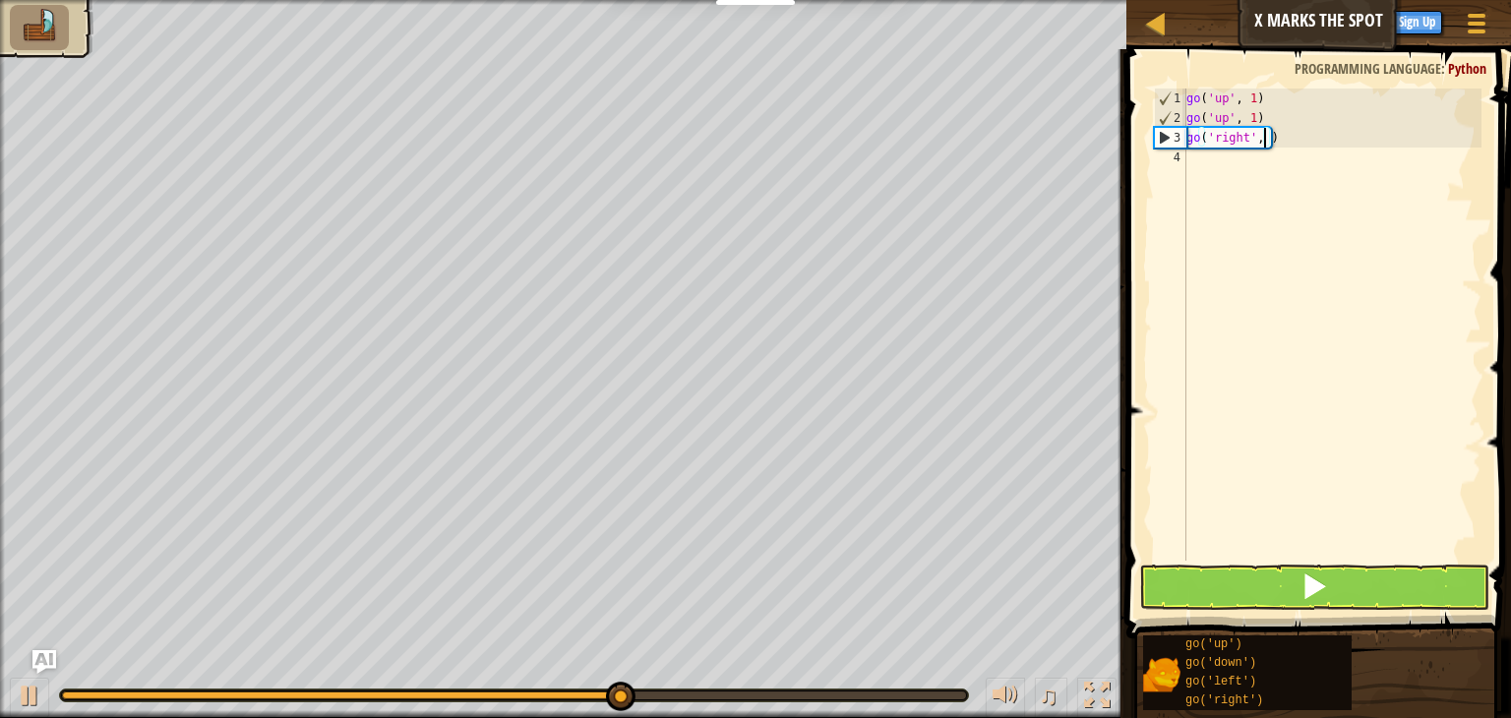
type textarea "go('right', 3)"
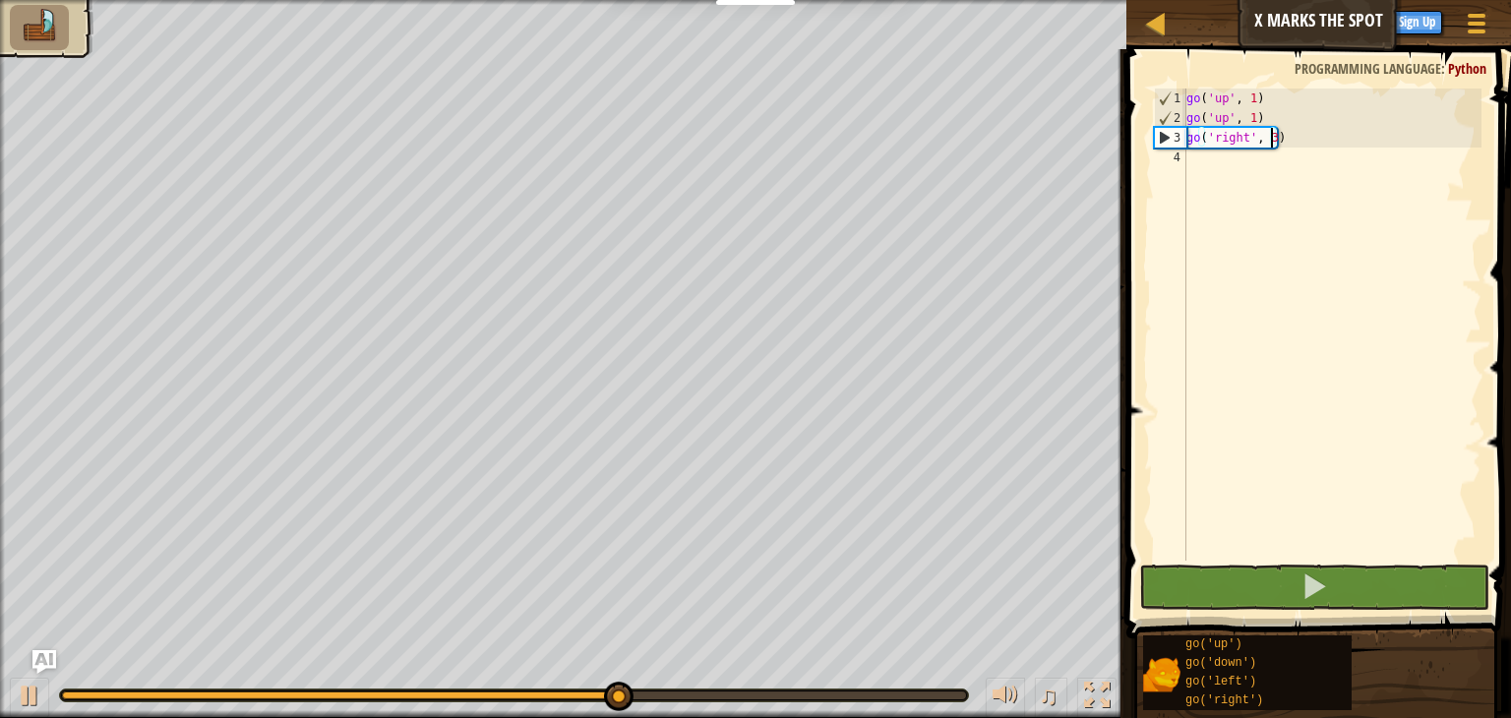
scroll to position [9, 0]
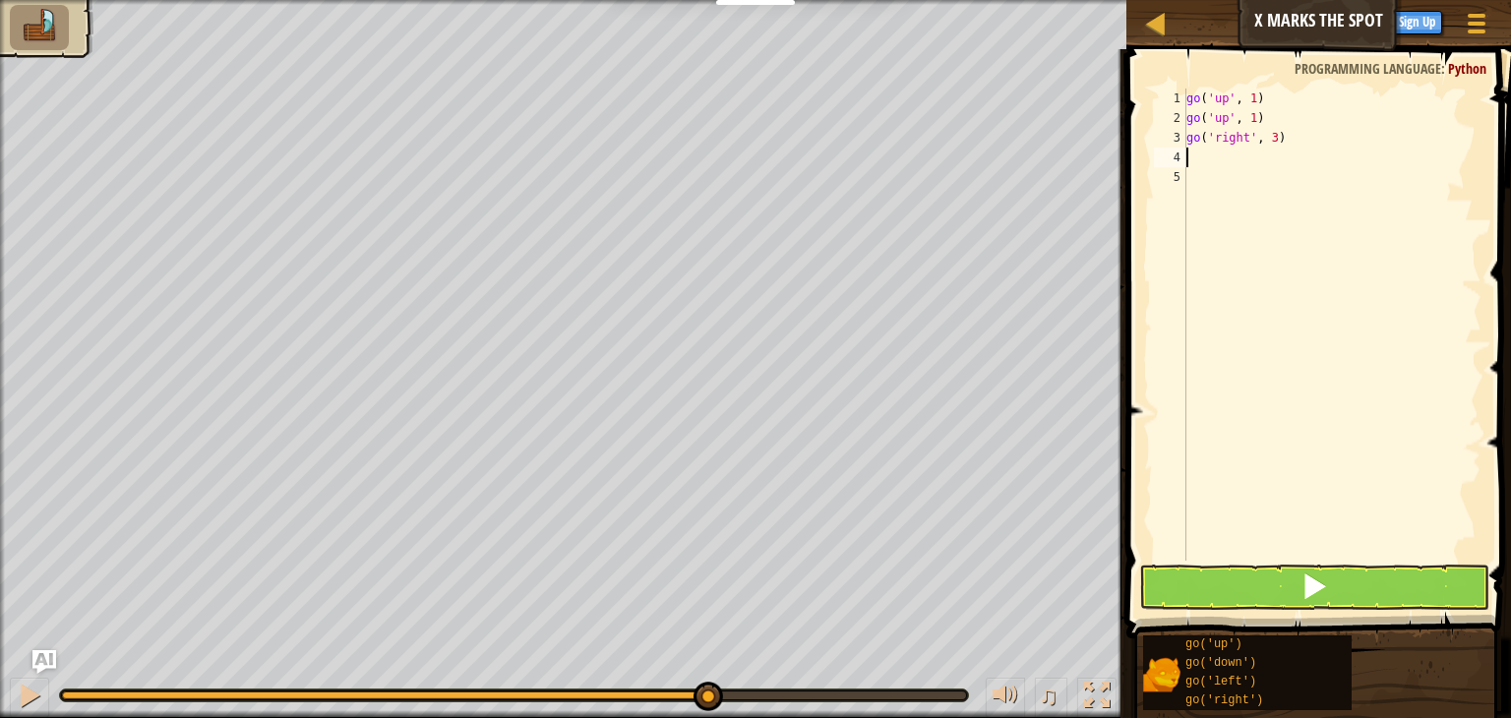
type textarea "GO"
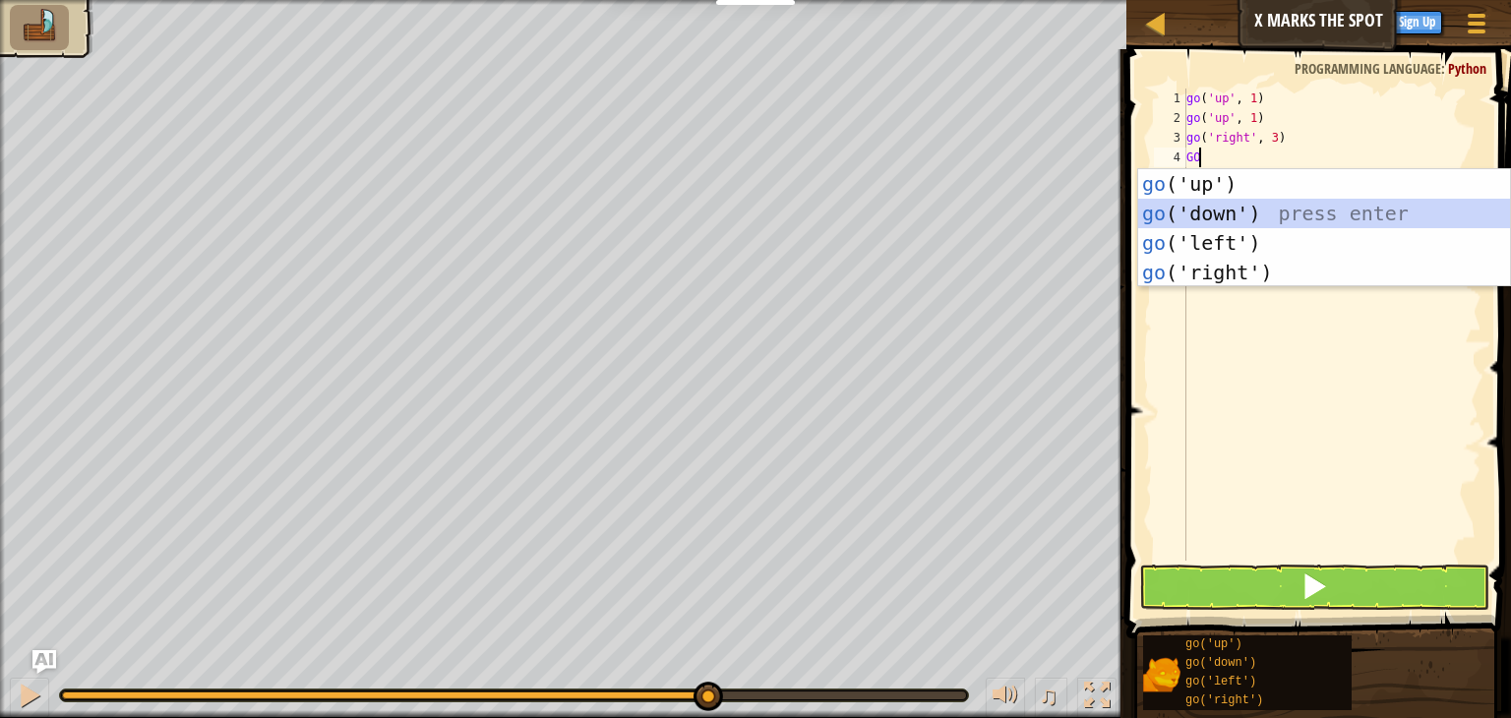
click at [1192, 212] on div "go ('up') press enter go ('down') press enter go ('left') press enter go ('righ…" at bounding box center [1324, 257] width 372 height 177
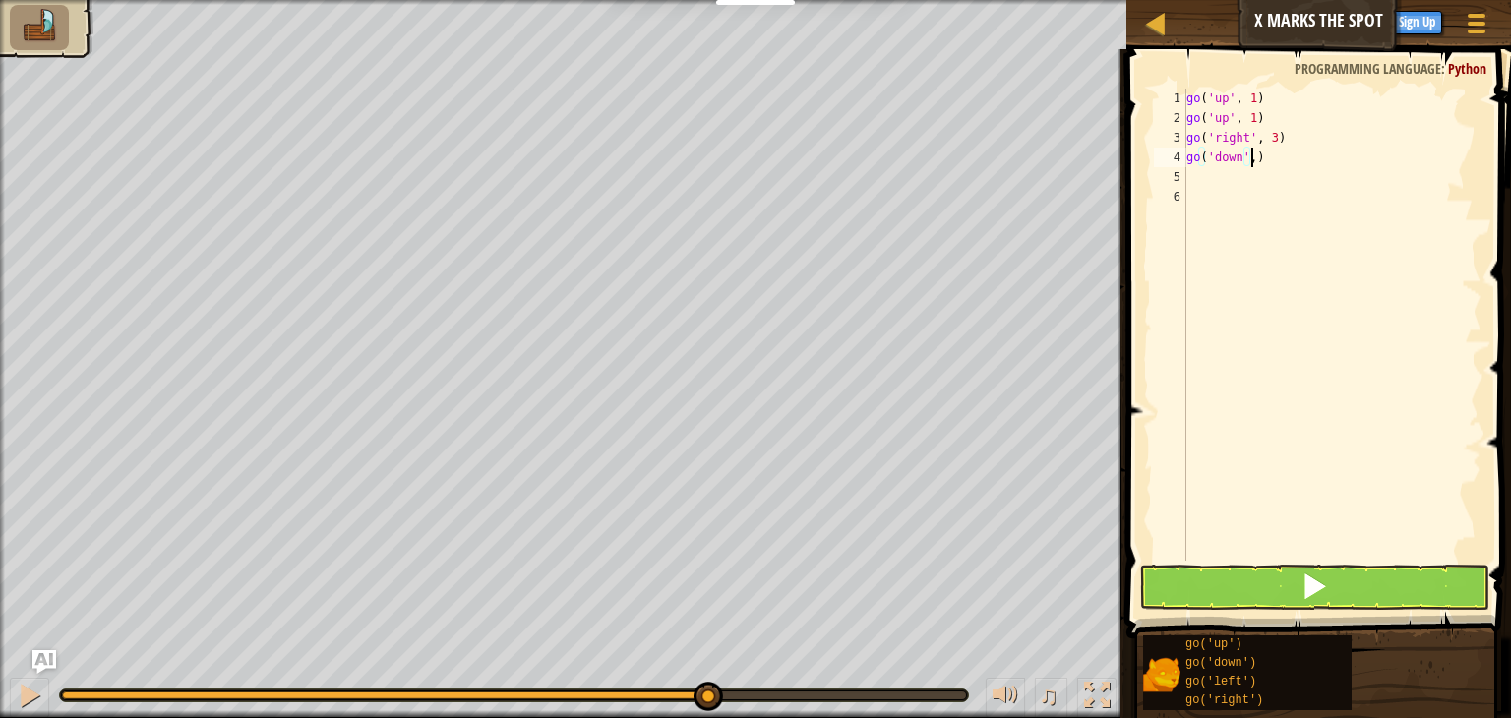
scroll to position [9, 4]
type textarea "go('down',2)"
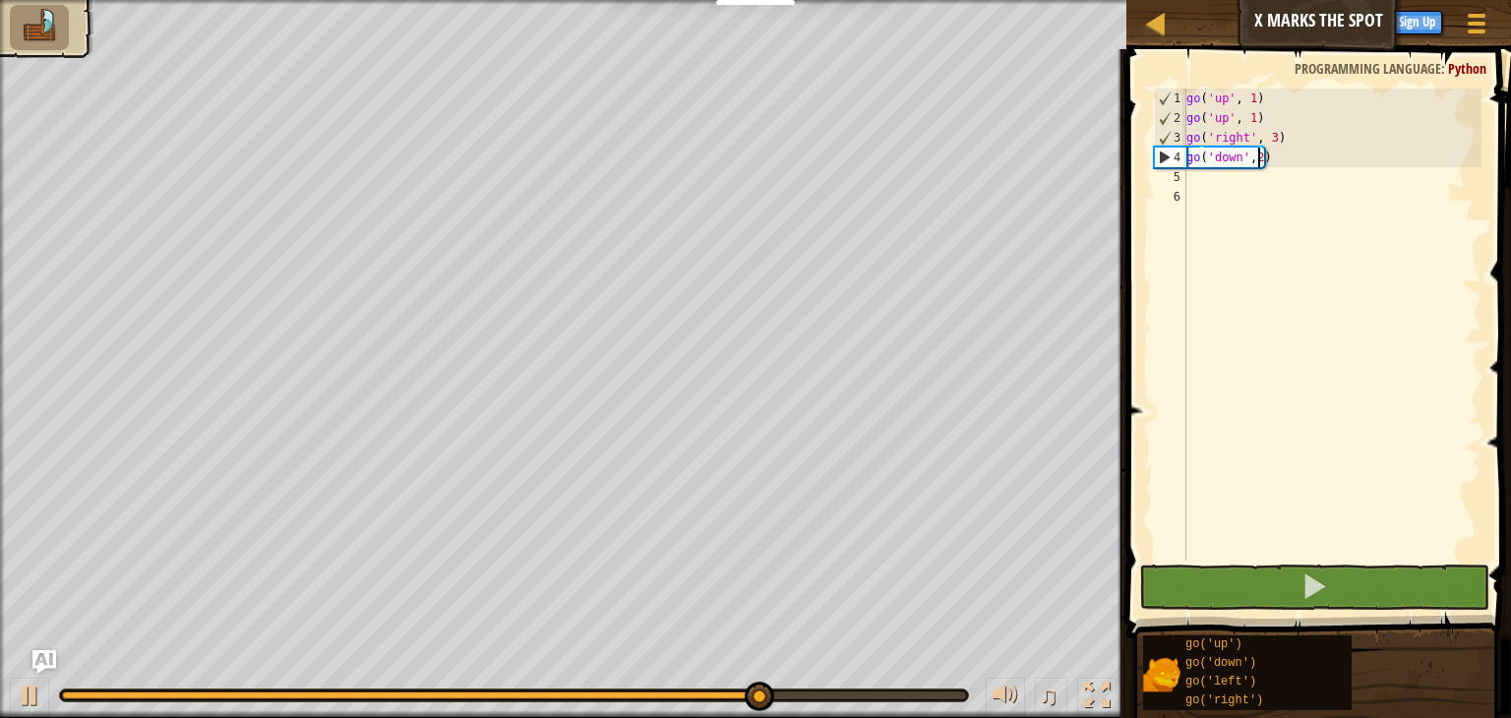
scroll to position [9, 0]
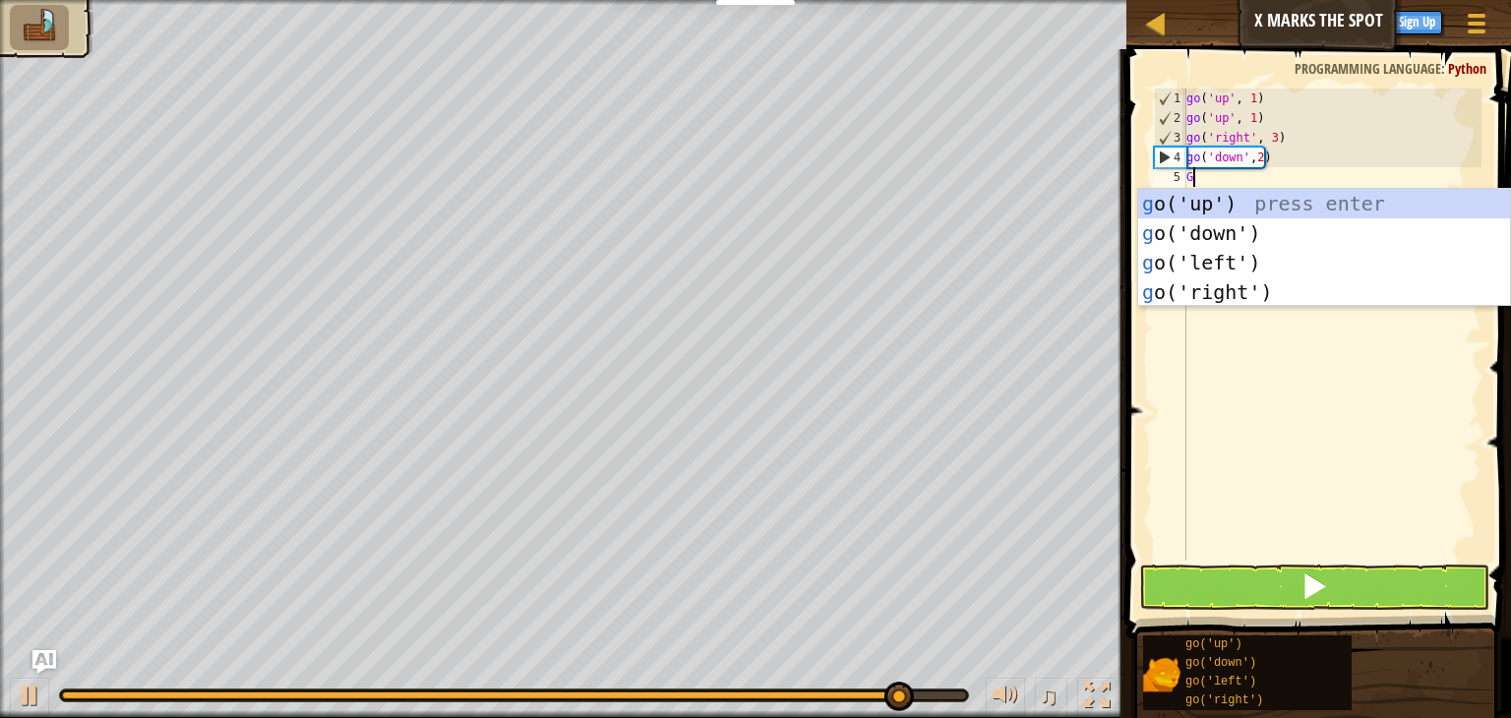
type textarea "GO"
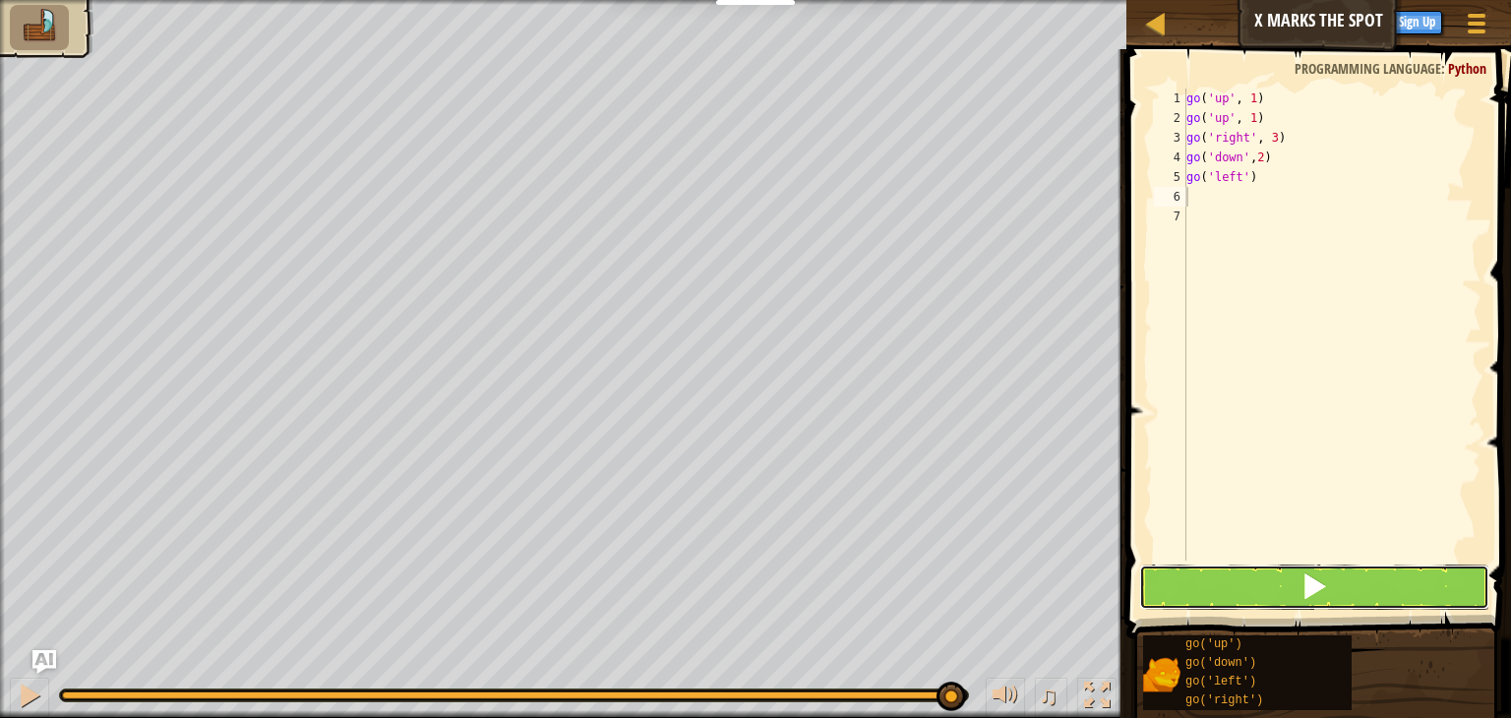
click at [1330, 601] on button at bounding box center [1314, 587] width 350 height 45
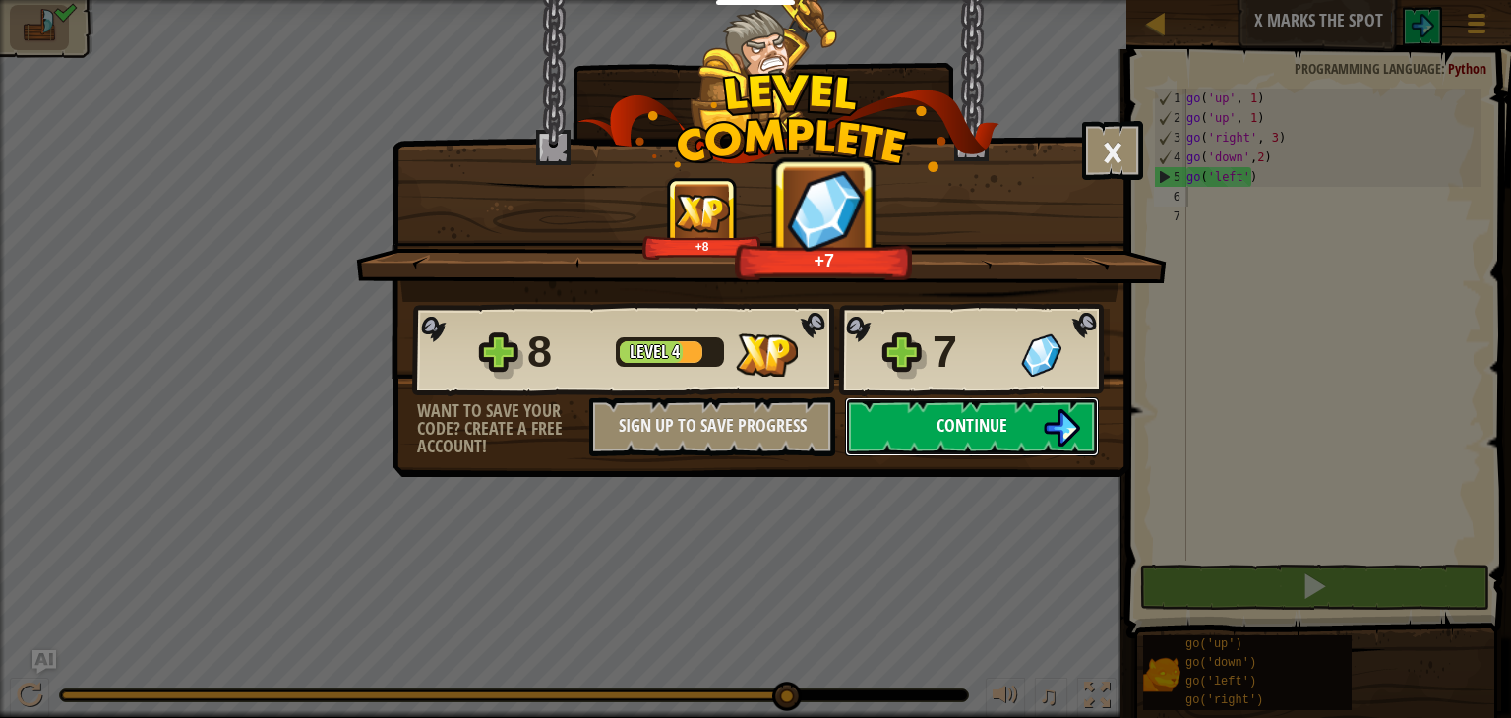
click at [1035, 416] on button "Continue" at bounding box center [972, 427] width 254 height 59
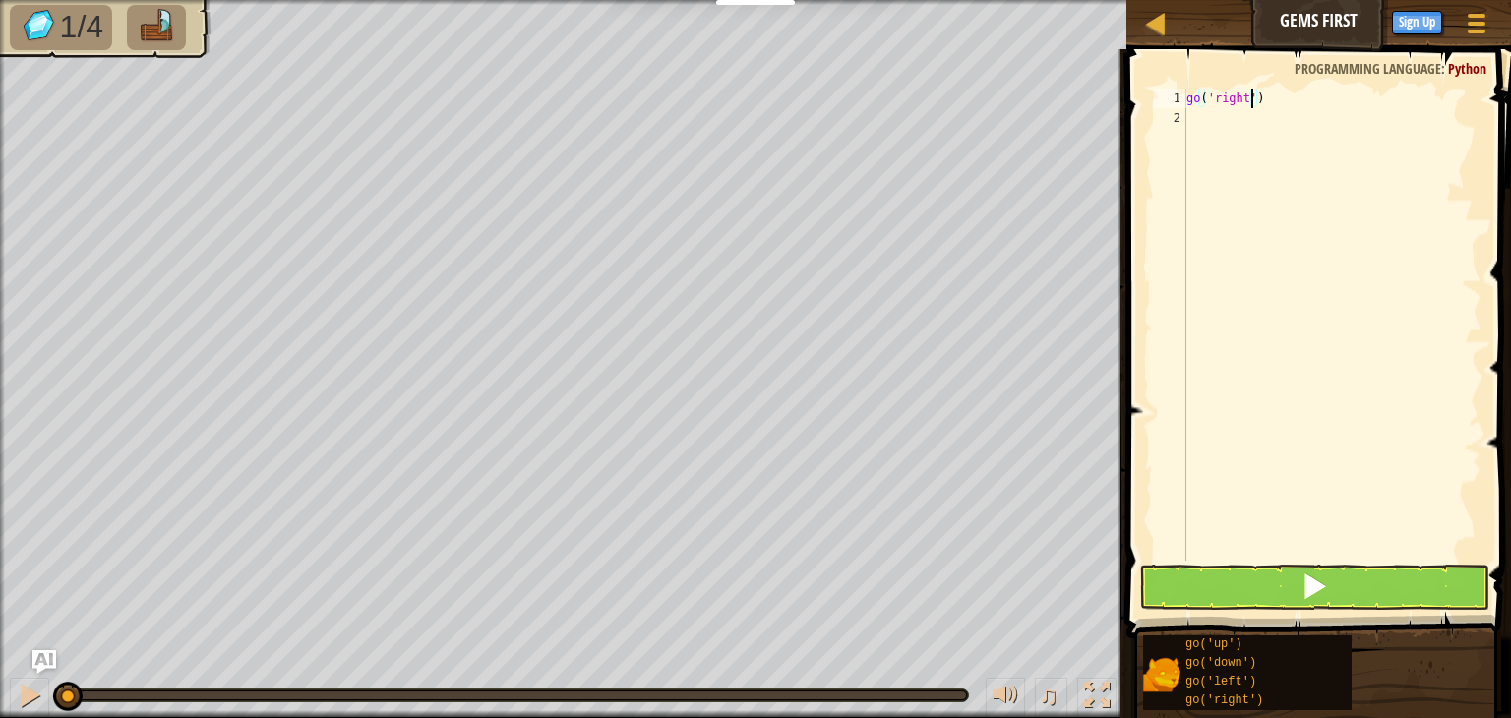
scroll to position [9, 5]
type textarea "go('right',2)"
type textarea "GO"
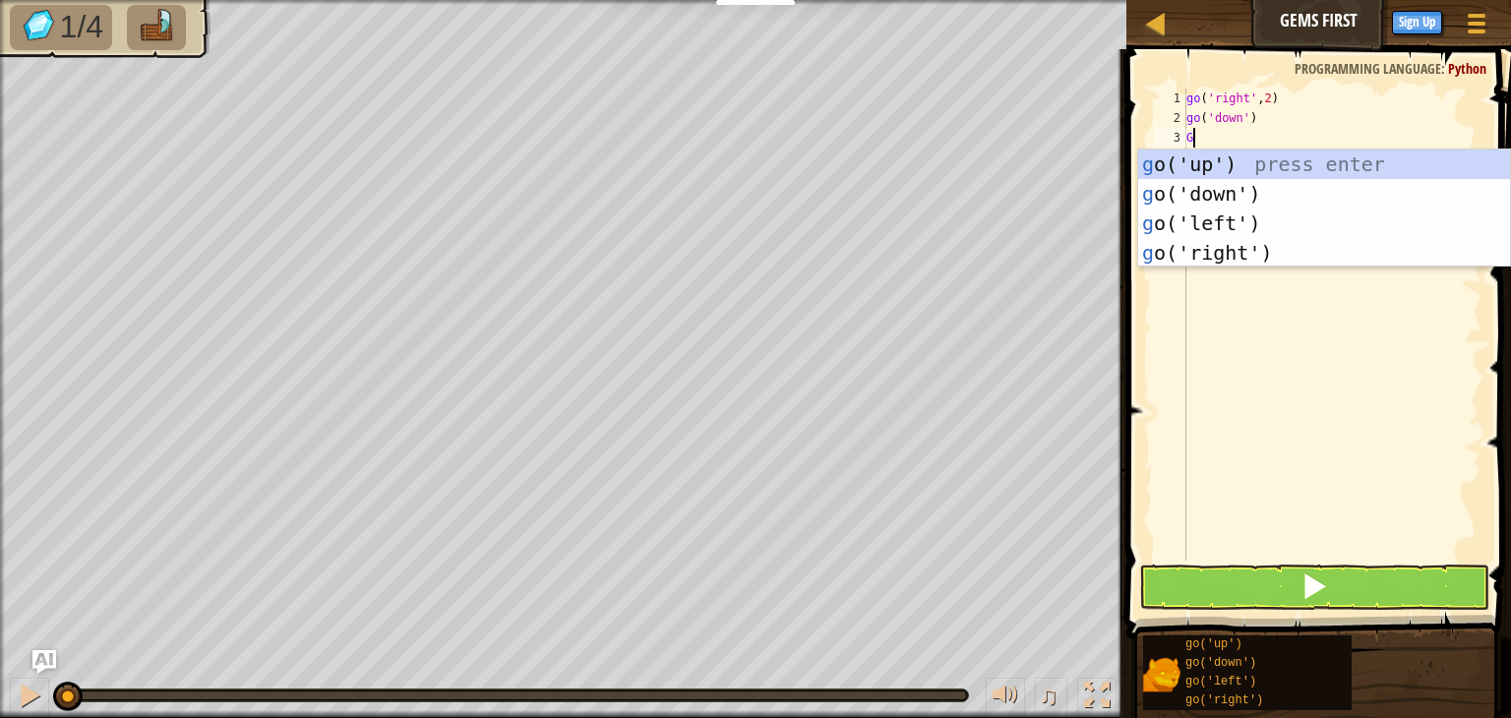
type textarea "GO"
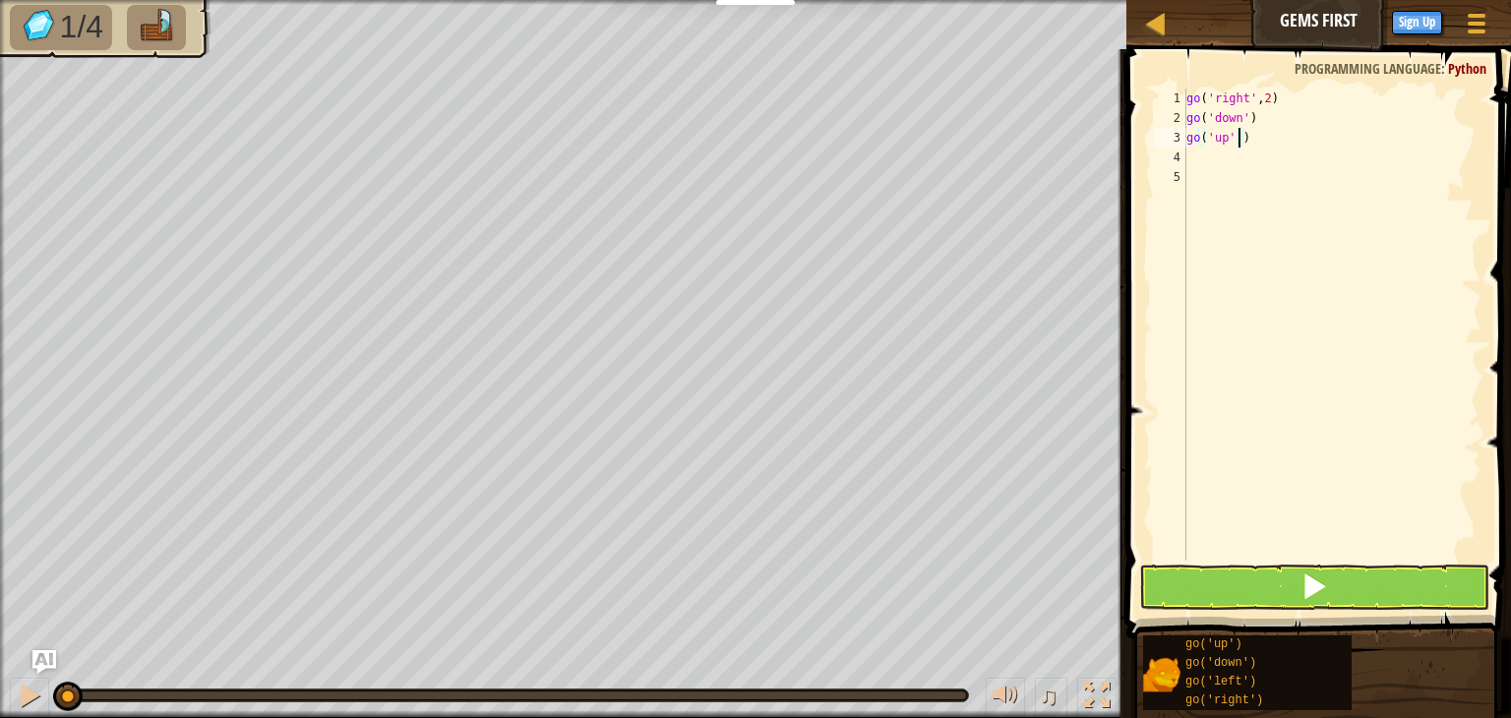
type textarea "go('up',3)"
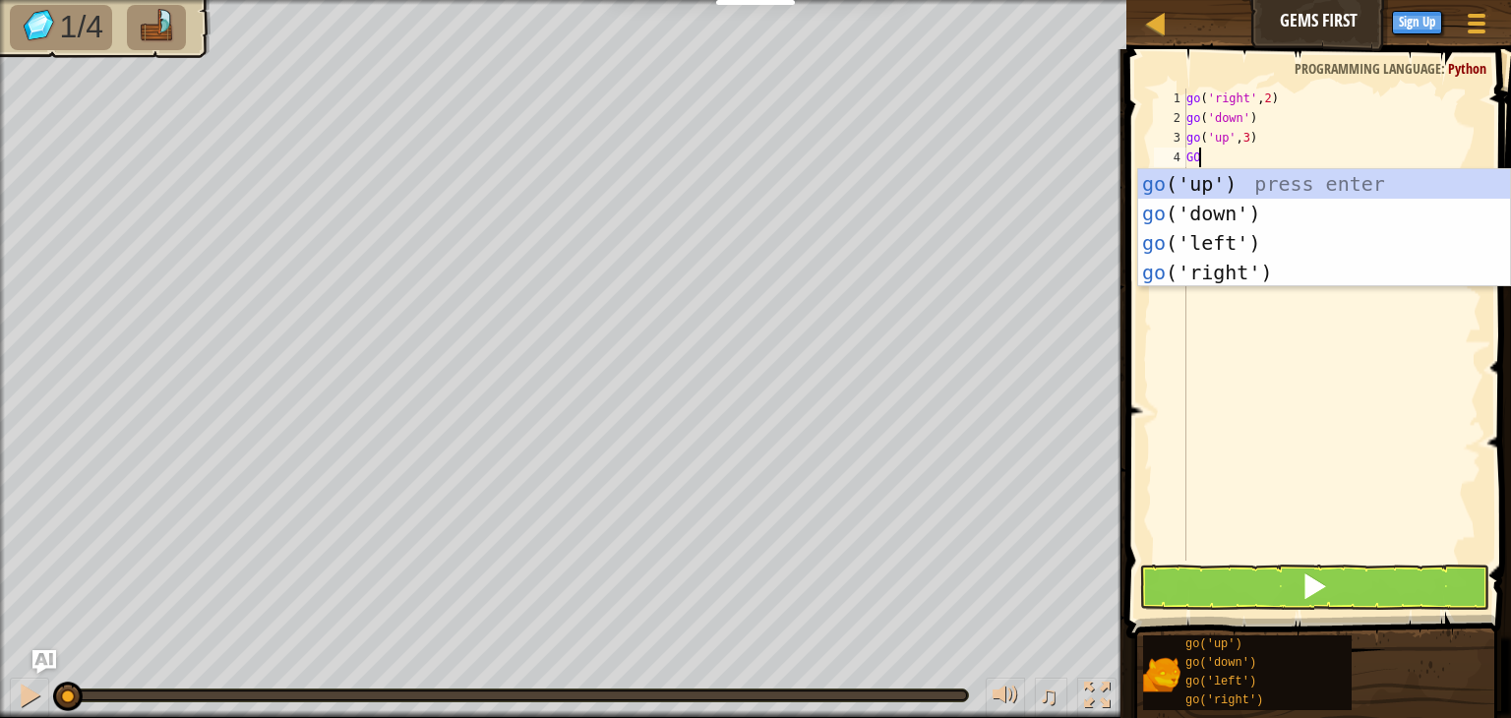
scroll to position [0, 0]
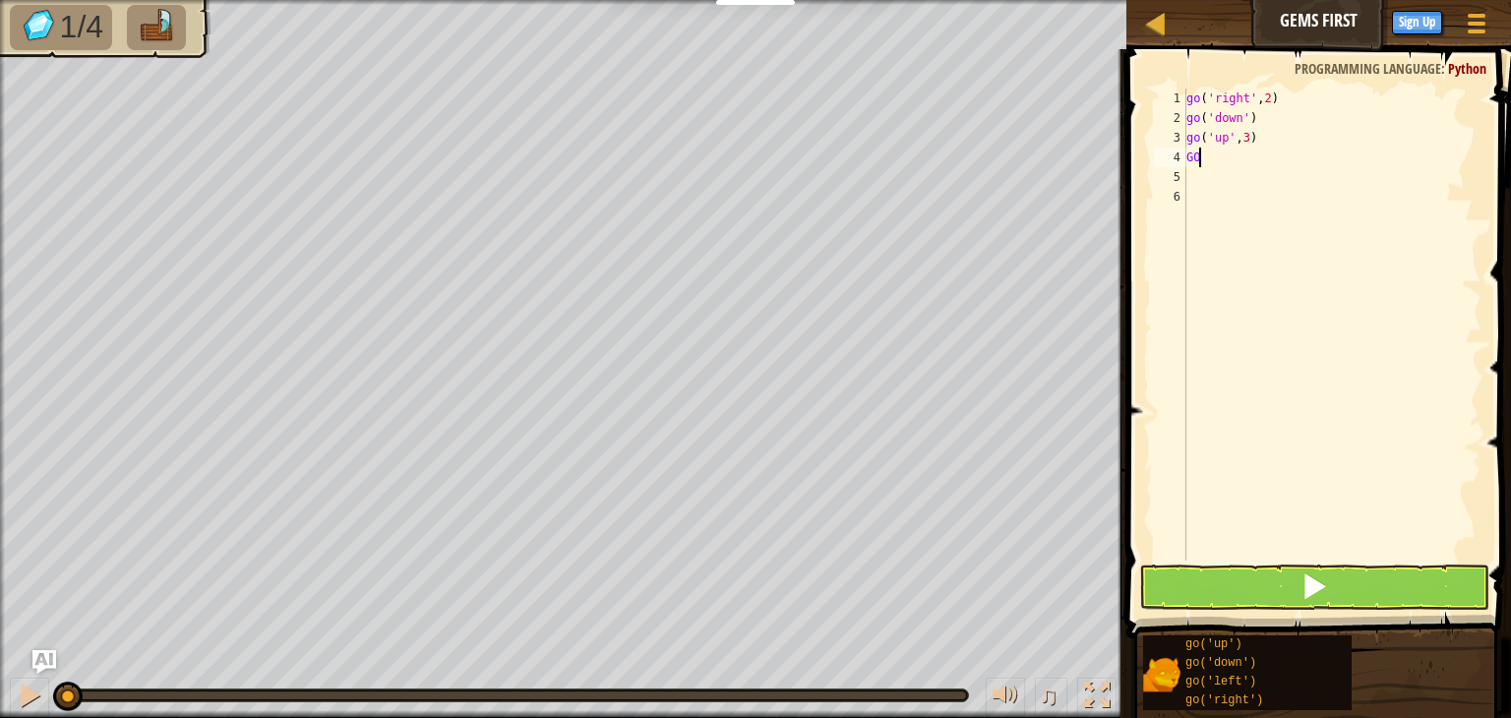
type textarea "G"
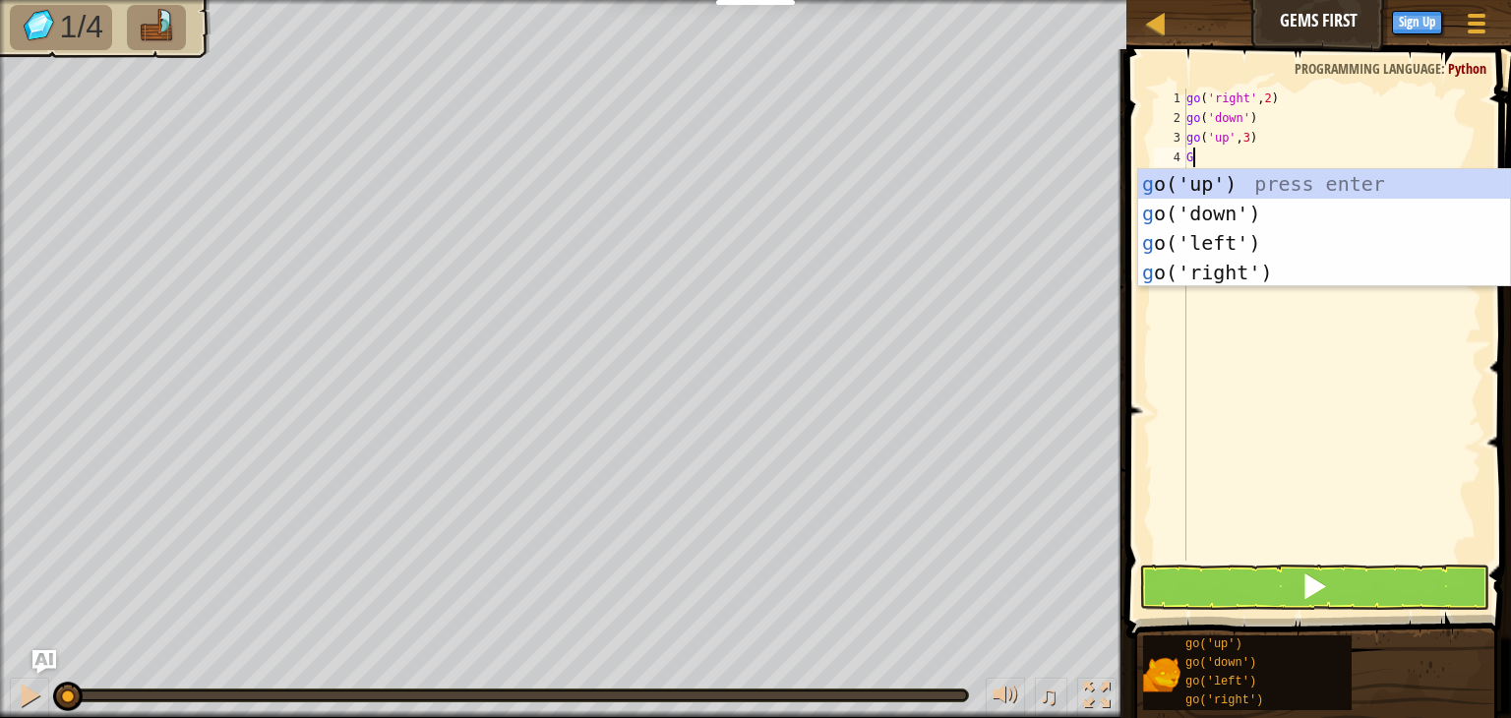
scroll to position [9, 0]
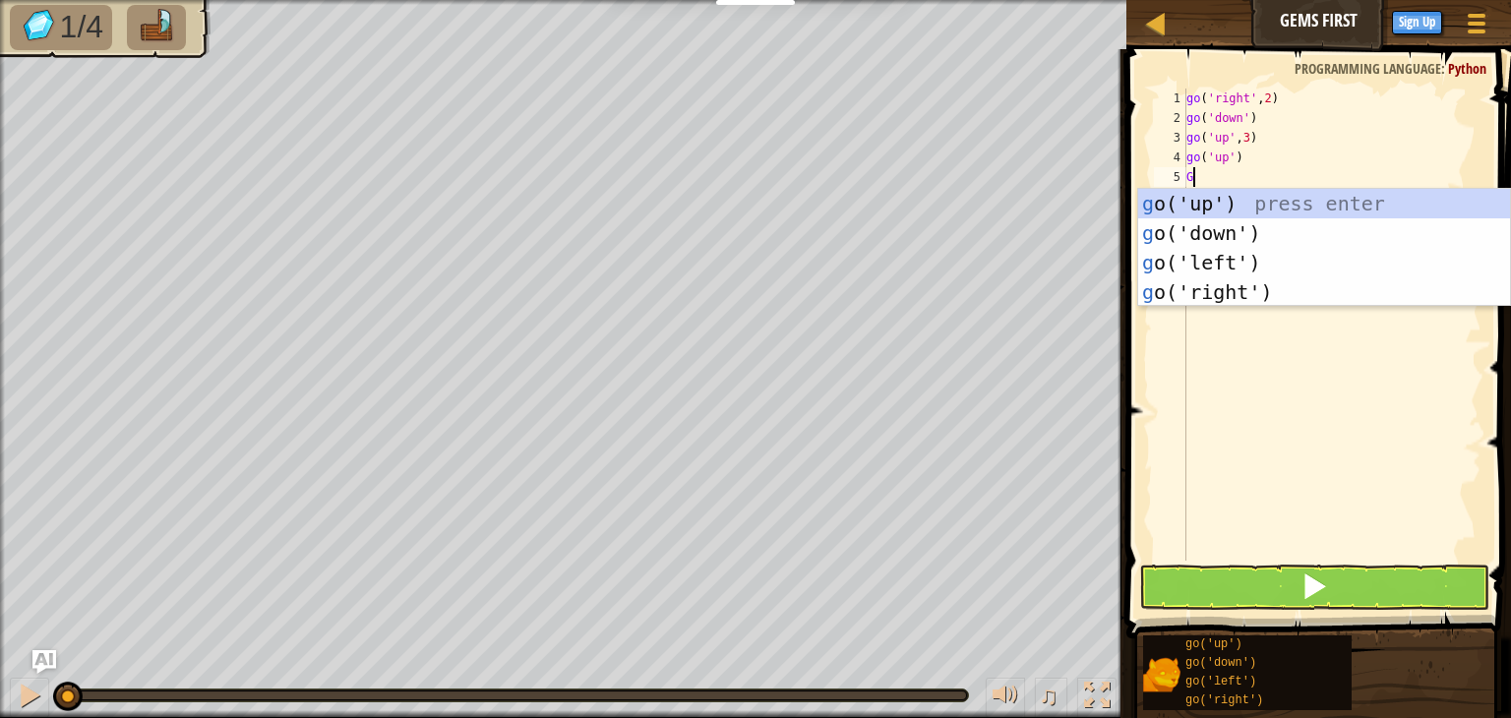
type textarea "GO"
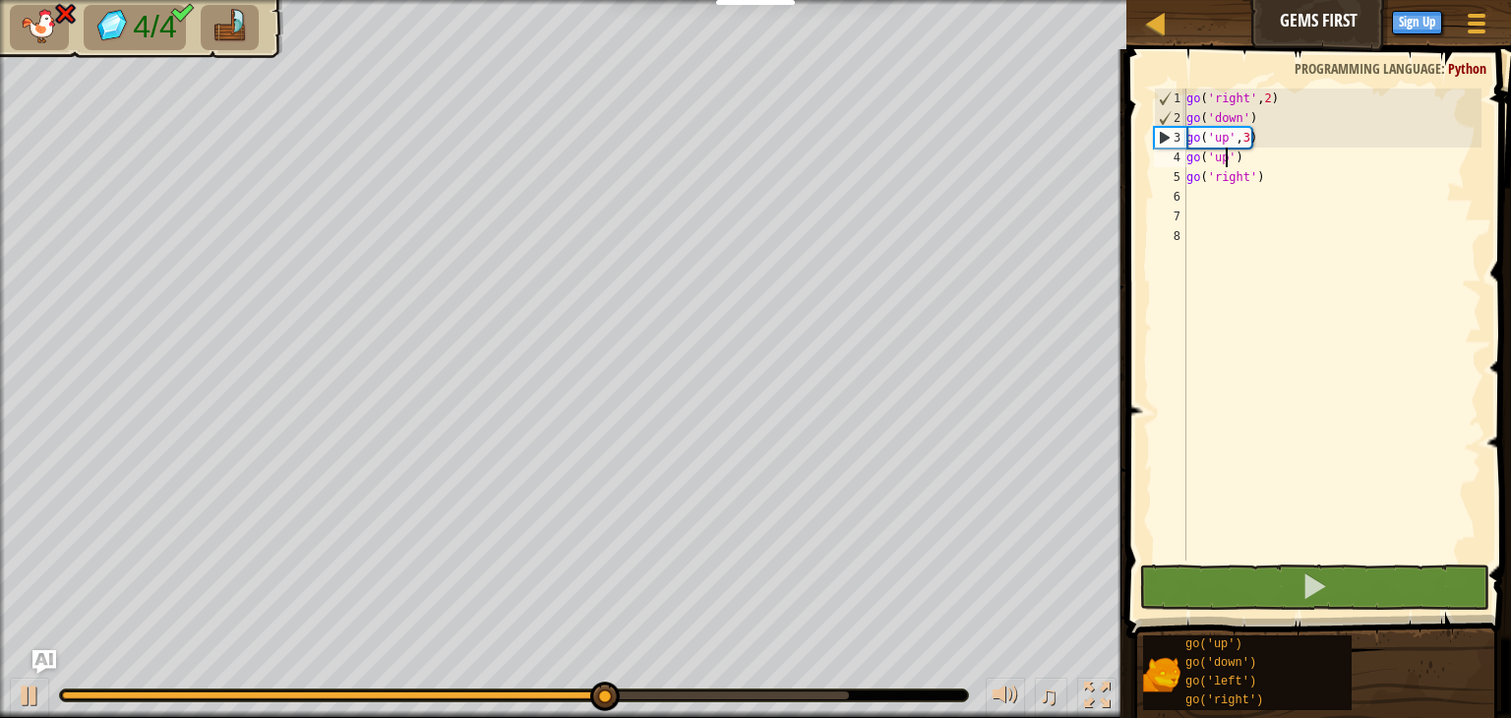
click at [1225, 159] on div "go ( 'right' , 2 ) go ( 'down' ) go ( 'up' , 3 ) go ( 'up' ) go ( 'right' )" at bounding box center [1332, 345] width 299 height 512
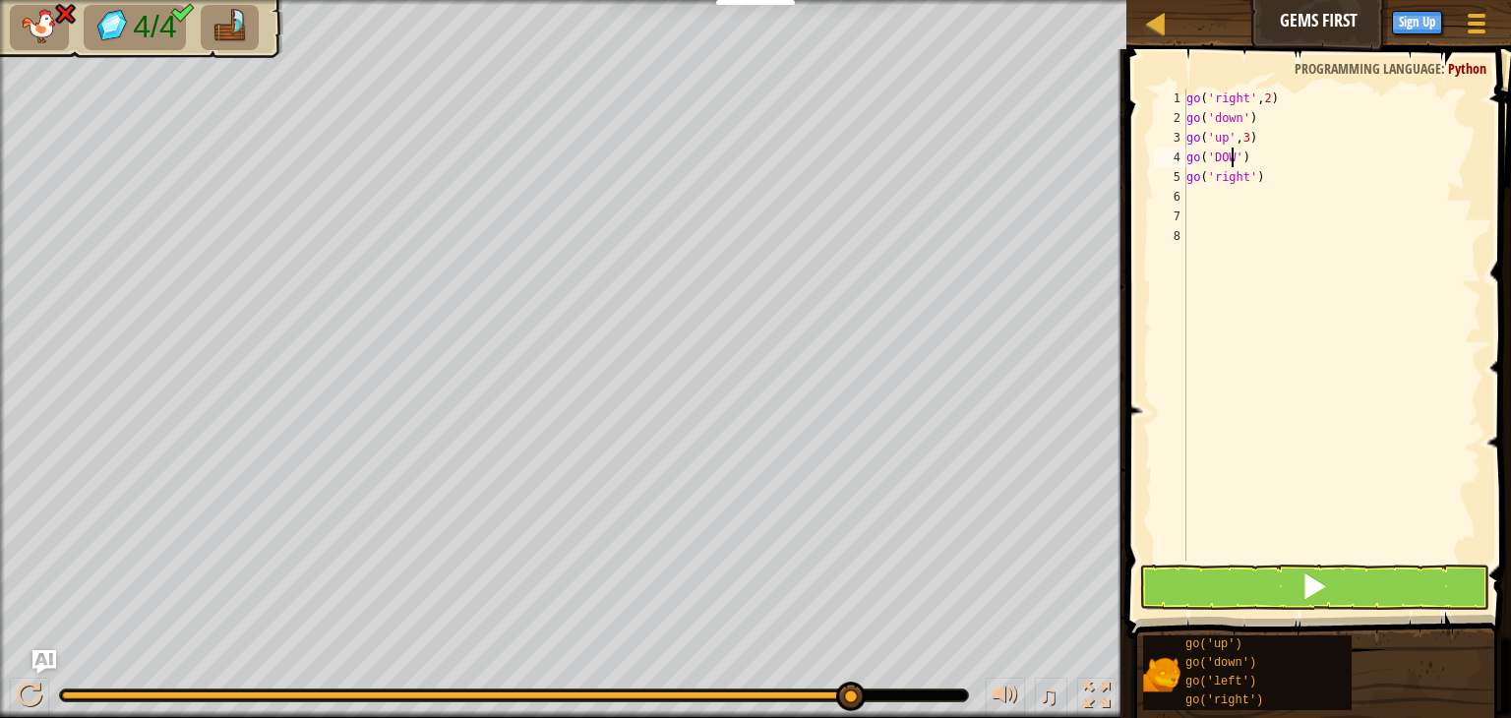
scroll to position [9, 4]
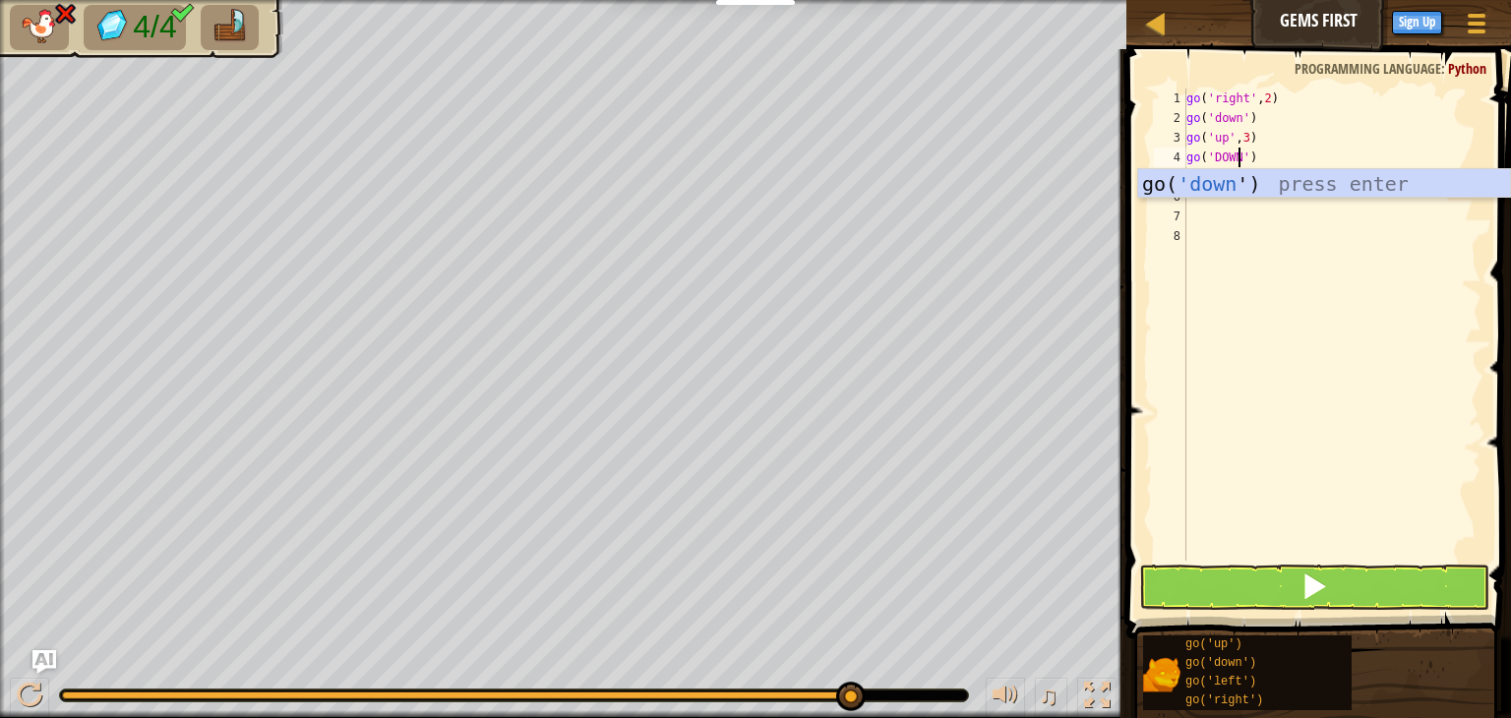
click at [1228, 138] on div "go ( 'right' , 2 ) go ( 'down' ) go ( 'up' , 3 ) go ( 'DOWN' ) go ( 'right' )" at bounding box center [1332, 345] width 299 height 512
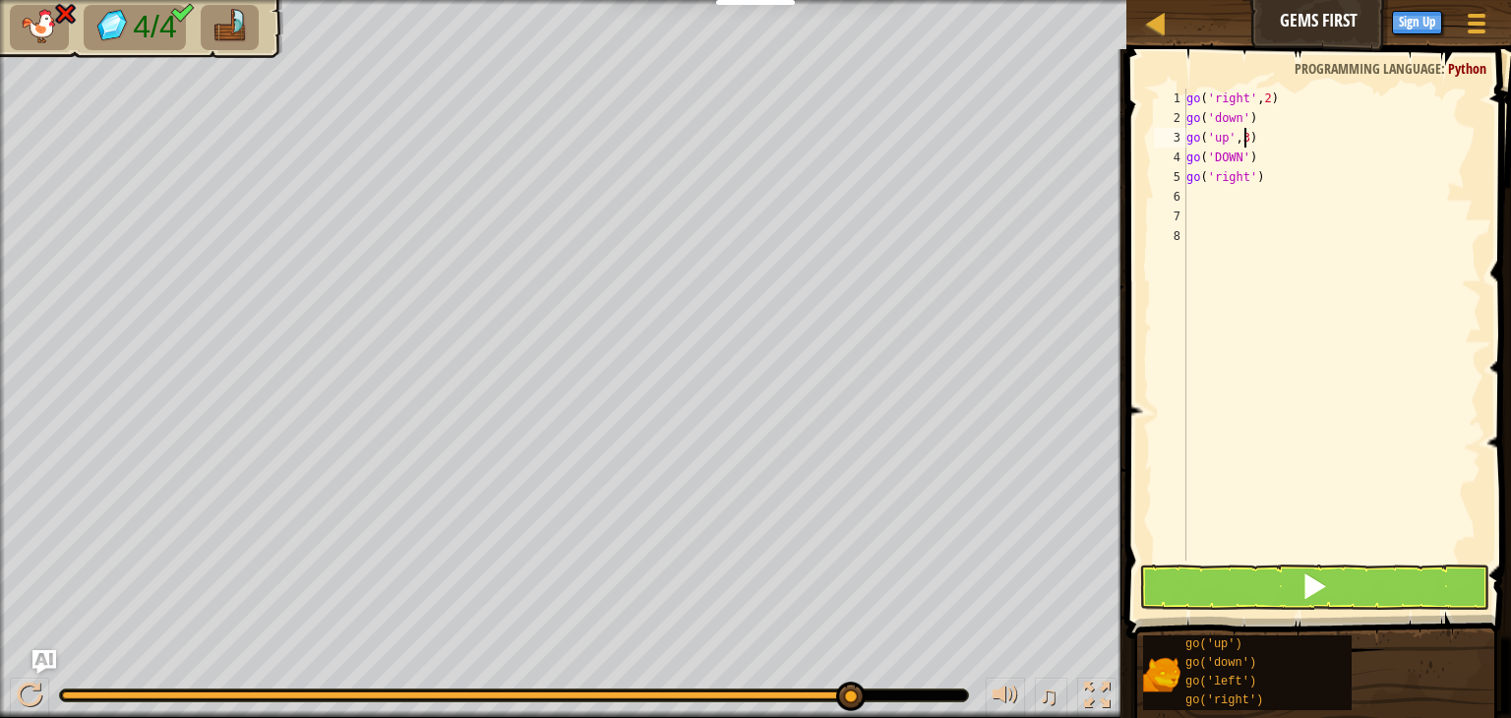
click at [1245, 137] on div "go ( 'right' , 2 ) go ( 'down' ) go ( 'up' , 3 ) go ( 'DOWN' ) go ( 'right' )" at bounding box center [1332, 345] width 299 height 512
click at [1338, 574] on button at bounding box center [1314, 587] width 350 height 45
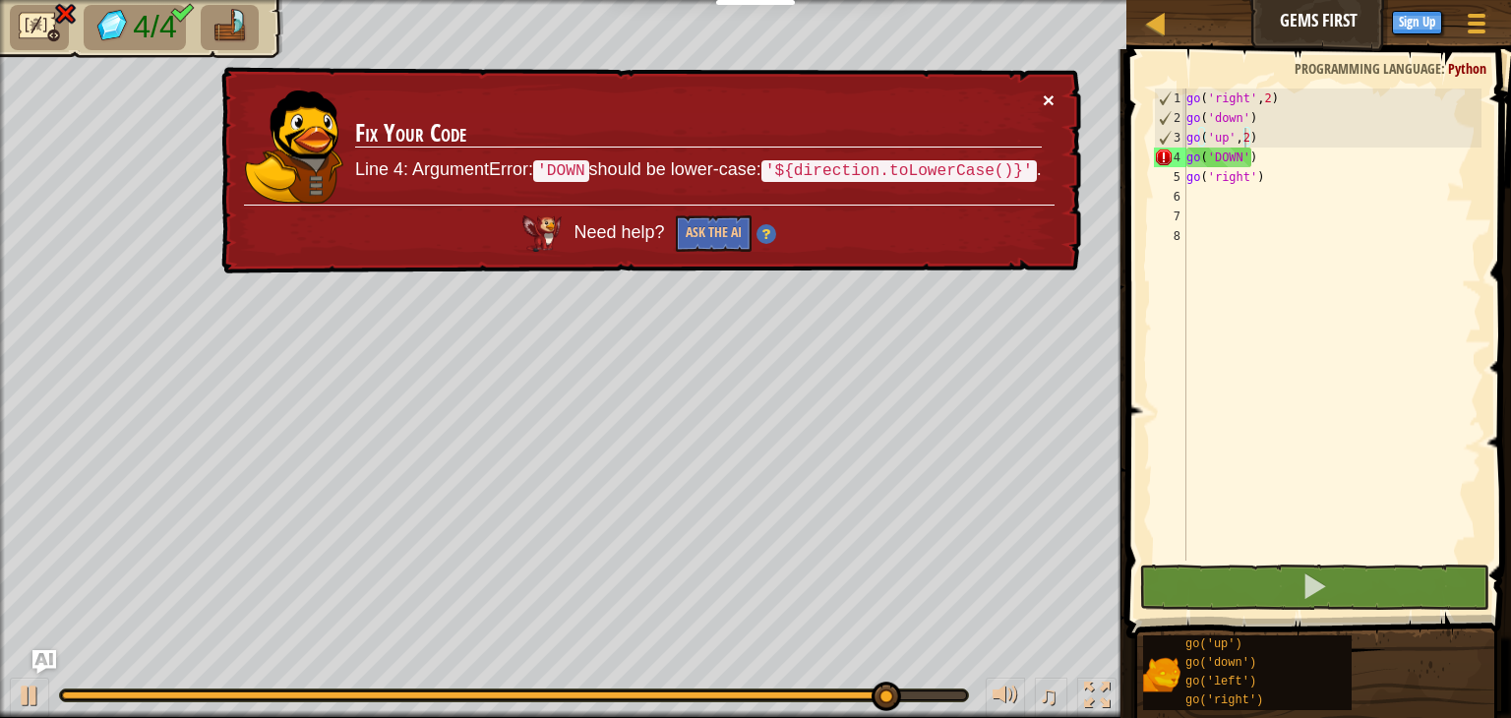
click at [1043, 103] on button "×" at bounding box center [1049, 100] width 12 height 21
click at [1230, 161] on div "go ( 'right' , 2 ) go ( 'down' ) go ( 'up' , 2 ) go ( 'DOWN' ) go ( 'right' )" at bounding box center [1332, 345] width 299 height 512
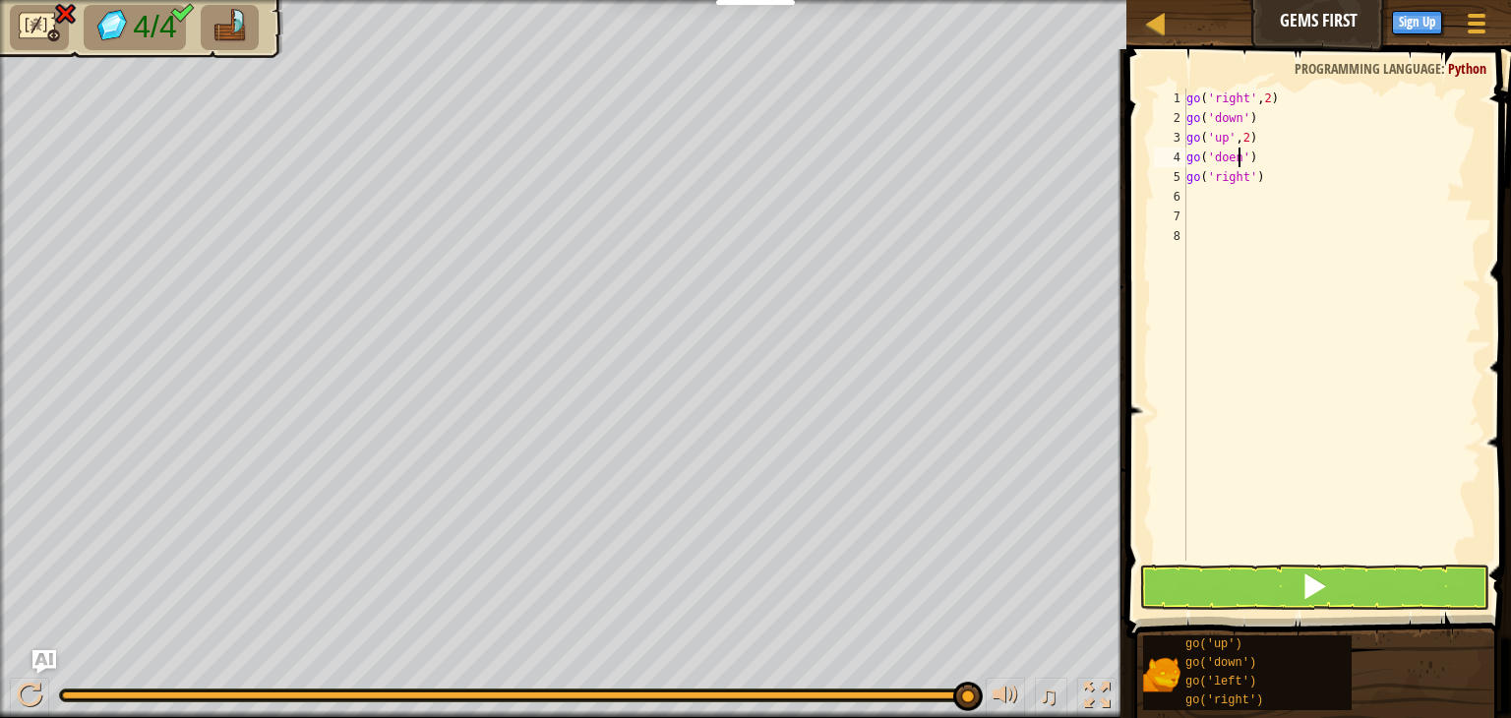
scroll to position [9, 3]
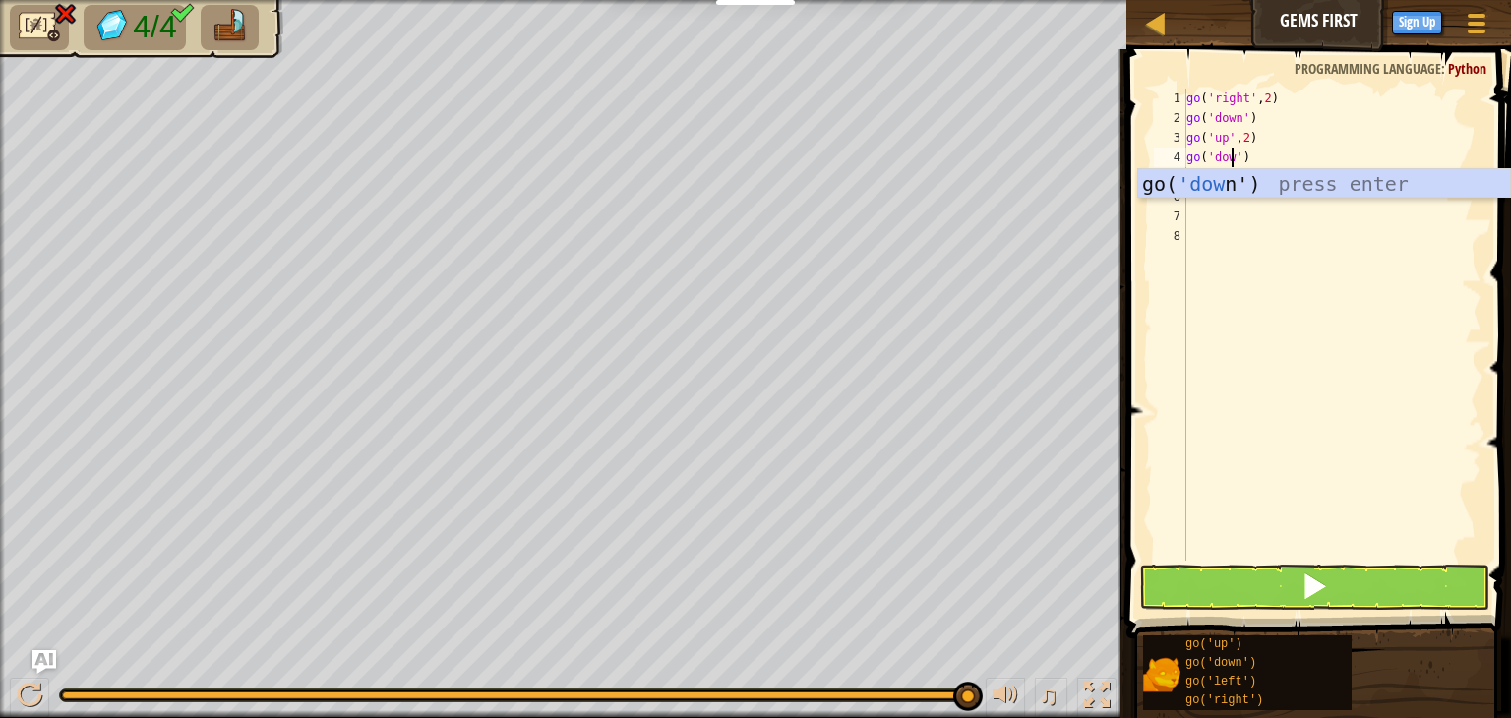
type textarea "go('down')"
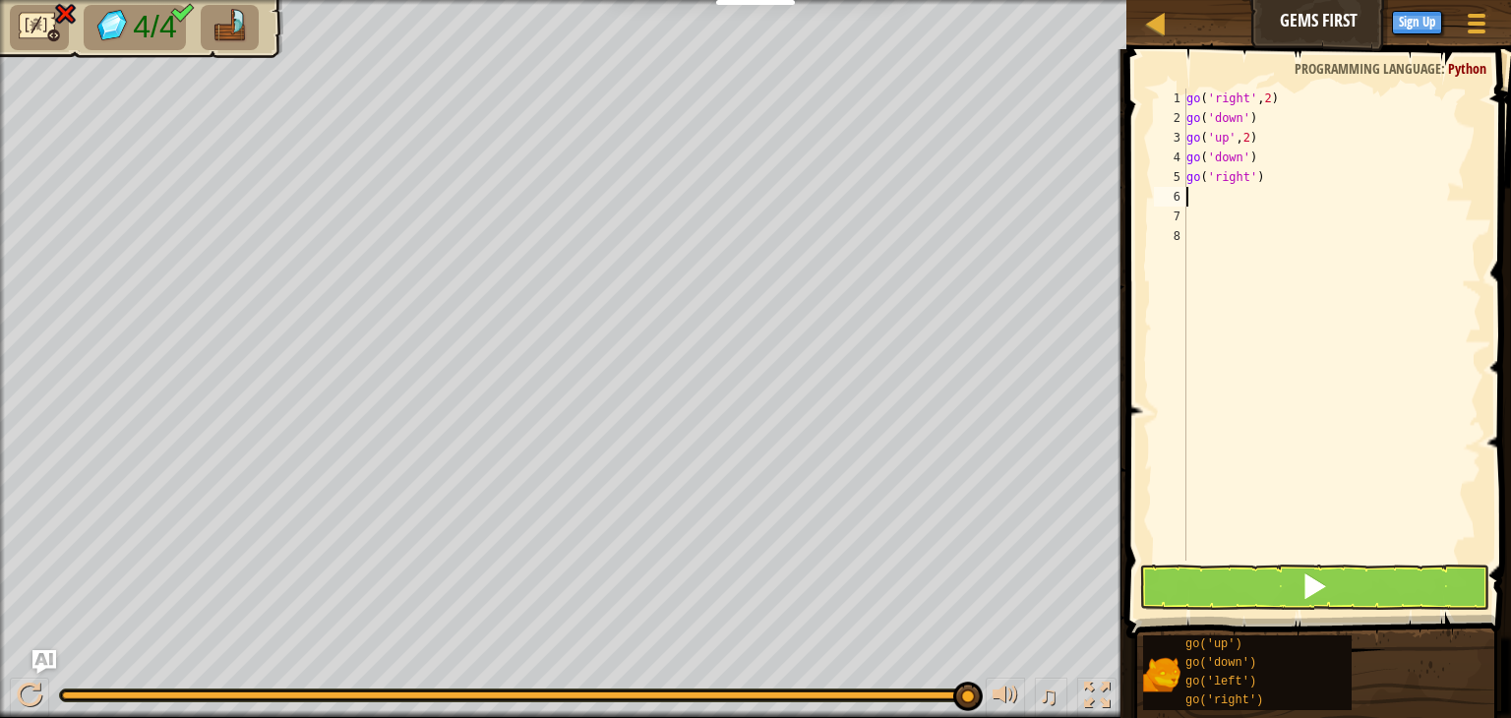
click at [1317, 206] on div "go ( 'right' , 2 ) go ( 'down' ) go ( 'up' , 2 ) go ( 'down' ) go ( 'right' )" at bounding box center [1332, 345] width 299 height 512
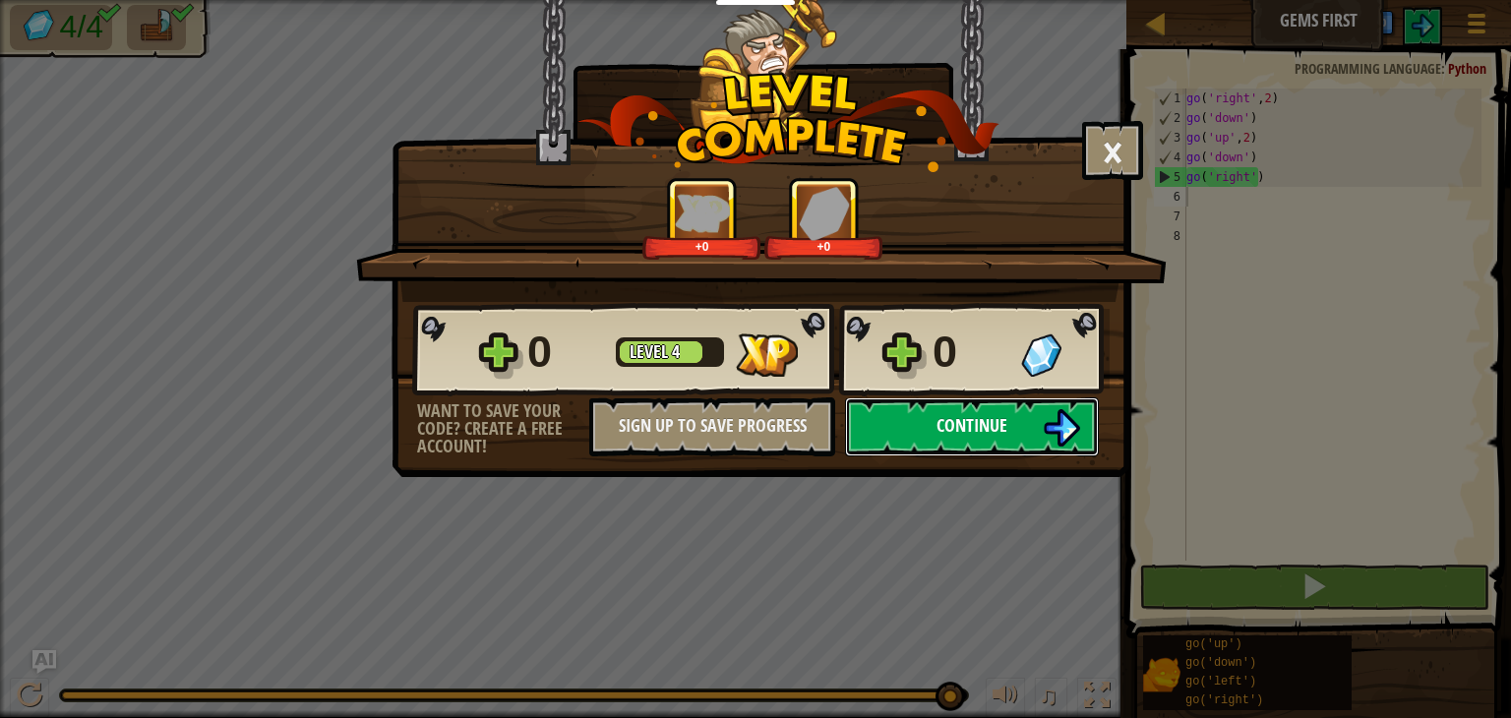
click at [909, 434] on button "Continue" at bounding box center [972, 427] width 254 height 59
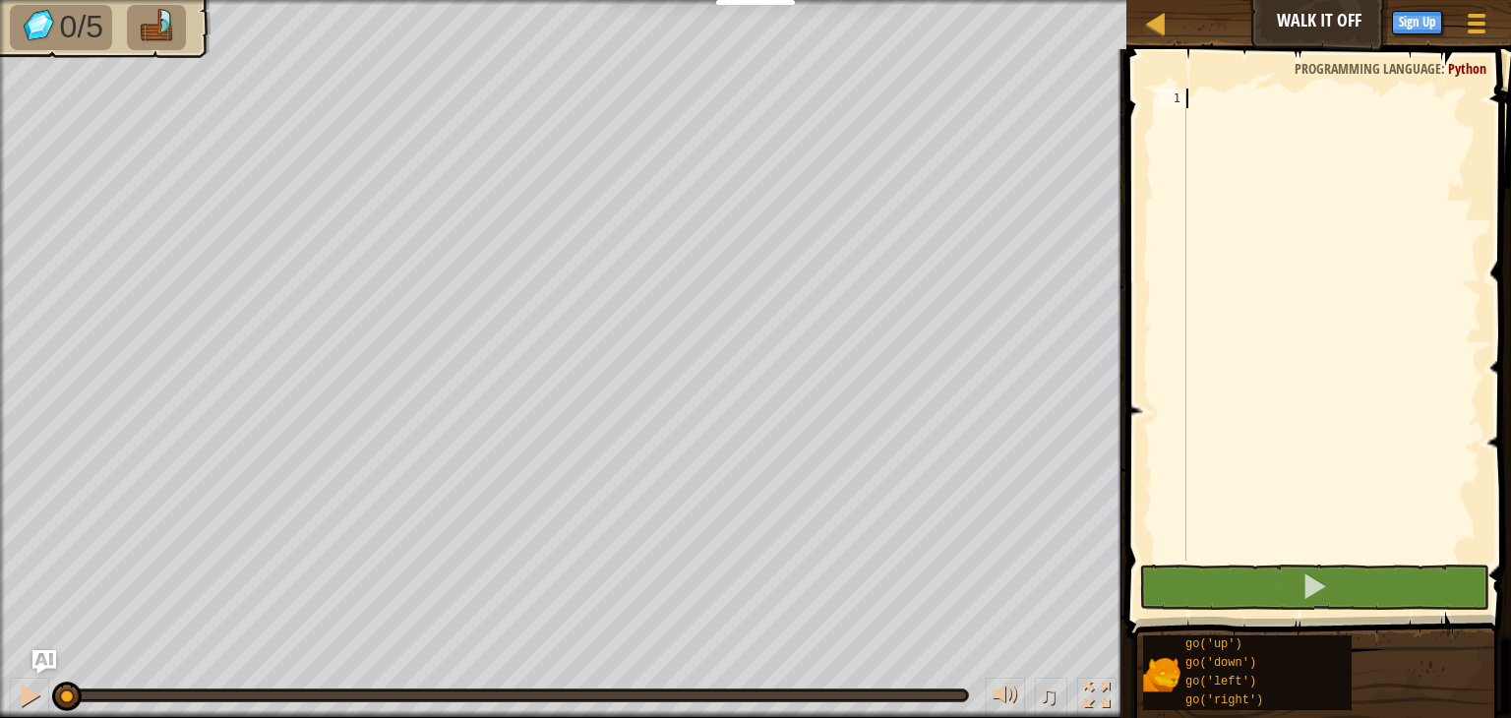
scroll to position [9, 0]
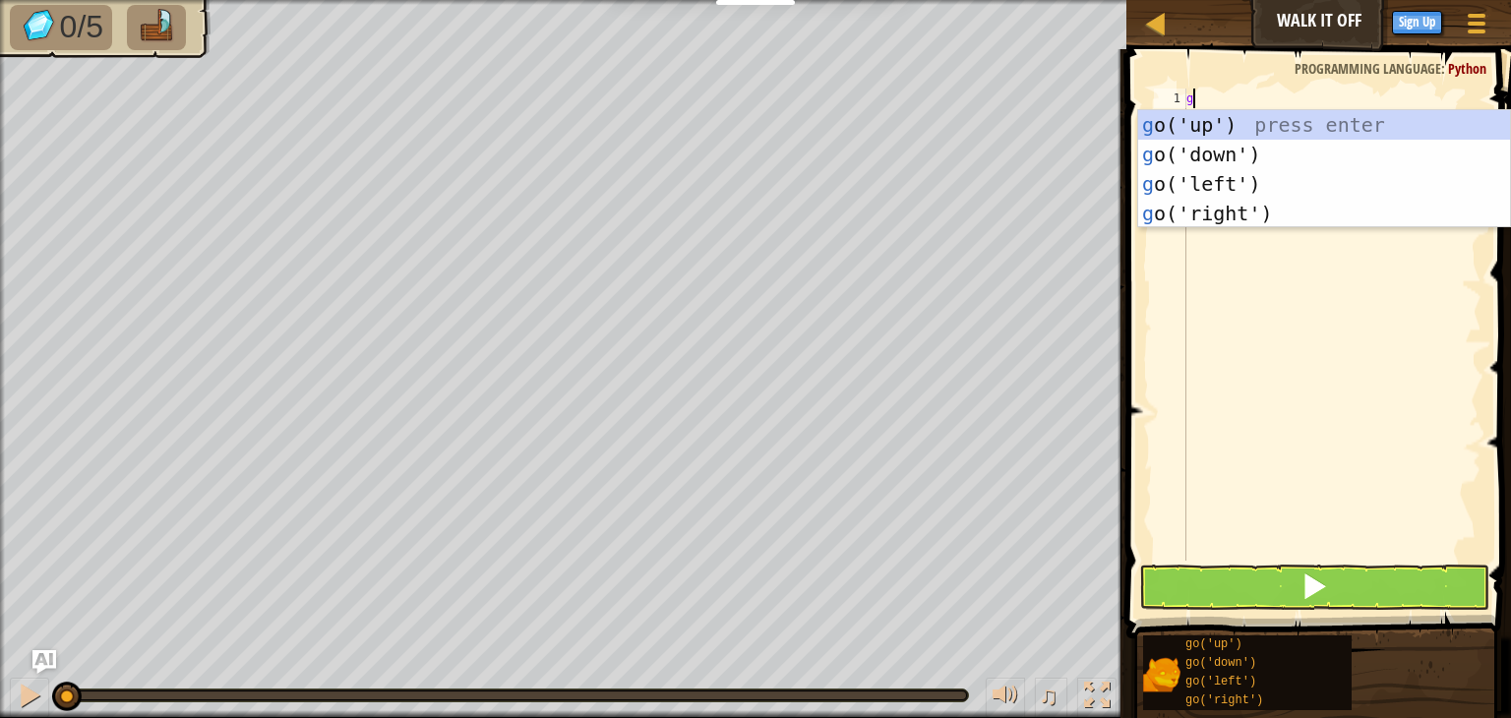
type textarea "go"
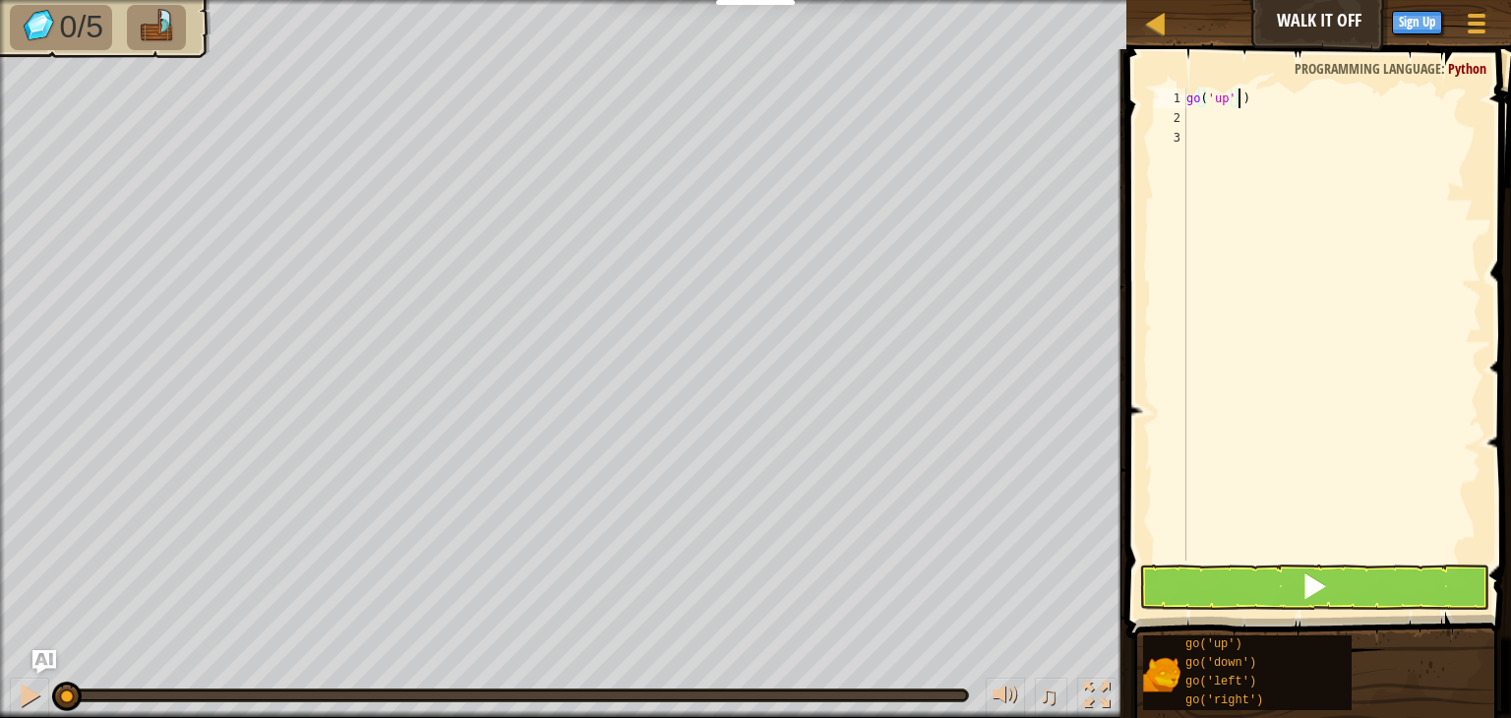
scroll to position [9, 3]
type textarea "go('up',3)"
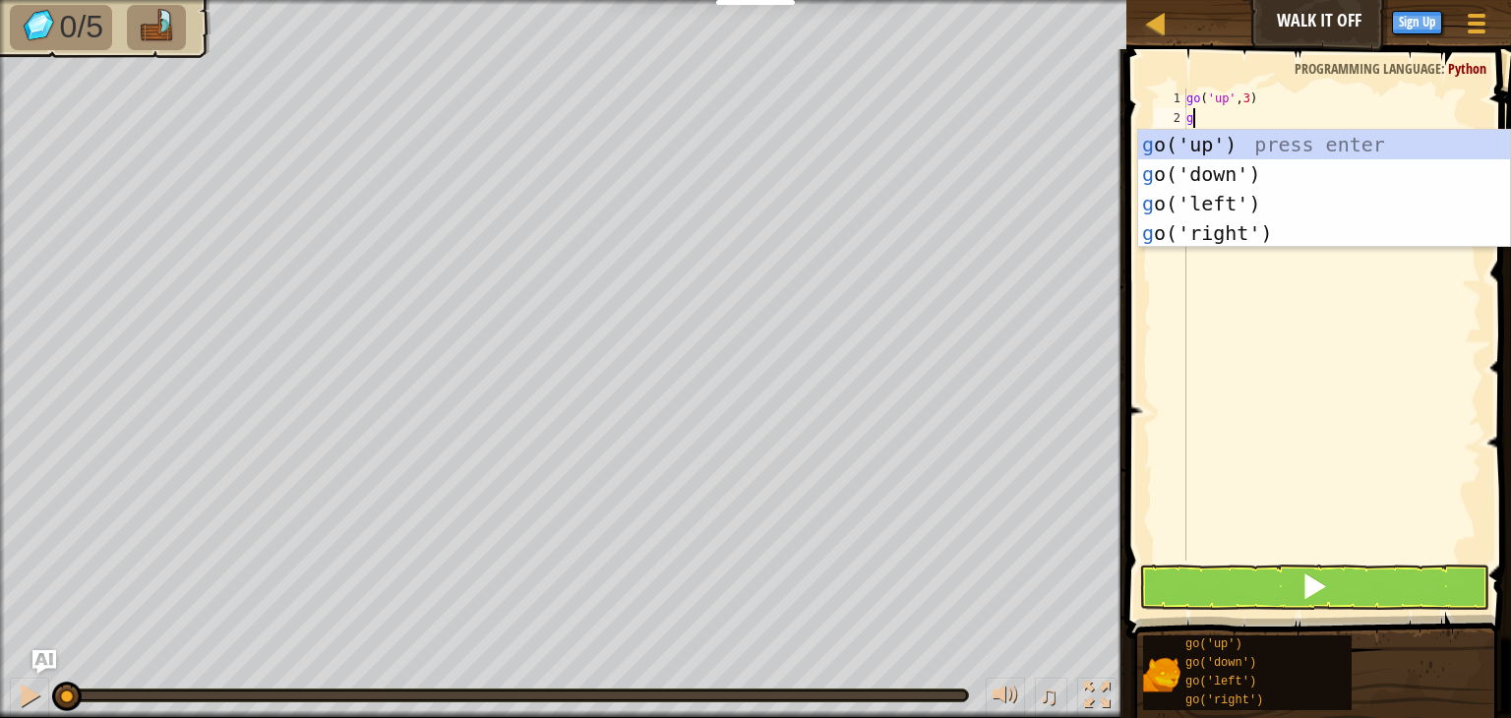
type textarea "go"
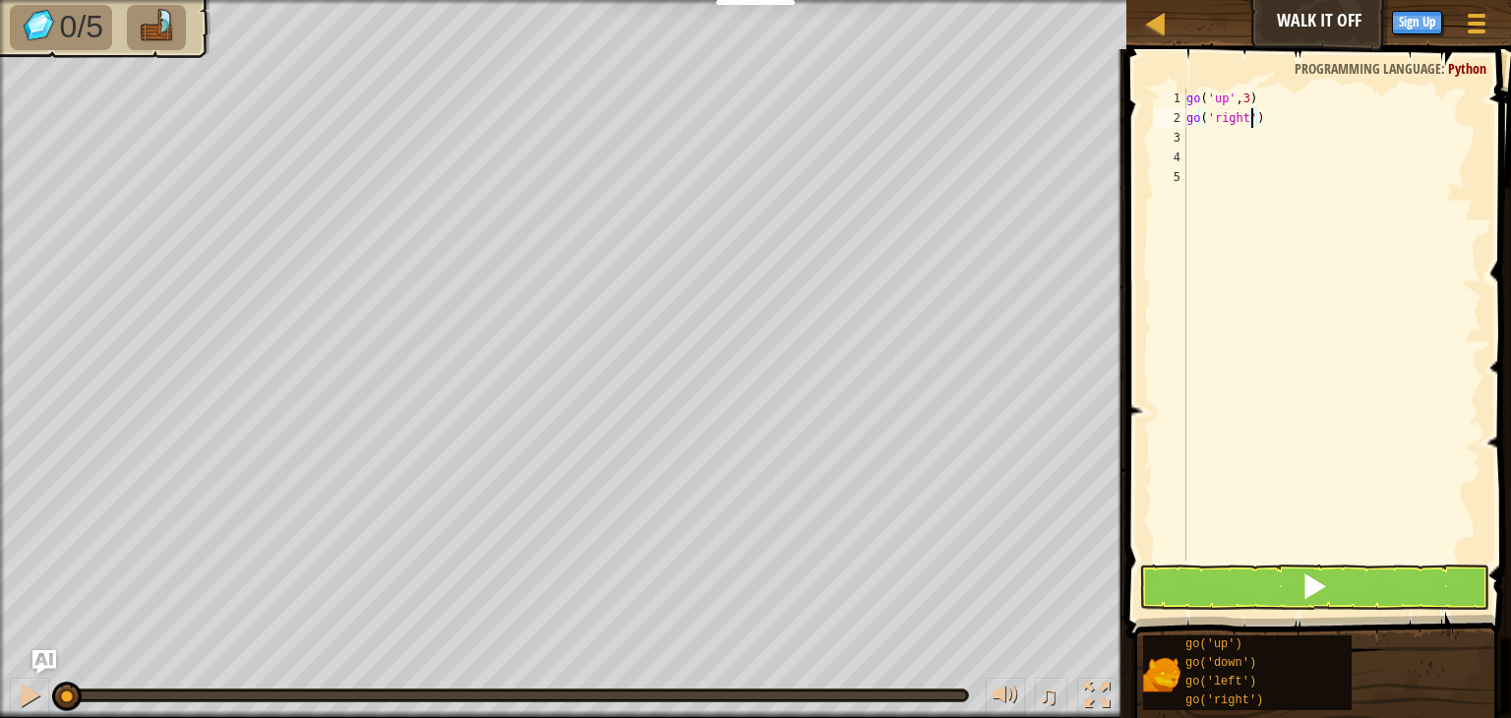
scroll to position [9, 5]
type textarea "go('right',4)"
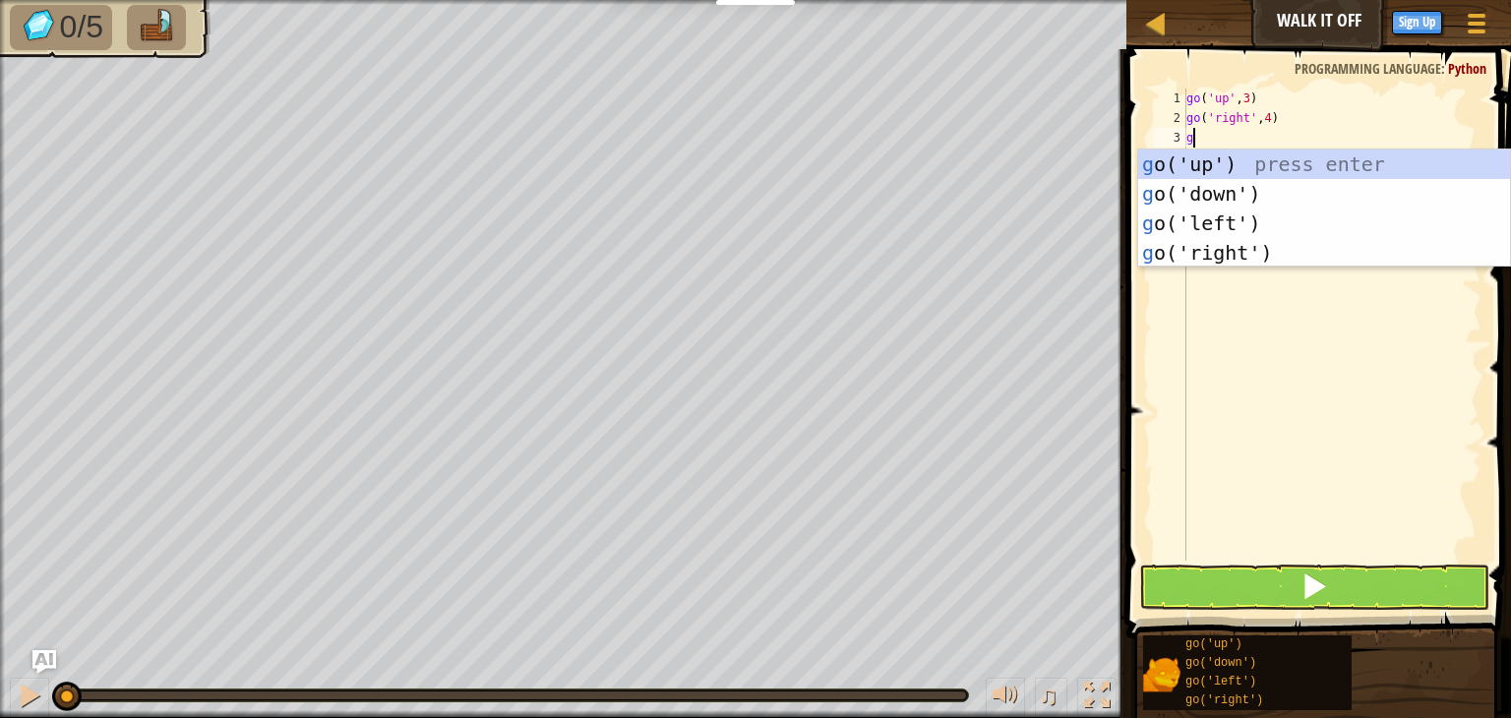
type textarea "go"
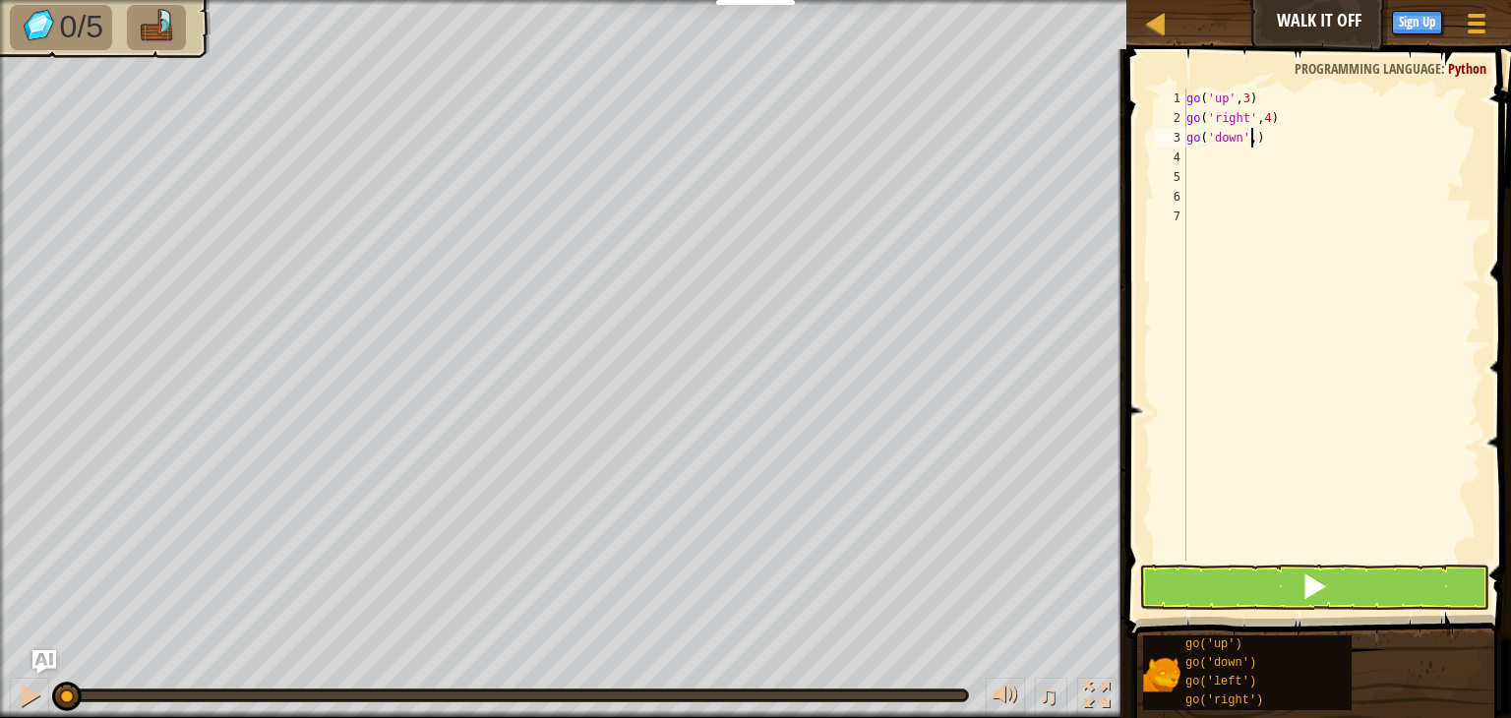
type textarea "go('down',3)"
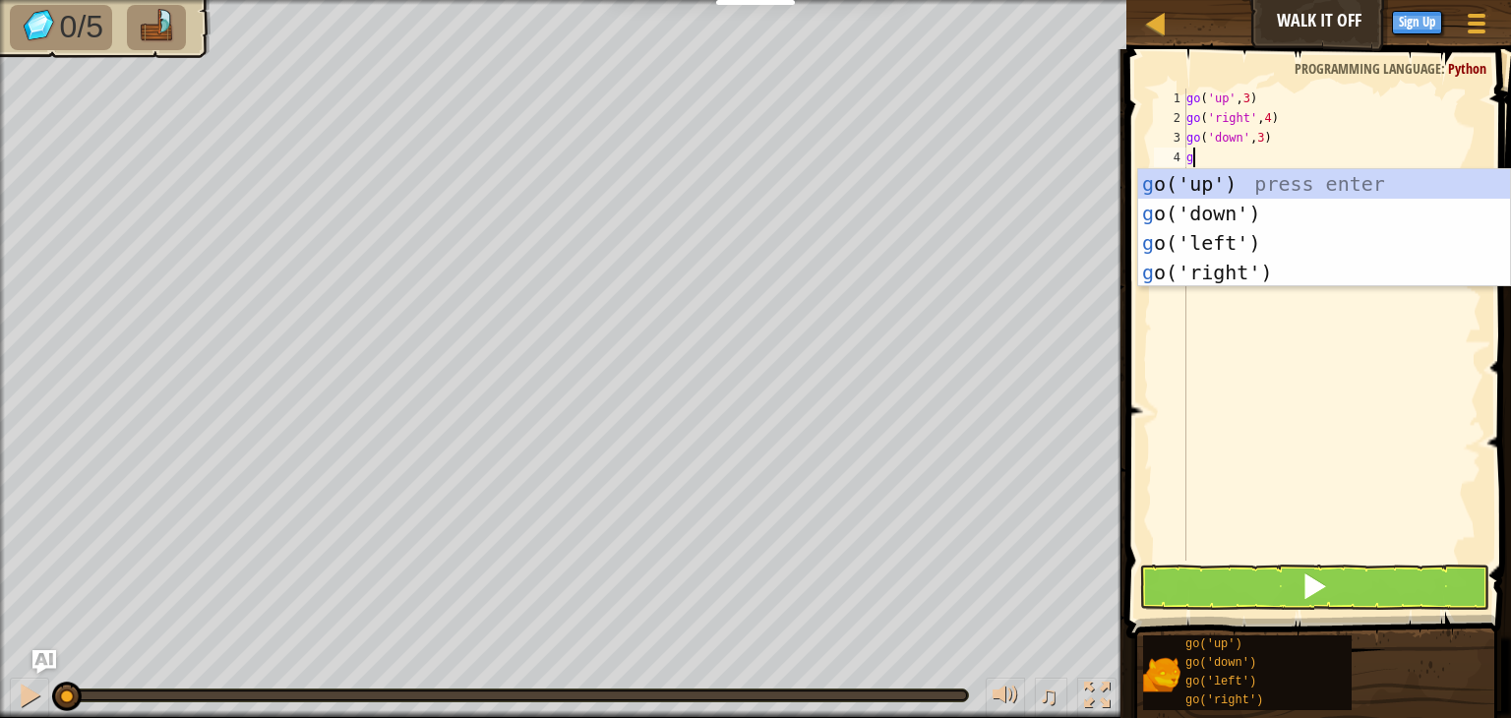
type textarea "go"
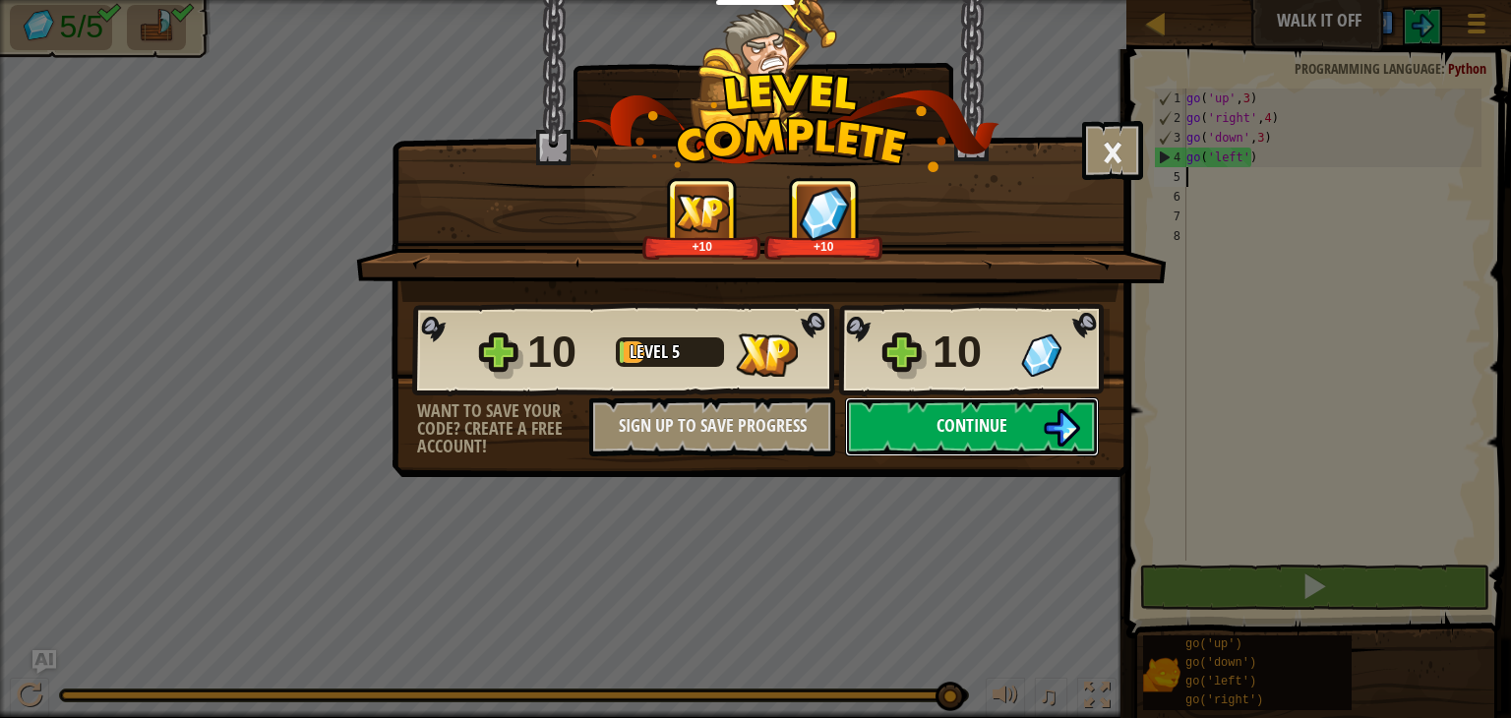
click at [986, 413] on span "Continue" at bounding box center [972, 425] width 71 height 25
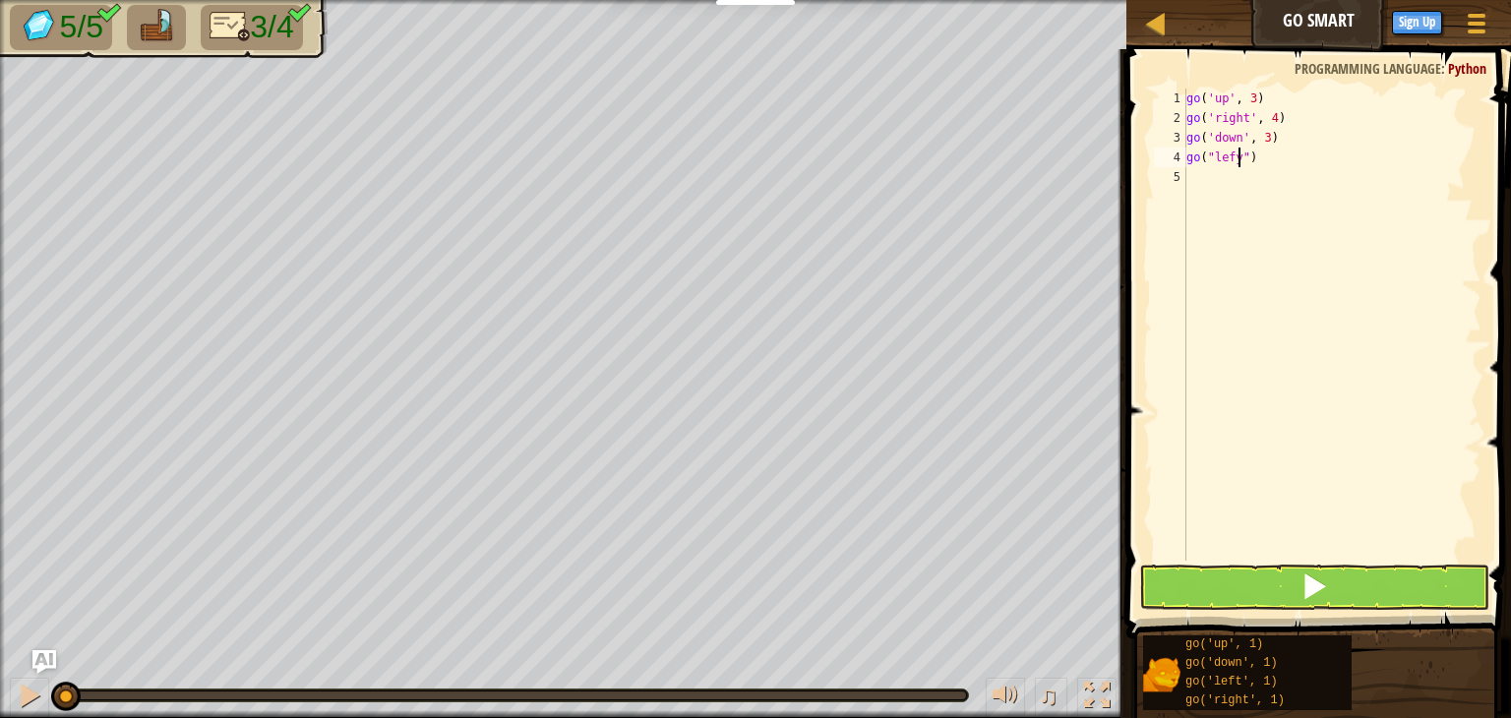
scroll to position [9, 3]
type textarea "go("left")"
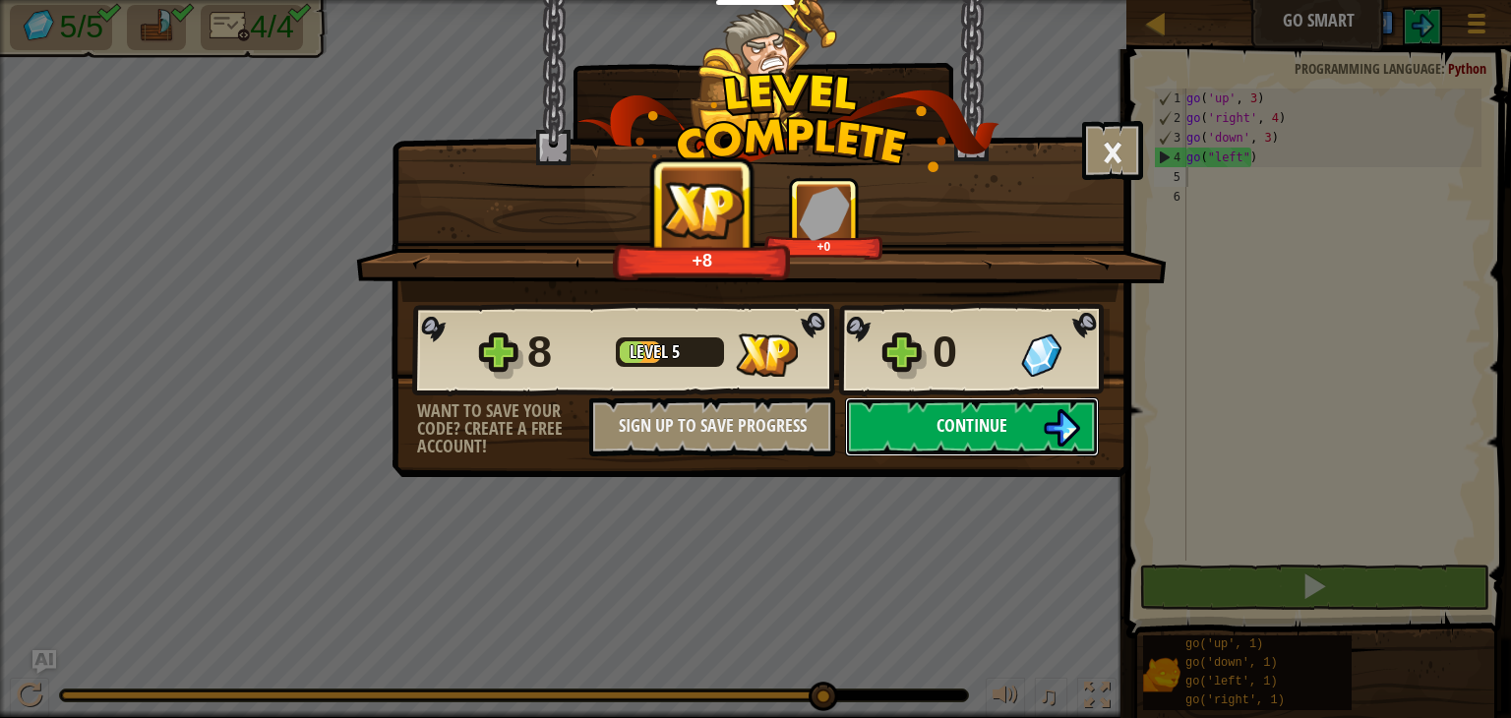
click at [946, 433] on span "Continue" at bounding box center [972, 425] width 71 height 25
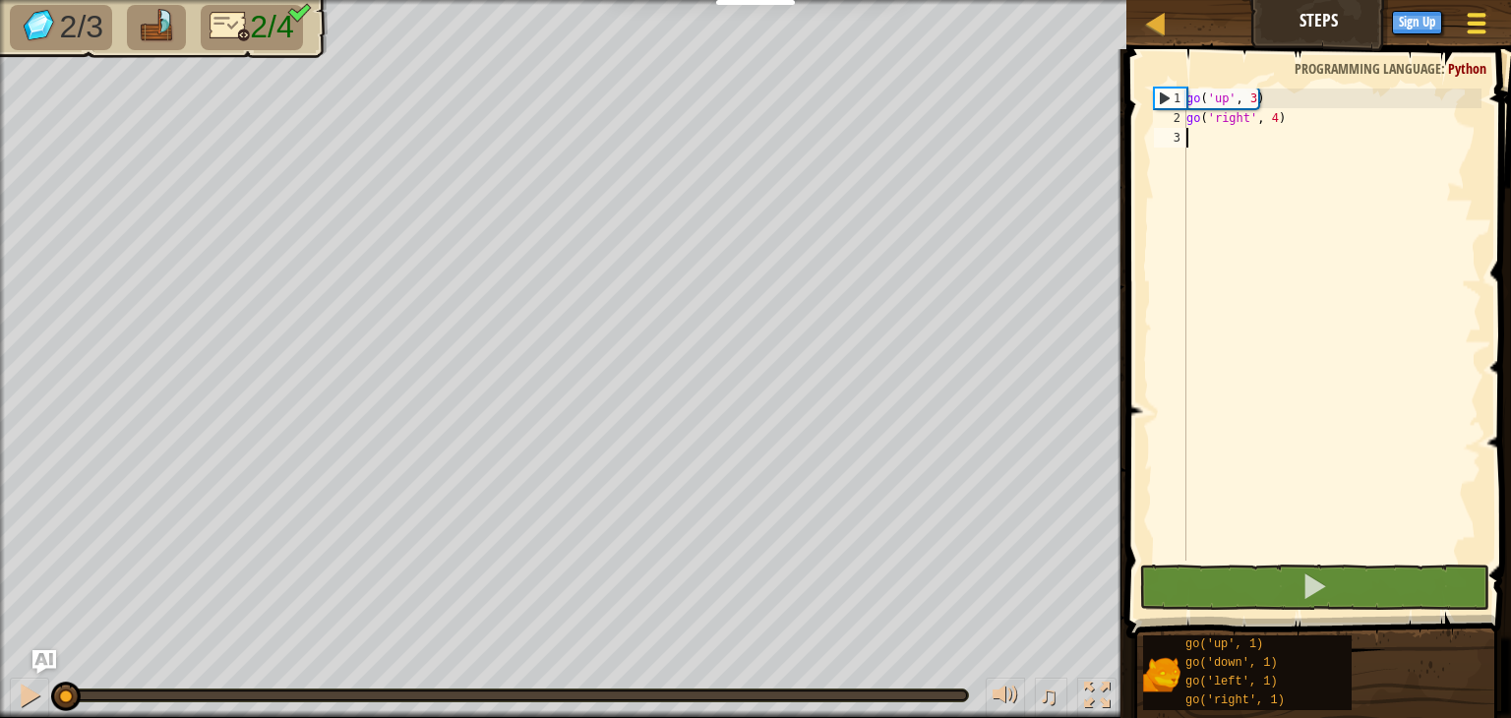
click at [1476, 27] on div at bounding box center [1476, 23] width 27 height 29
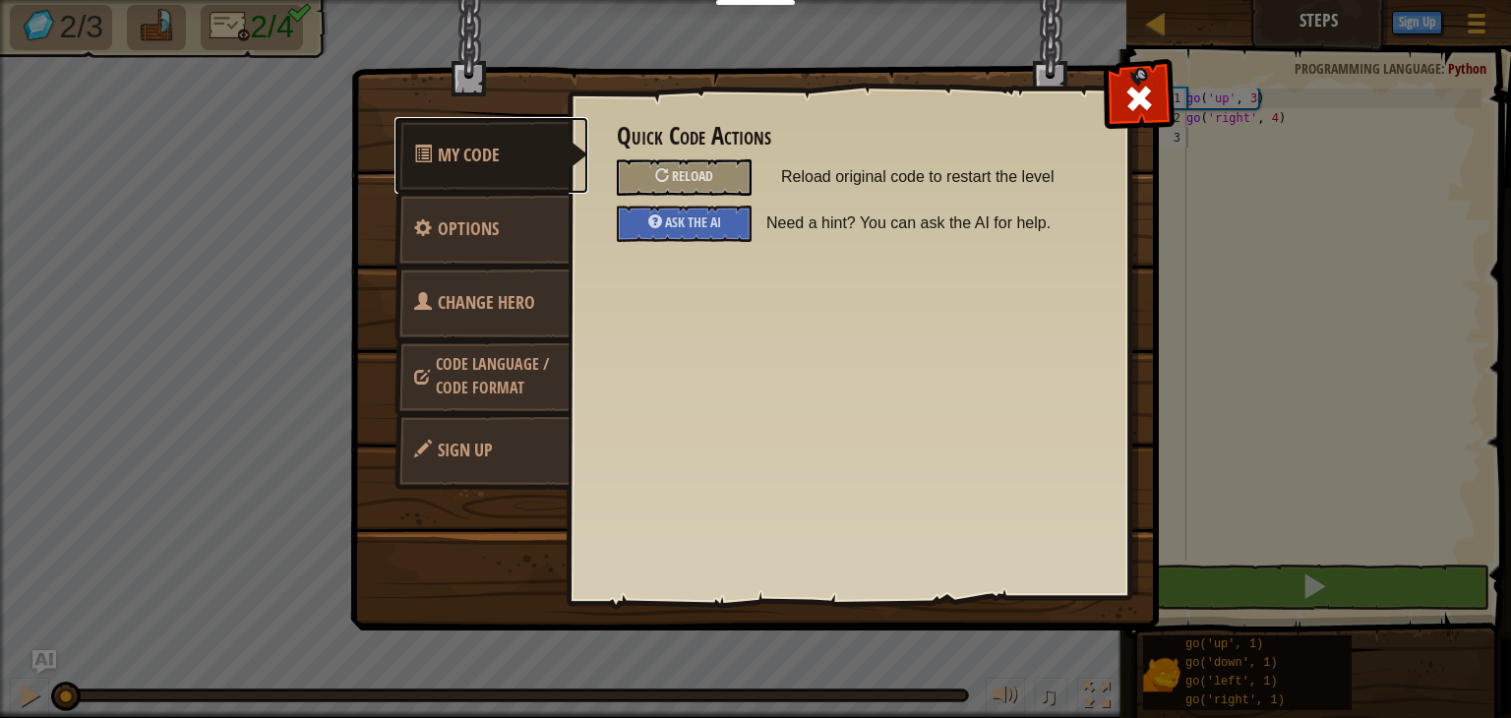
click at [472, 165] on span "My Code" at bounding box center [469, 155] width 62 height 25
click at [445, 236] on span "Options" at bounding box center [468, 228] width 61 height 25
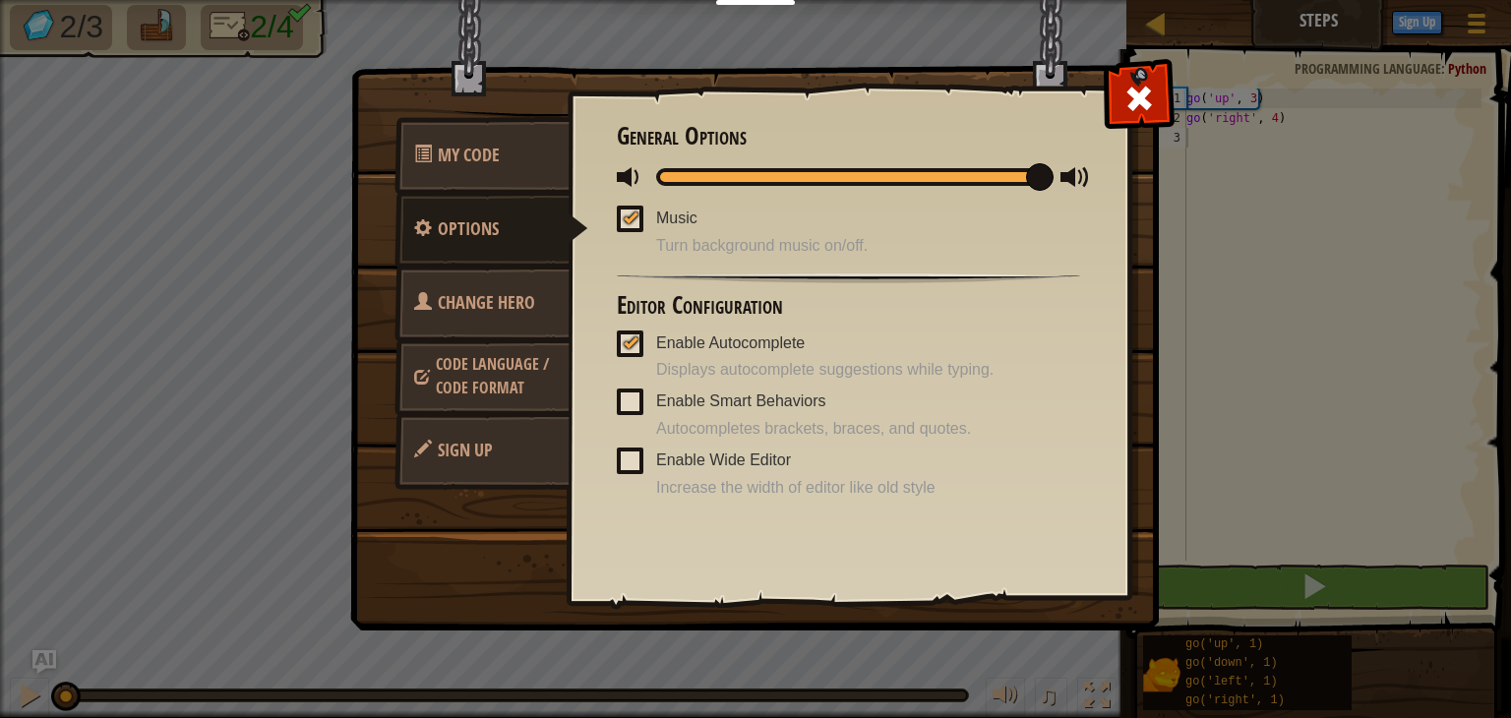
click at [464, 312] on span "Change Hero" at bounding box center [486, 302] width 97 height 25
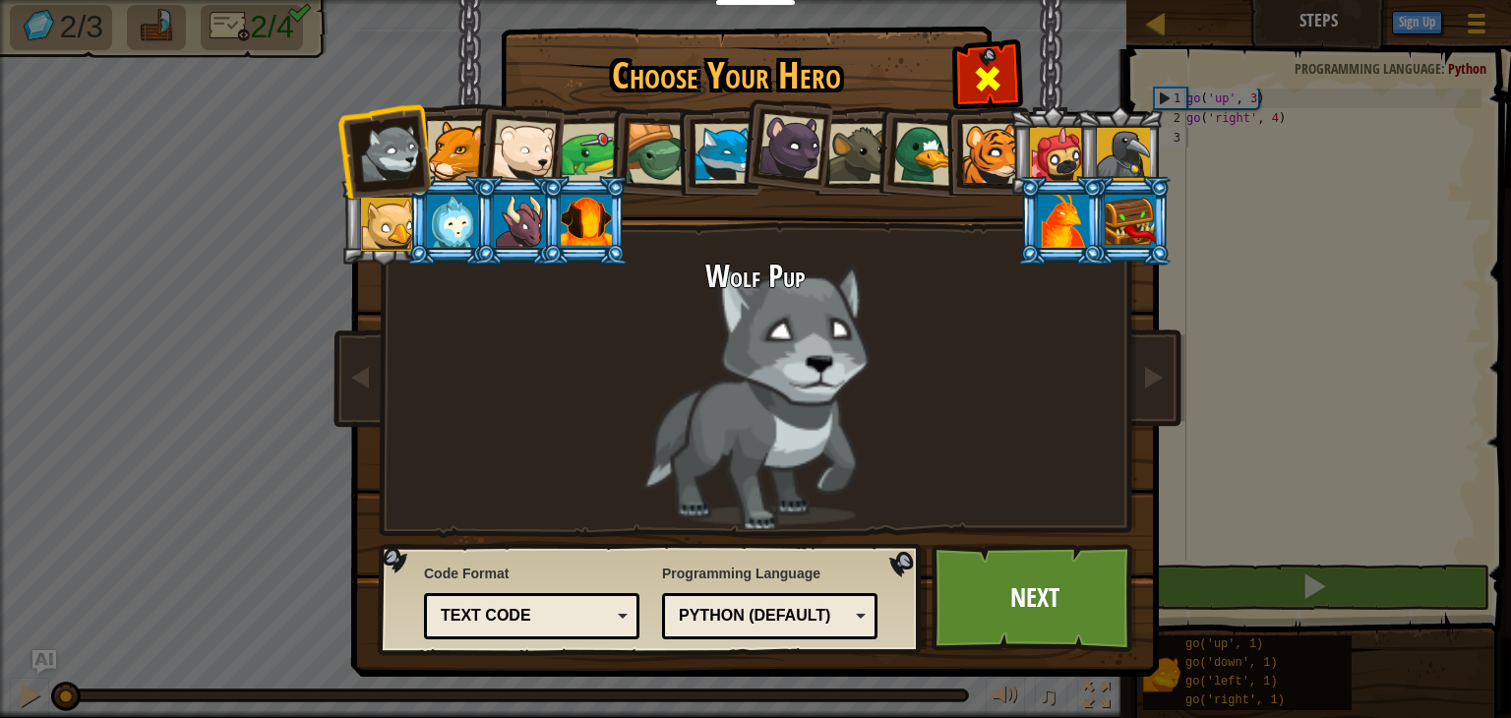
click at [992, 76] on span at bounding box center [987, 78] width 31 height 31
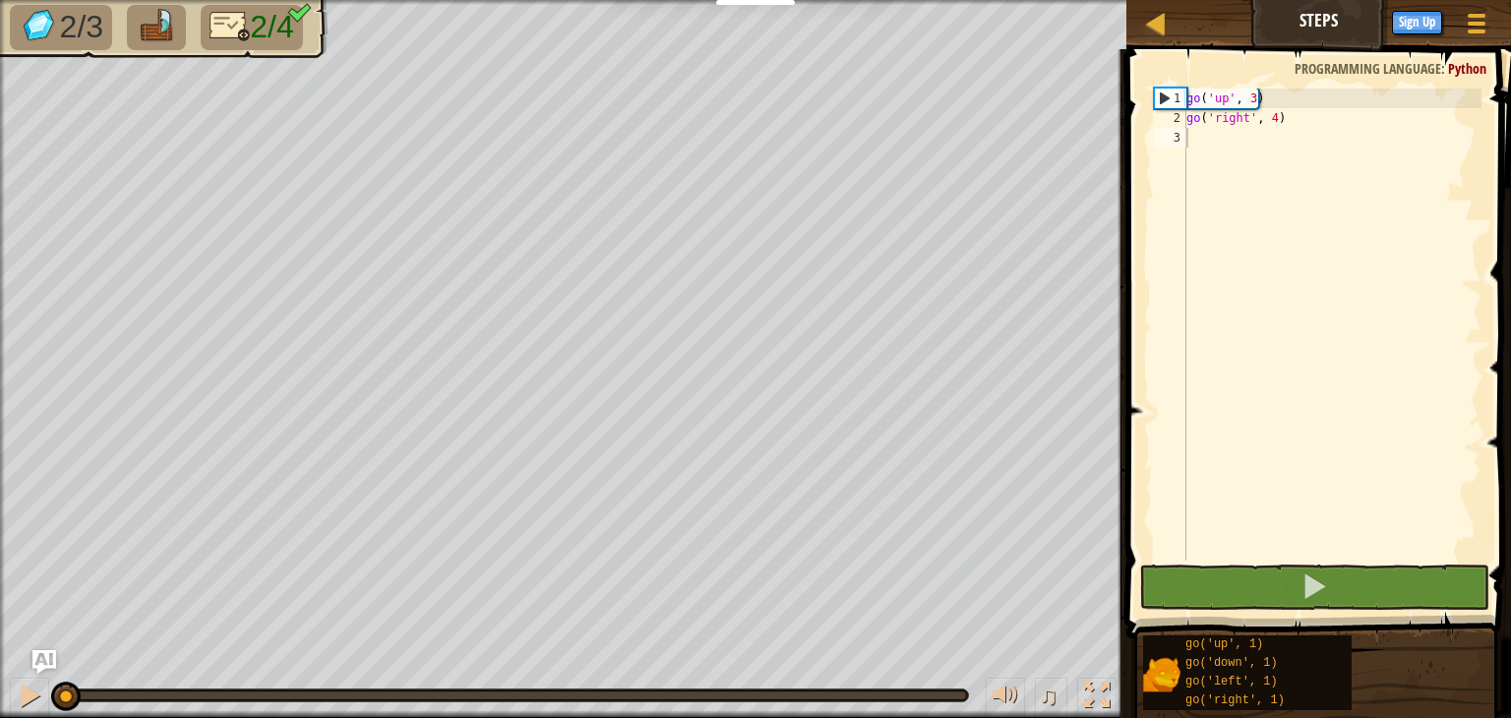
click at [1312, 29] on div "Map Steps Game Menu Sign Up Ask AI" at bounding box center [1319, 24] width 385 height 49
click at [1470, 32] on span at bounding box center [1477, 32] width 19 height 4
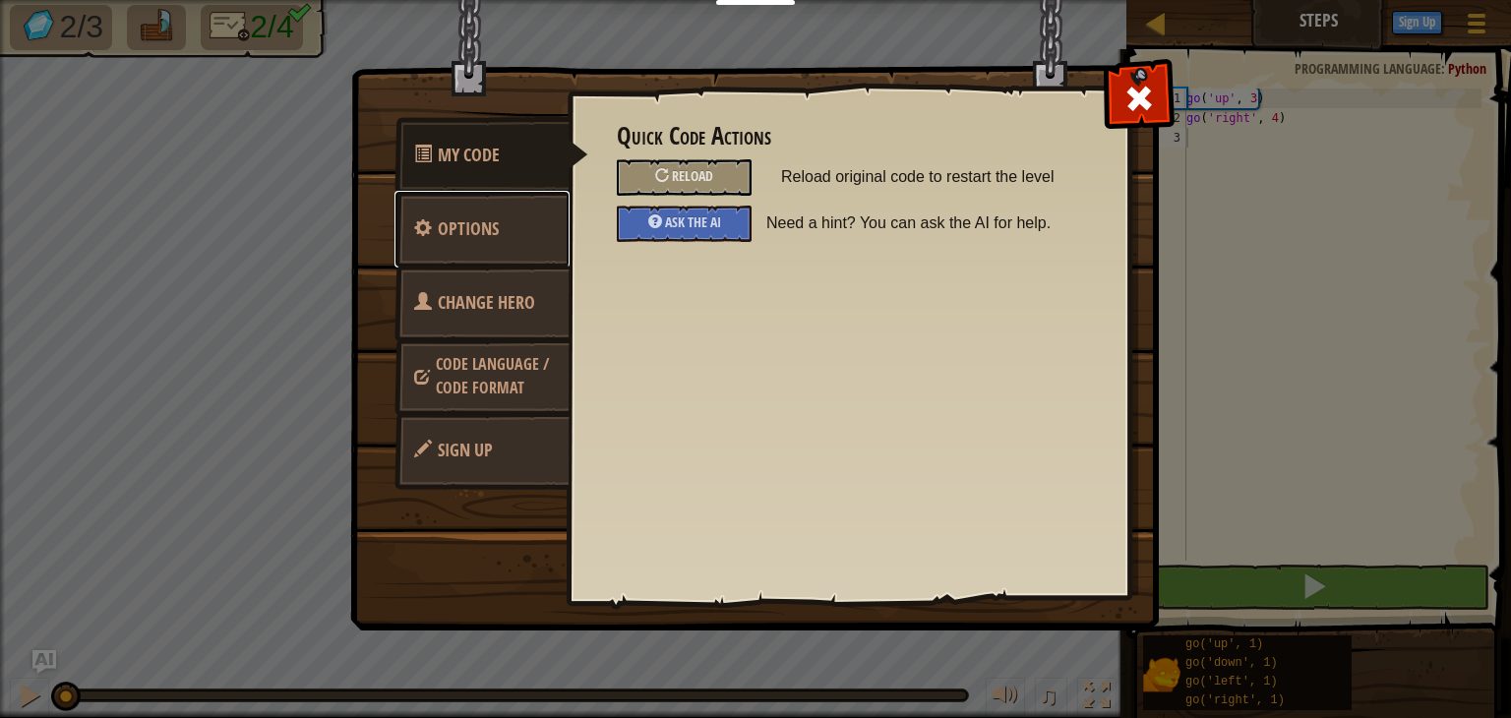
click at [467, 231] on span "Options" at bounding box center [468, 228] width 61 height 25
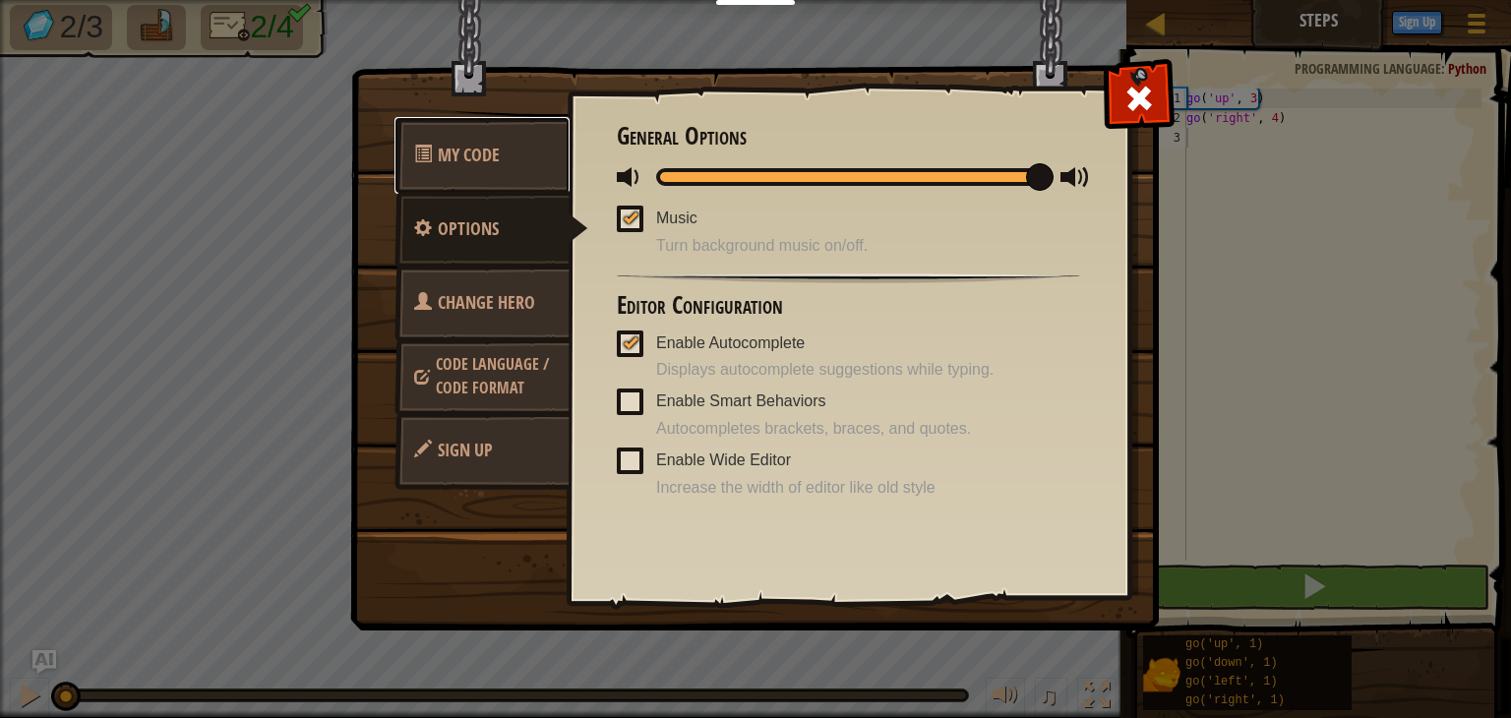
click at [485, 162] on span "My Code" at bounding box center [469, 155] width 62 height 25
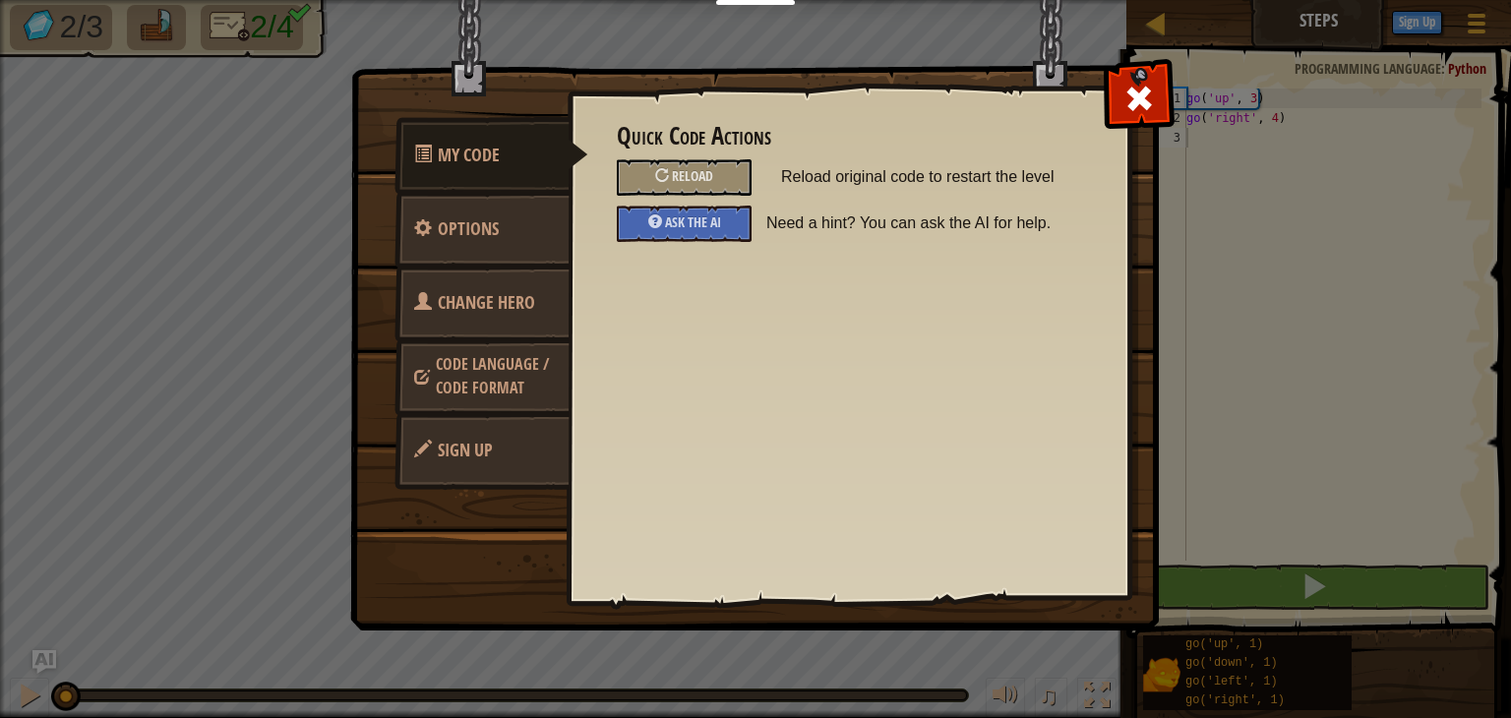
click at [492, 375] on link "Code Language / Code Format" at bounding box center [482, 375] width 175 height 75
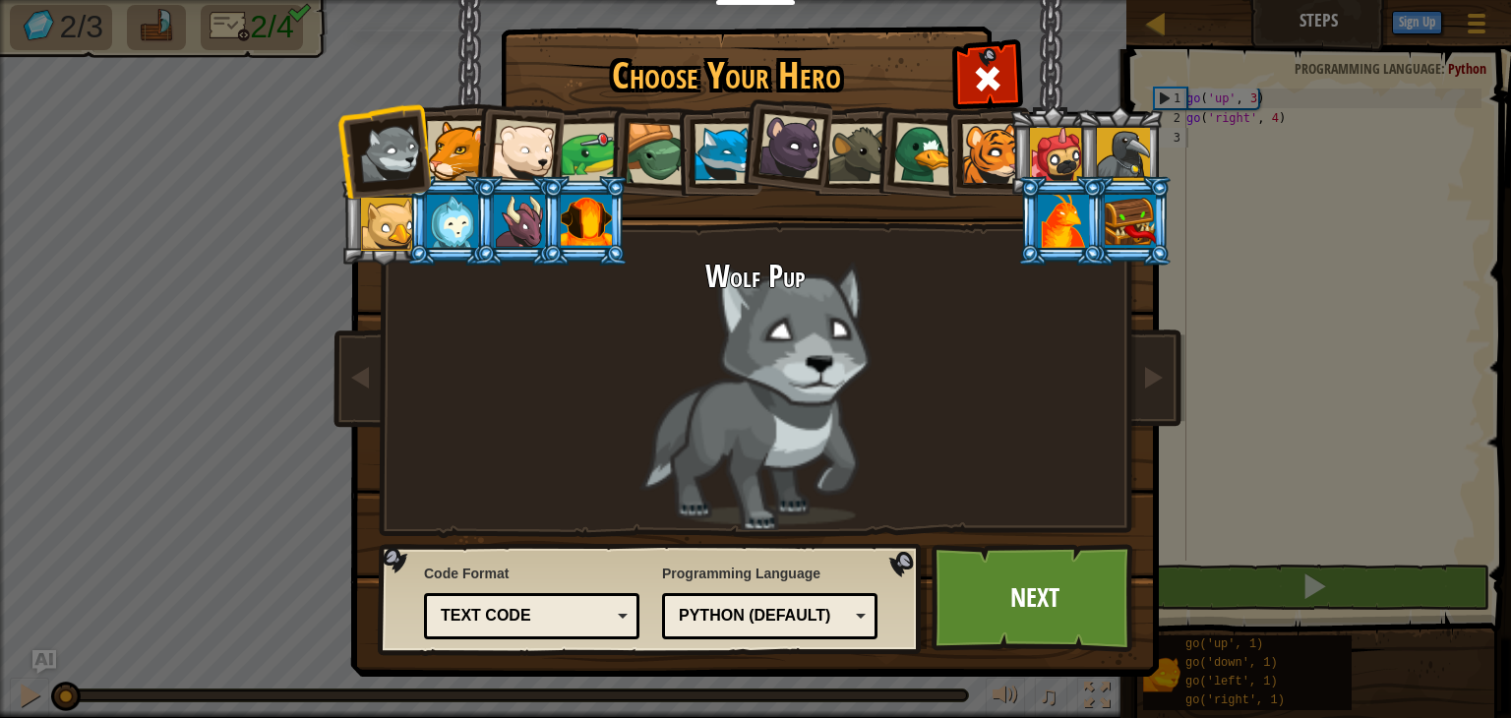
click at [766, 612] on div "Python (Default)" at bounding box center [764, 616] width 170 height 23
click at [582, 477] on div "Wolf Pup" at bounding box center [756, 395] width 738 height 271
click at [999, 63] on span at bounding box center [987, 78] width 31 height 31
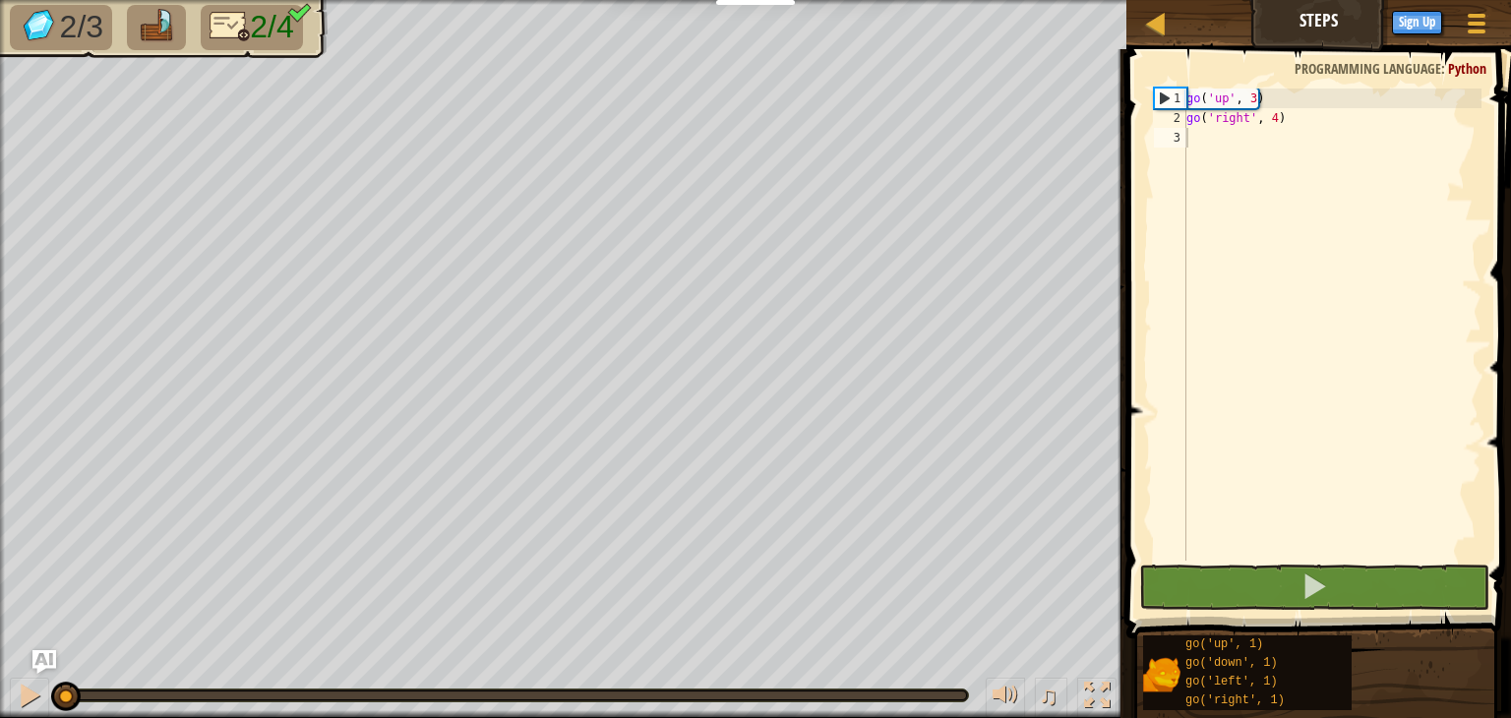
click at [231, 28] on img at bounding box center [230, 26] width 41 height 34
click at [246, 40] on img at bounding box center [230, 26] width 41 height 34
click at [150, 31] on img at bounding box center [156, 26] width 41 height 34
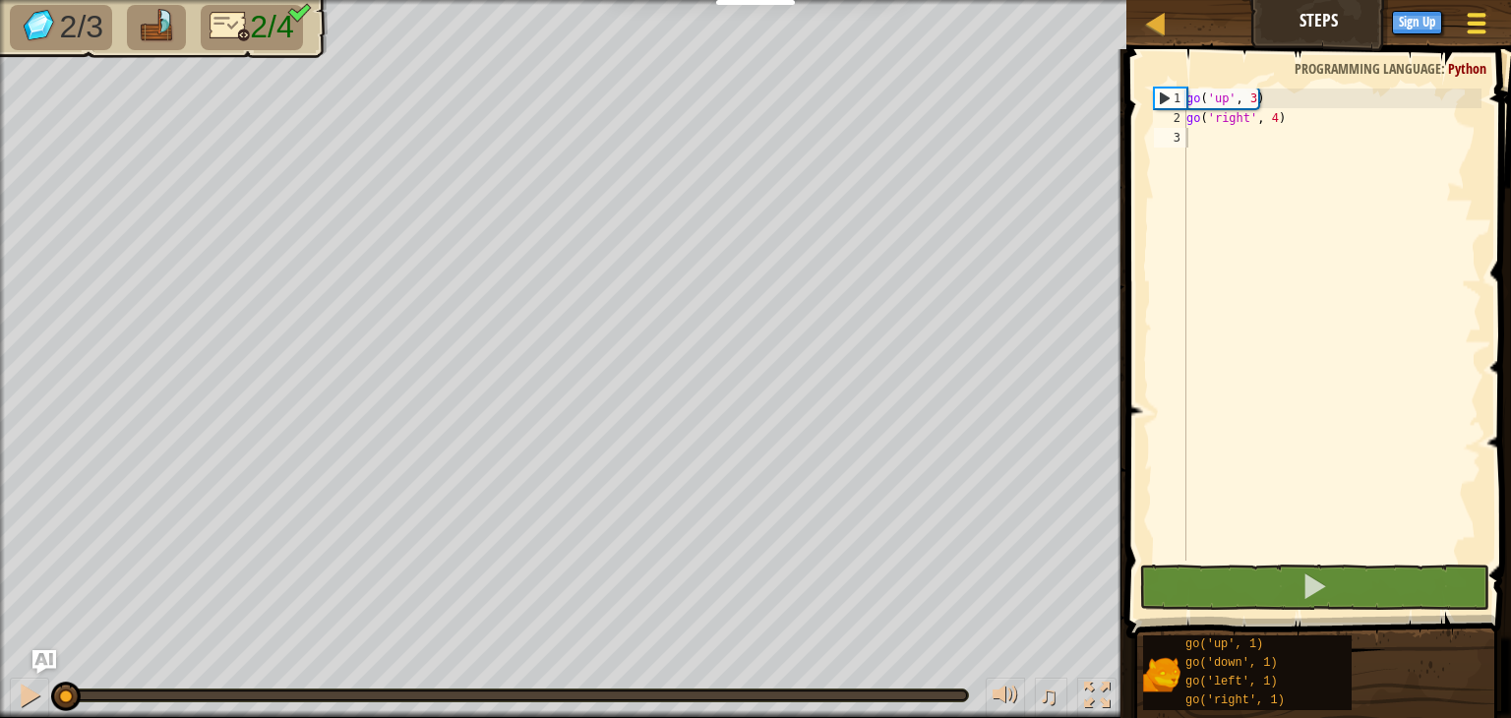
click at [1478, 23] on span at bounding box center [1477, 24] width 19 height 4
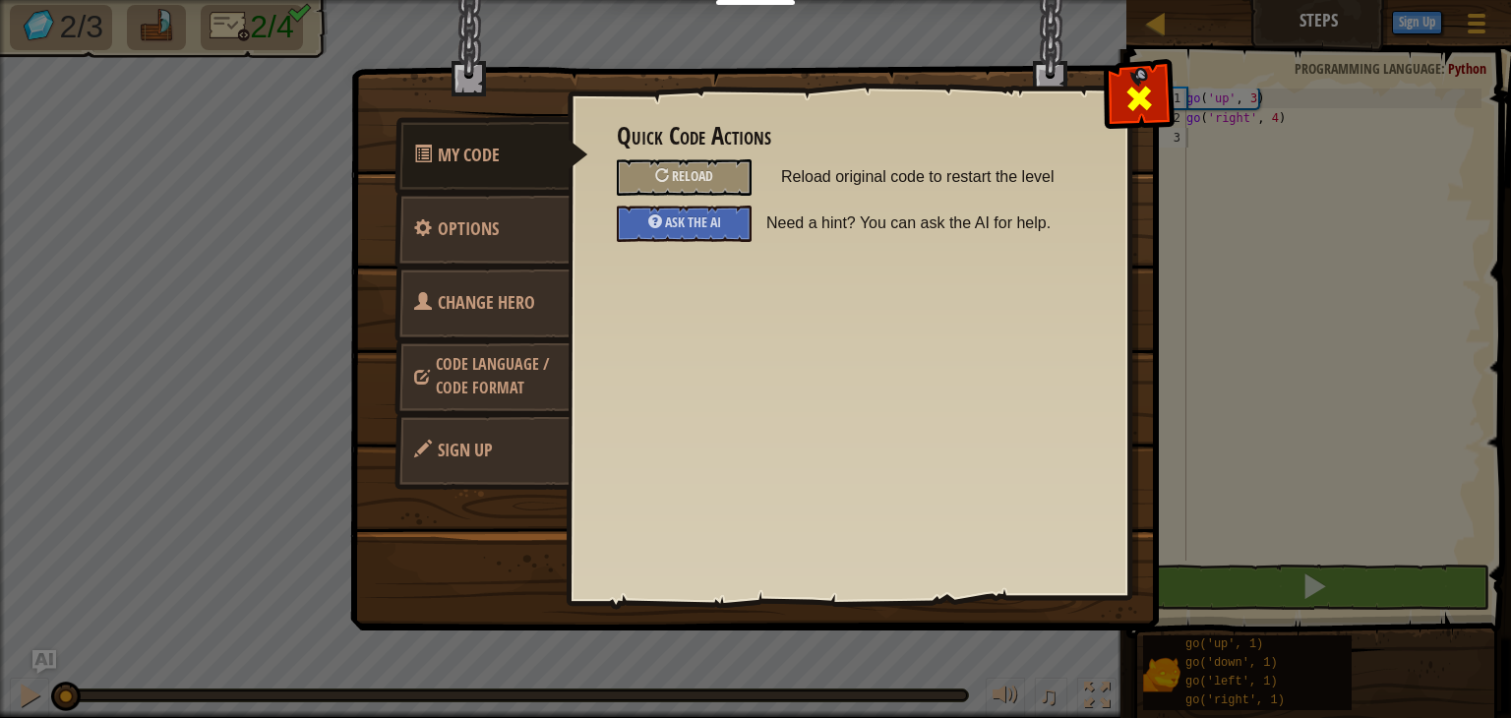
click at [1147, 104] on span at bounding box center [1139, 98] width 31 height 31
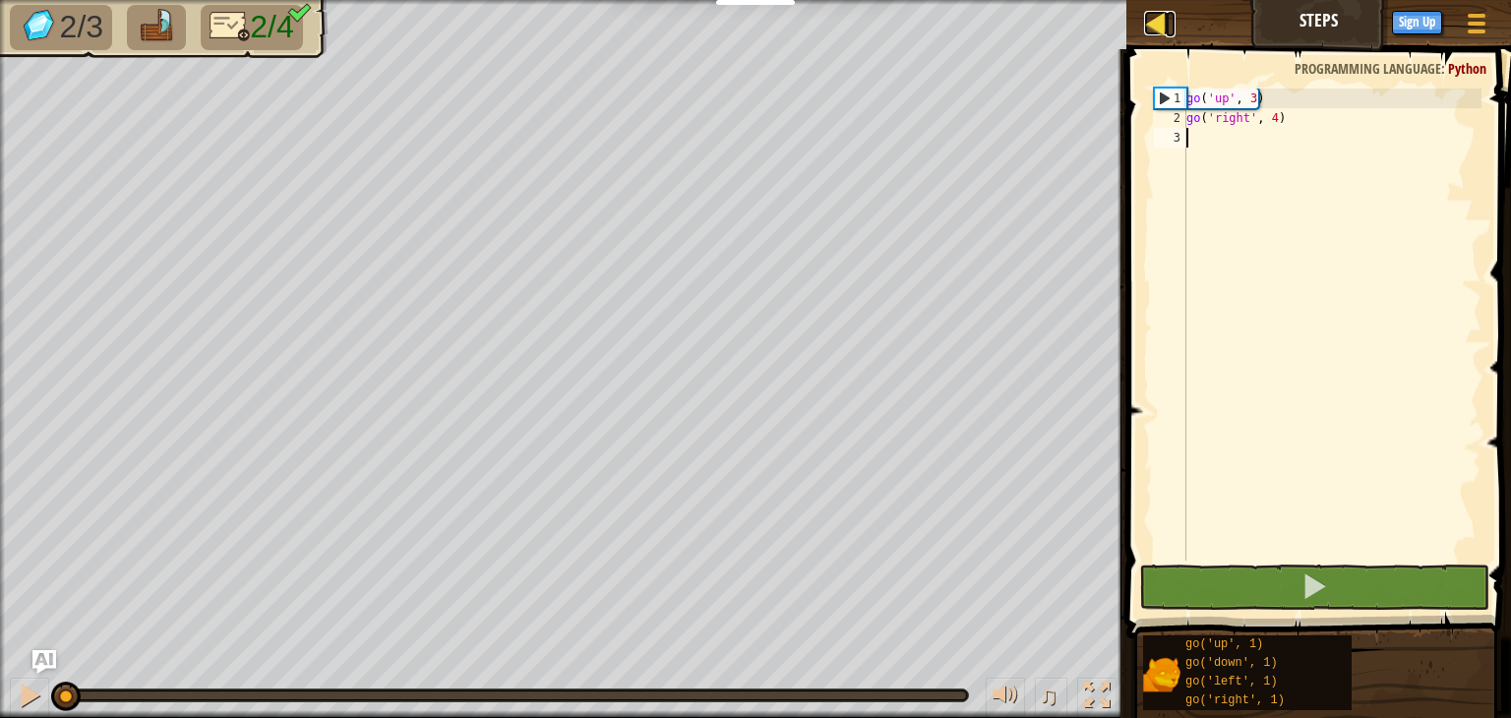
click at [1153, 20] on div at bounding box center [1156, 23] width 25 height 25
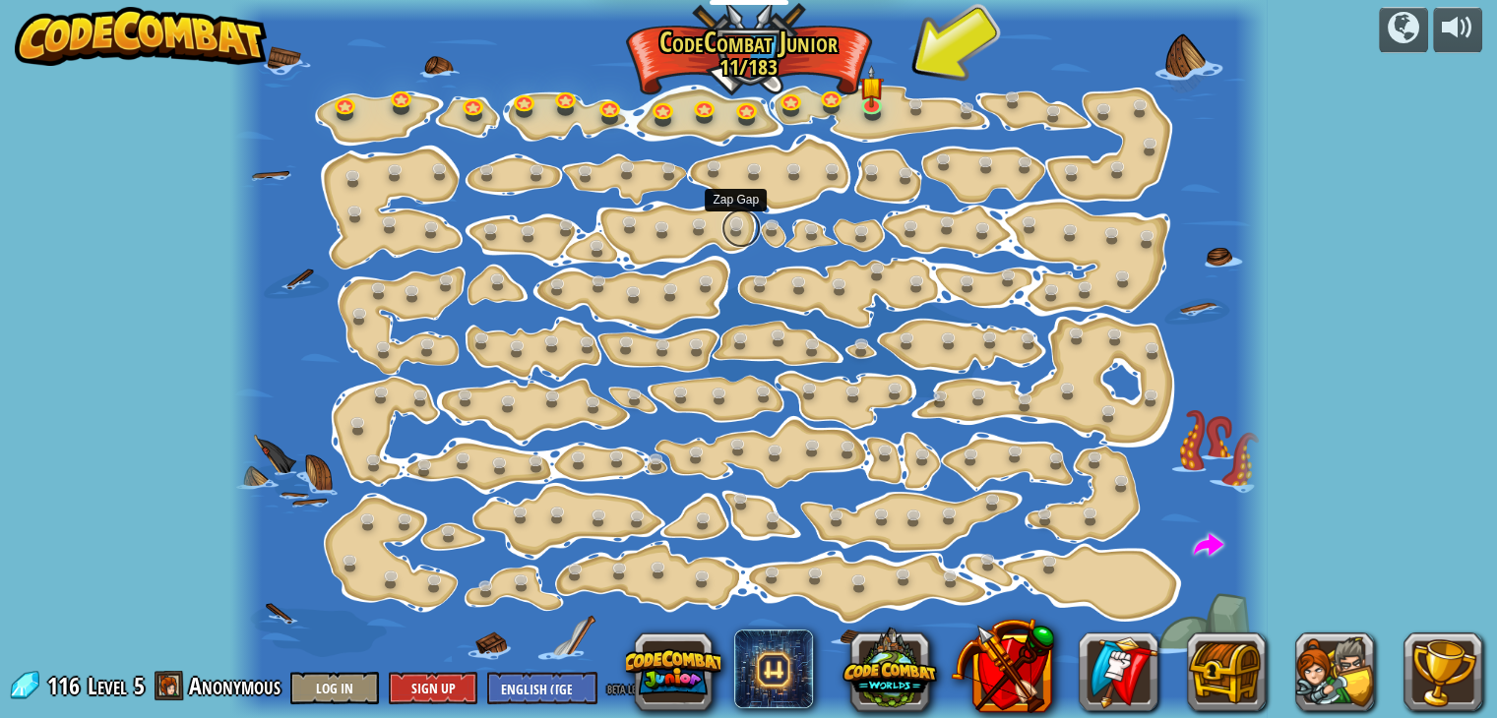
click at [736, 224] on link at bounding box center [740, 228] width 39 height 39
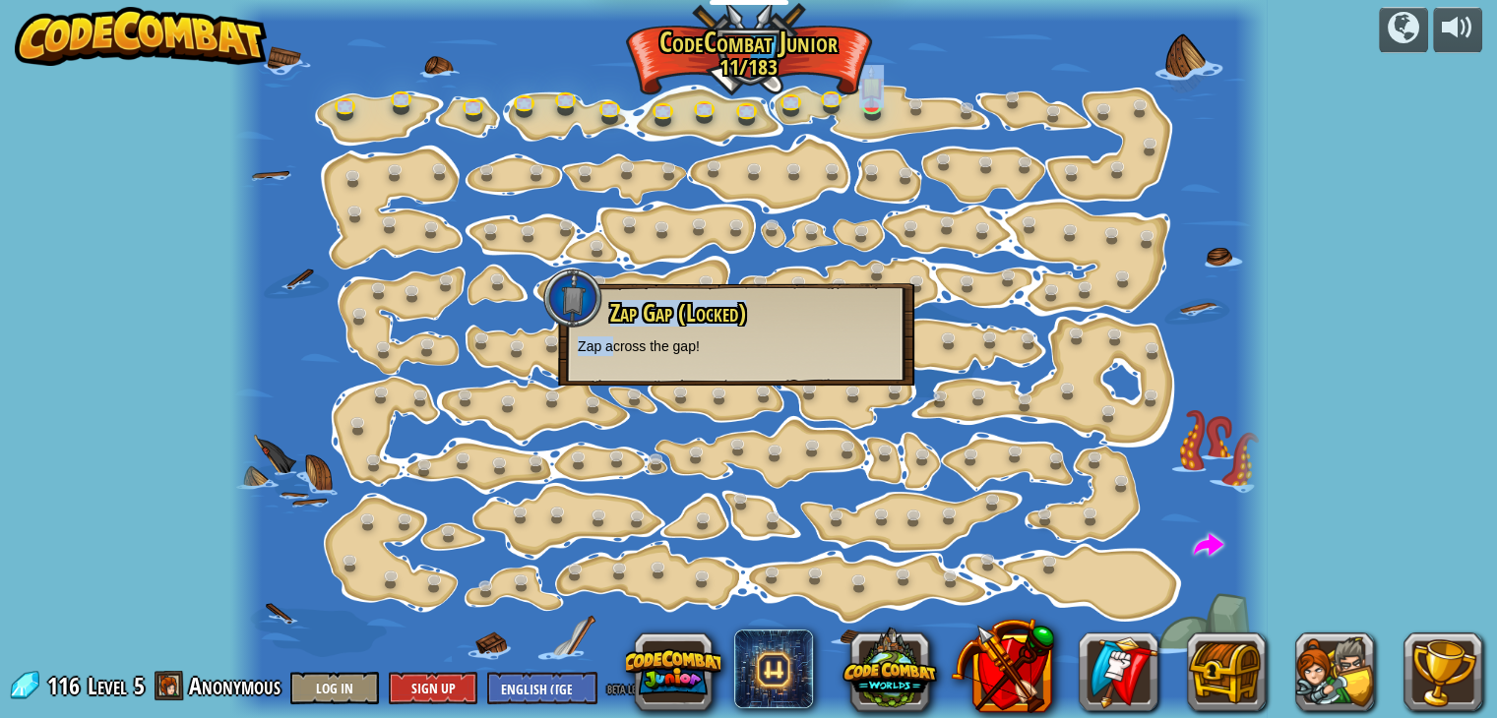
drag, startPoint x: 612, startPoint y: 351, endPoint x: 823, endPoint y: 135, distance: 302.0
click at [823, 135] on div "Step Change (Locked) Change step arguments. Go Smart Now we're really walking! …" at bounding box center [747, 359] width 1035 height 718
